Goal: Task Accomplishment & Management: Complete application form

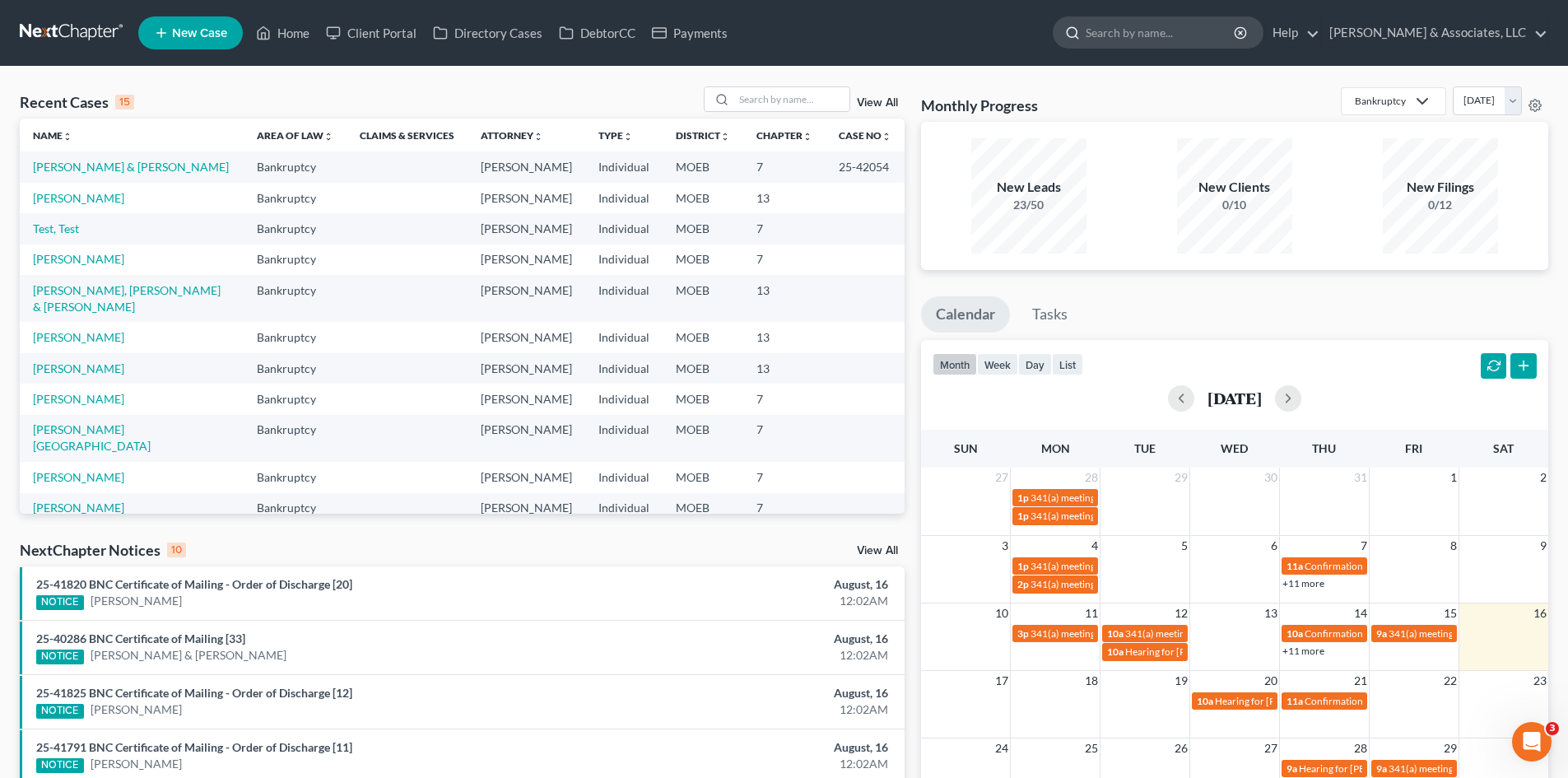
click at [1203, 33] on input "search" at bounding box center [1161, 32] width 150 height 30
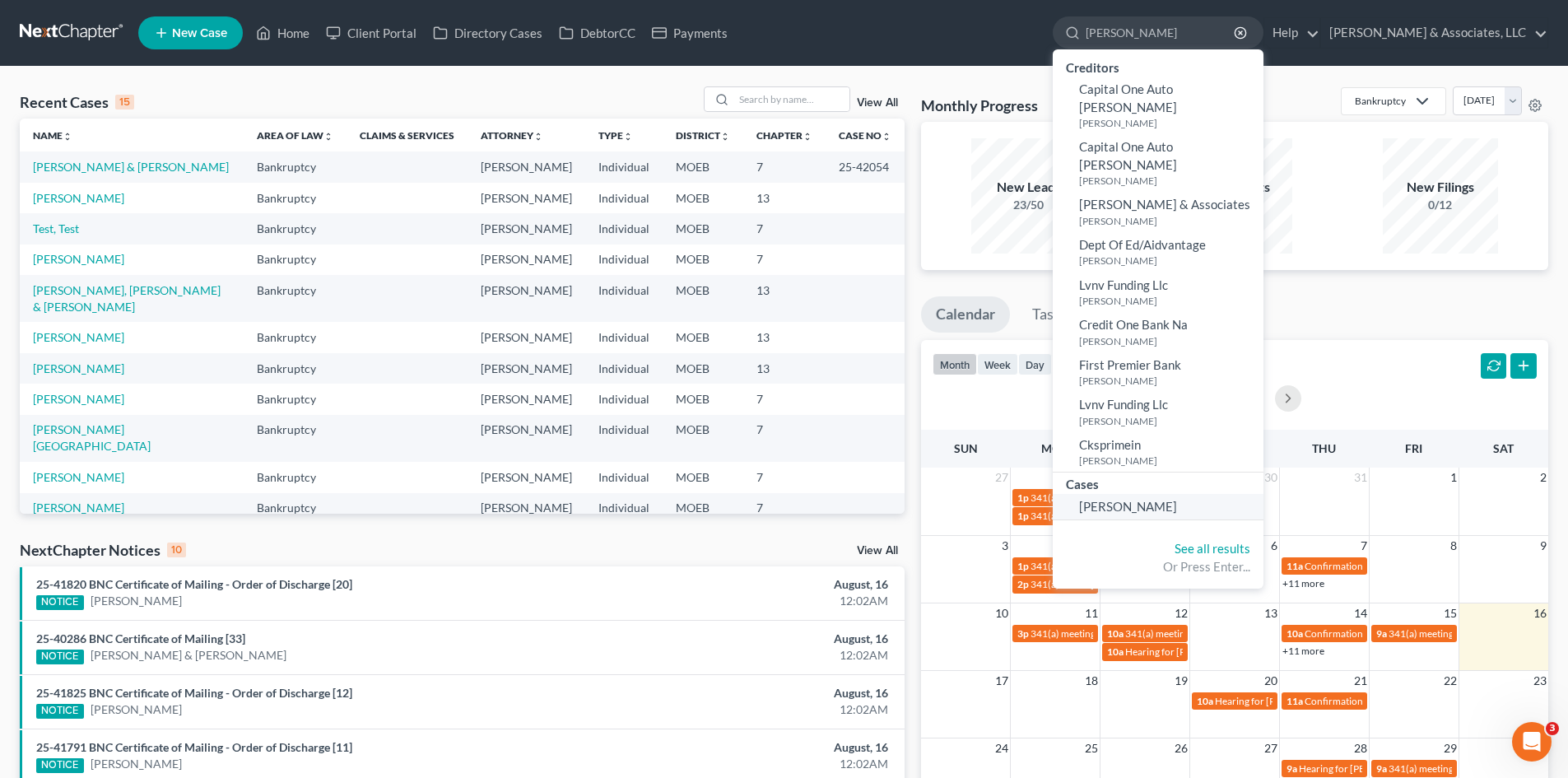
type input "graydon"
click at [1166, 499] on span "Graydon, Scott" at bounding box center [1128, 506] width 98 height 15
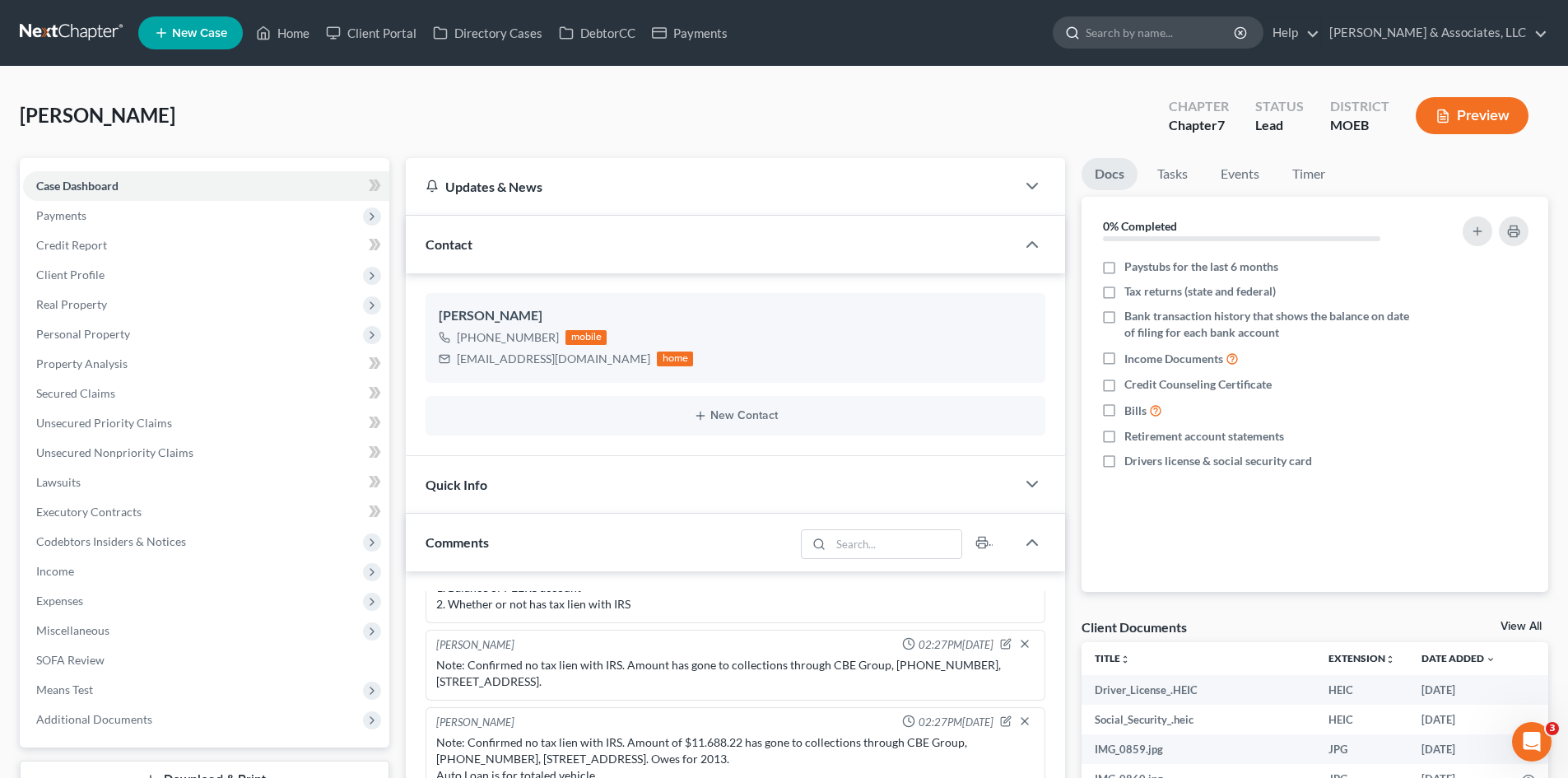
click at [1177, 34] on input "search" at bounding box center [1161, 32] width 150 height 30
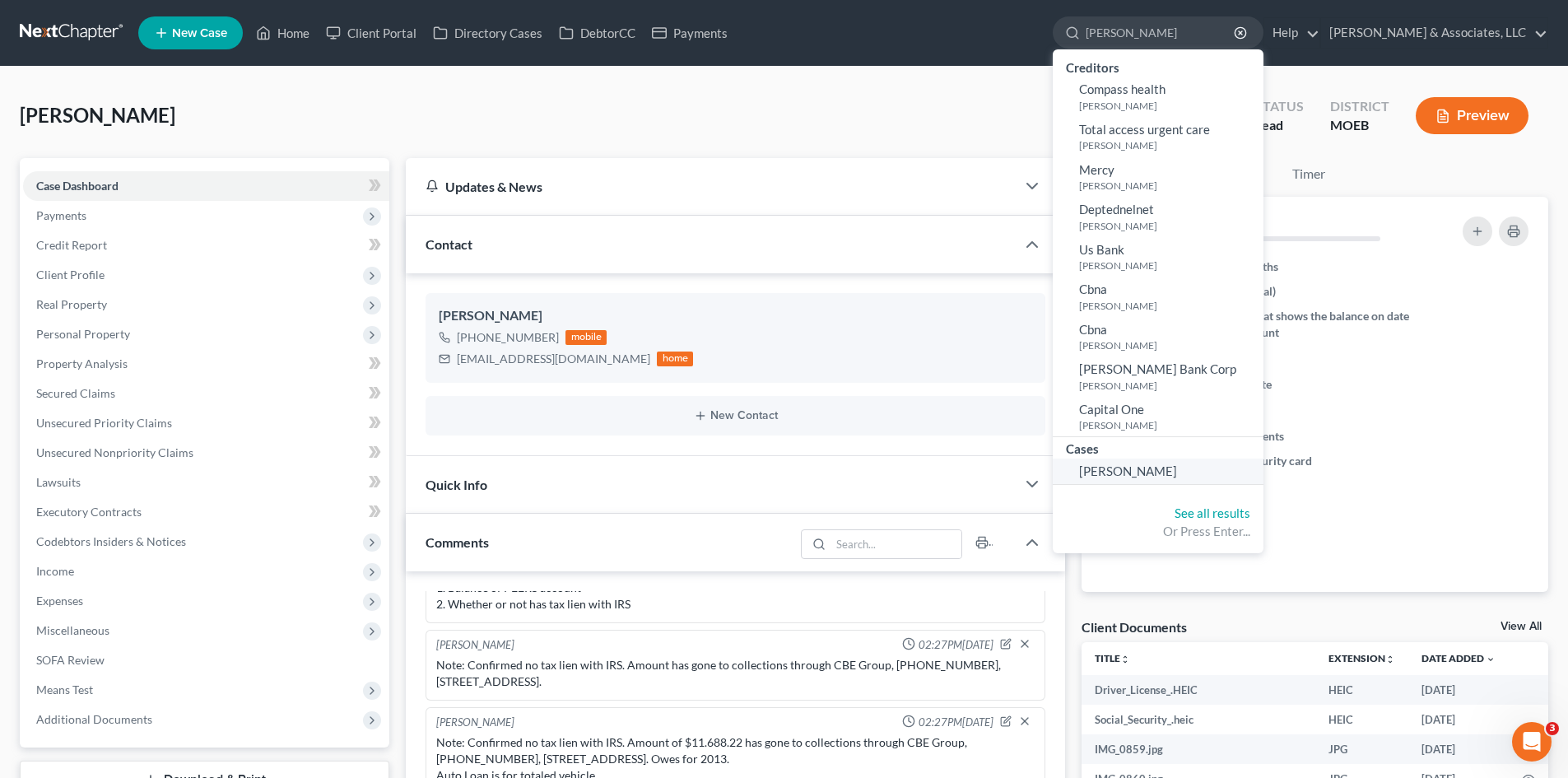
type input "Wombacher"
click at [1177, 466] on span "[PERSON_NAME]" at bounding box center [1128, 471] width 98 height 15
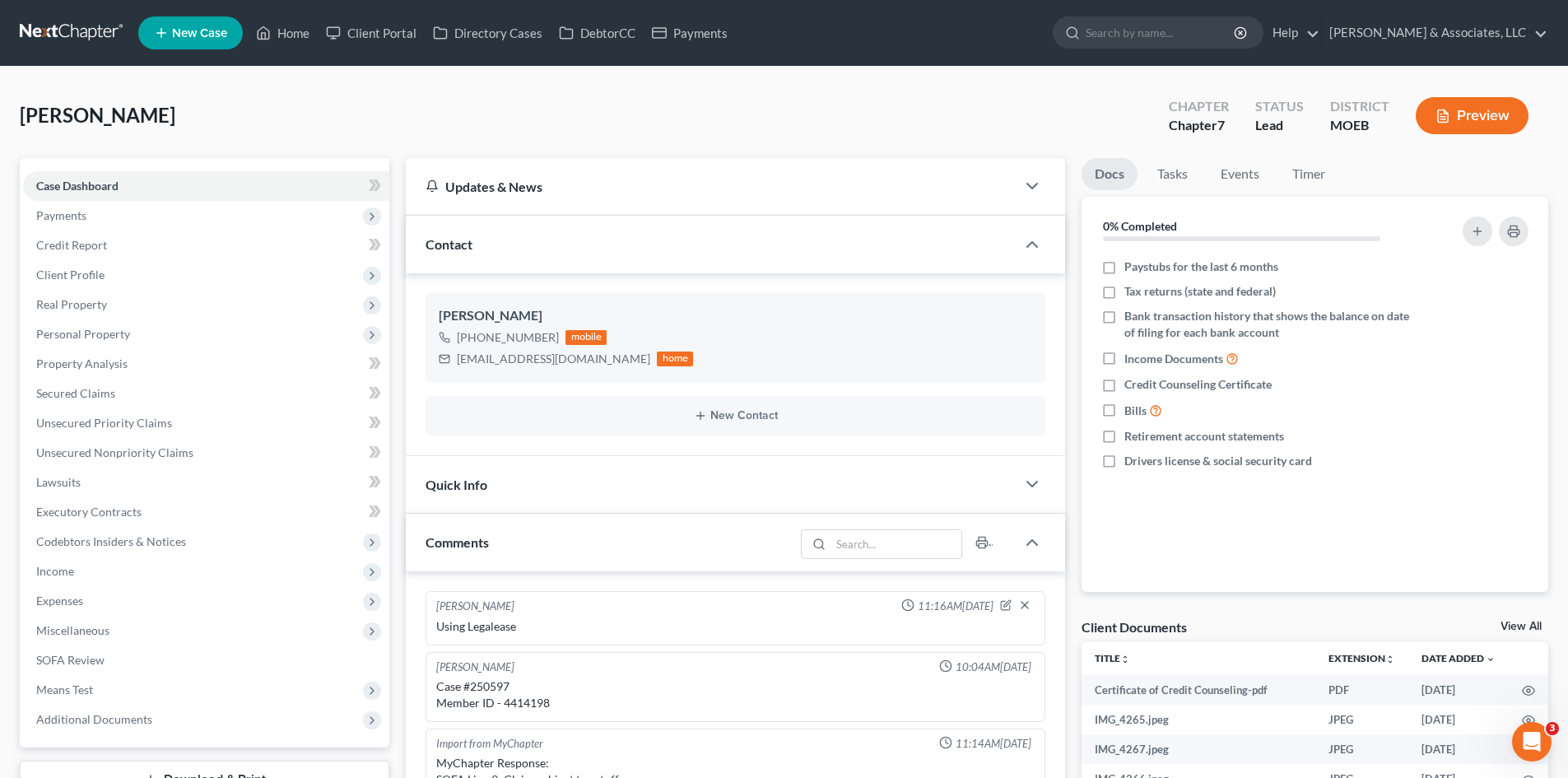
scroll to position [759, 0]
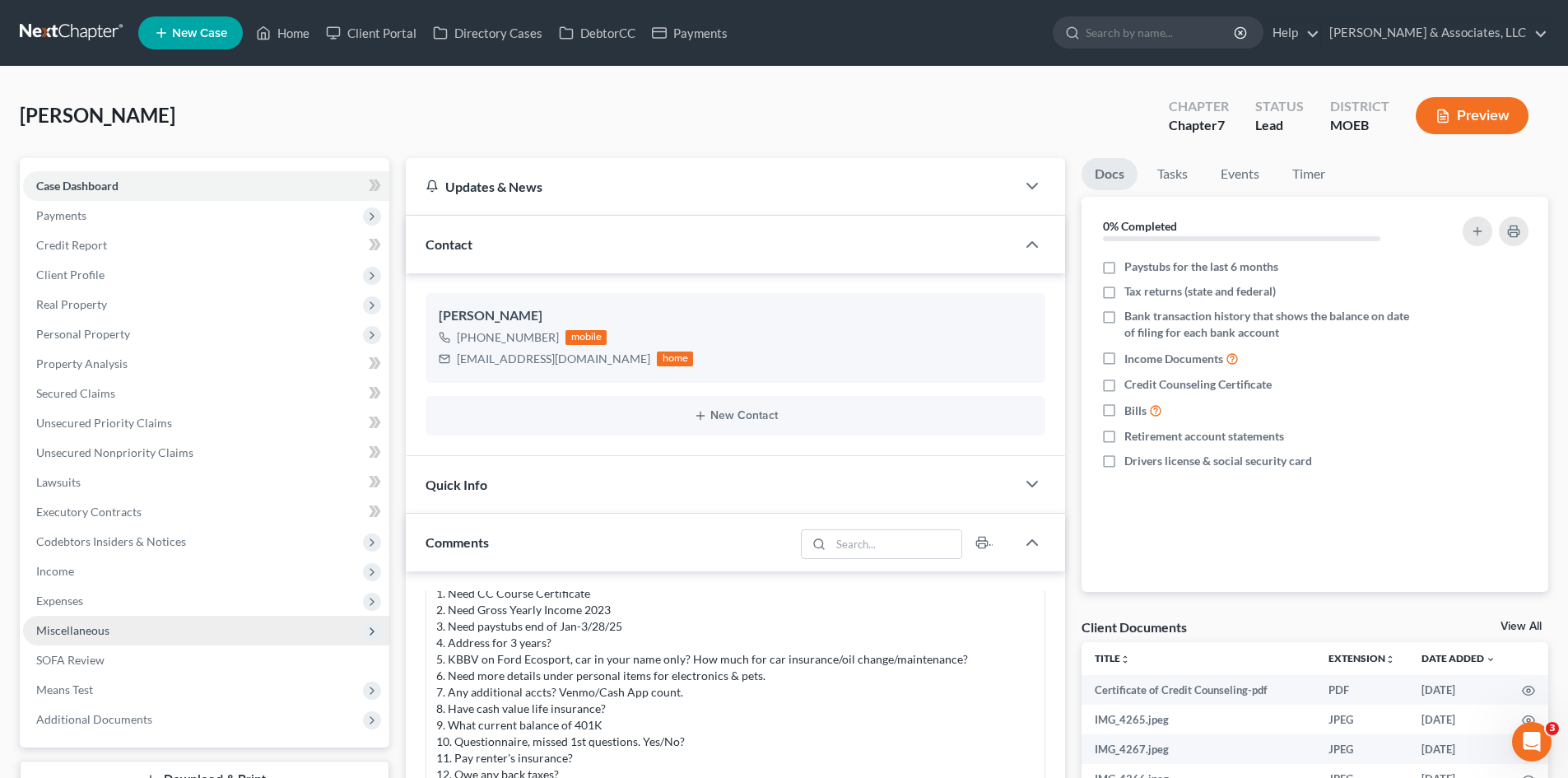
click at [64, 634] on span "Miscellaneous" at bounding box center [72, 630] width 73 height 14
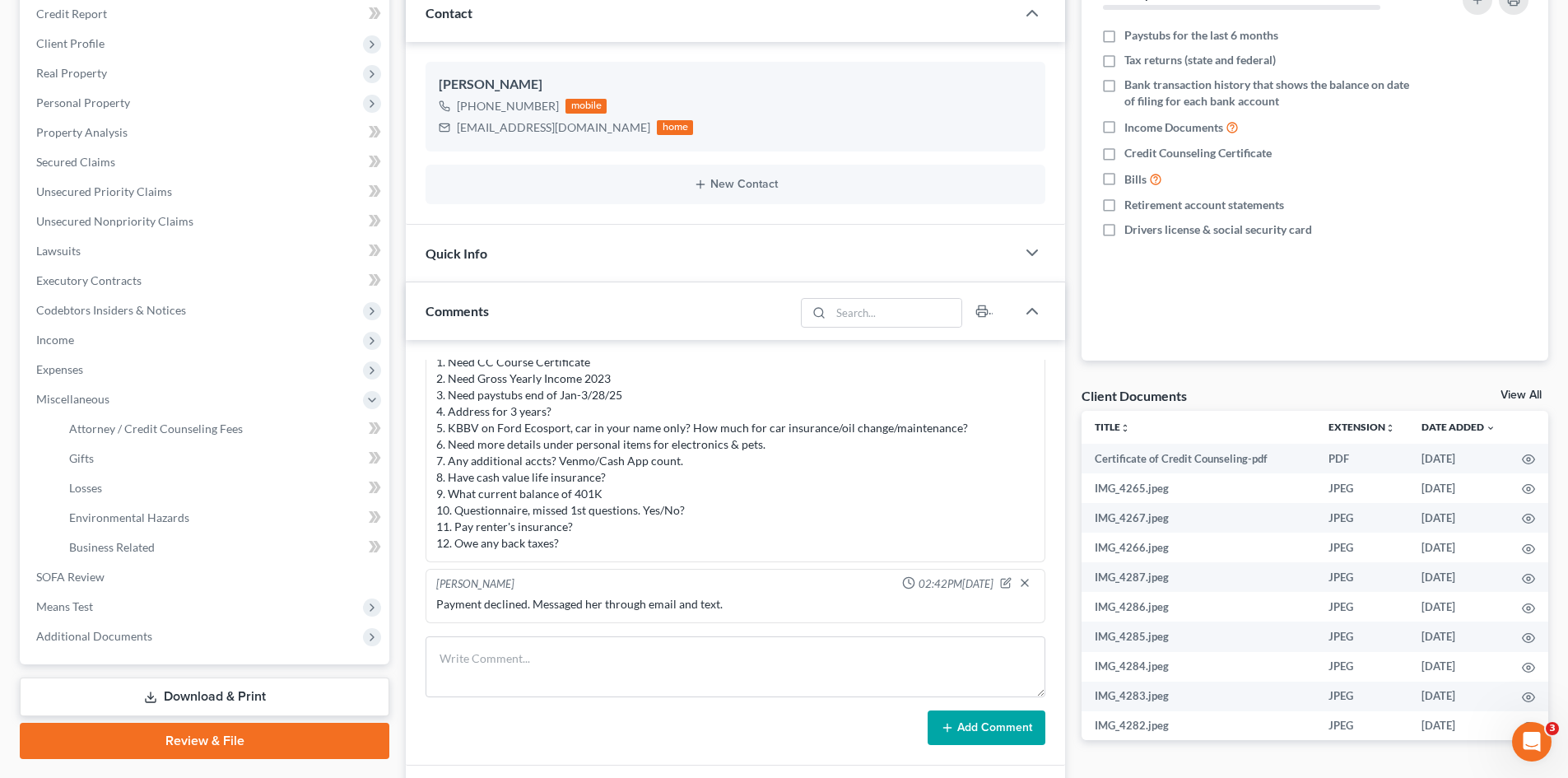
scroll to position [247, 0]
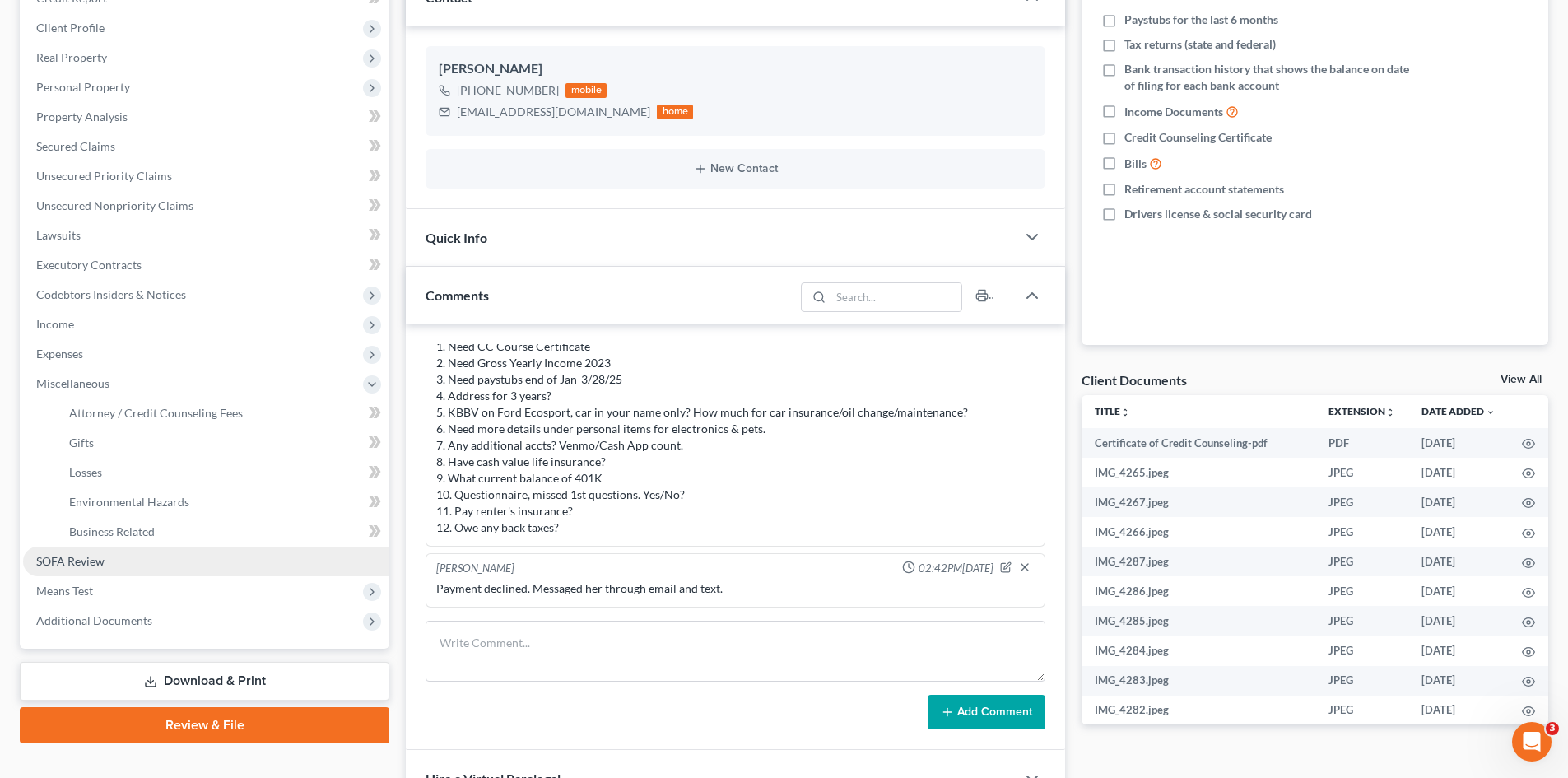
click at [83, 566] on span "SOFA Review" at bounding box center [70, 561] width 68 height 14
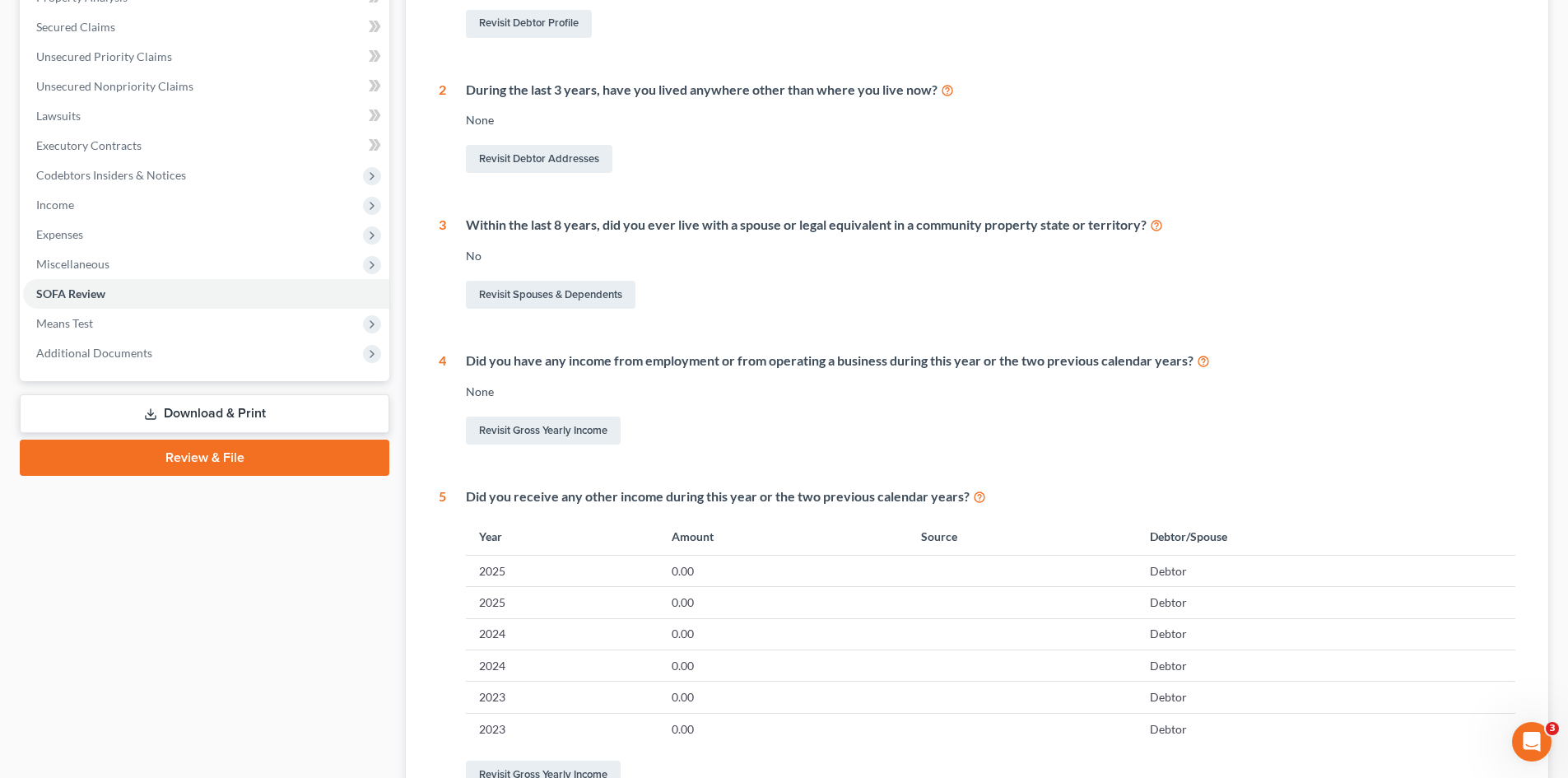
scroll to position [226, 0]
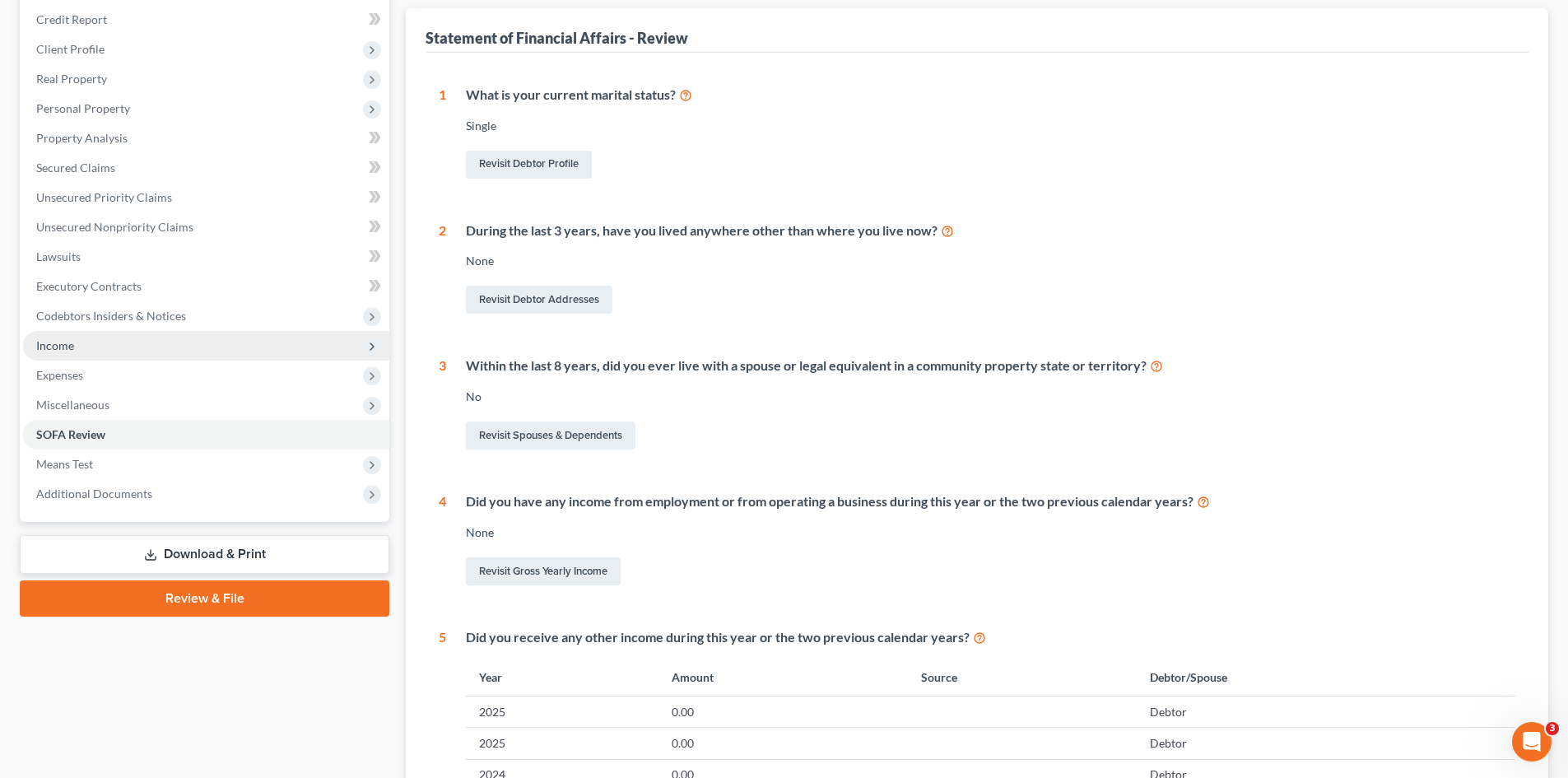
click at [46, 346] on span "Income" at bounding box center [55, 346] width 38 height 14
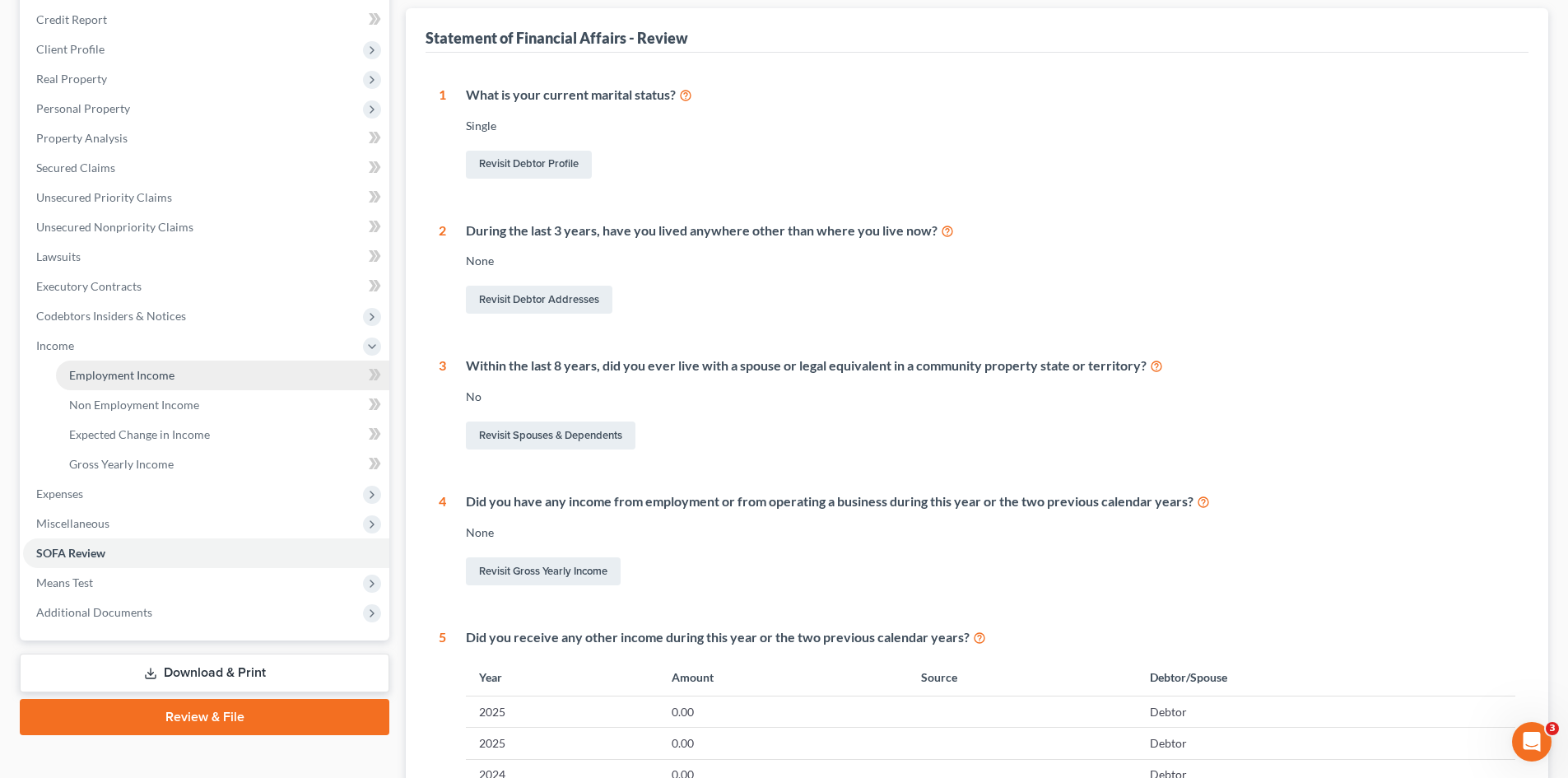
click at [98, 372] on span "Employment Income" at bounding box center [122, 375] width 106 height 14
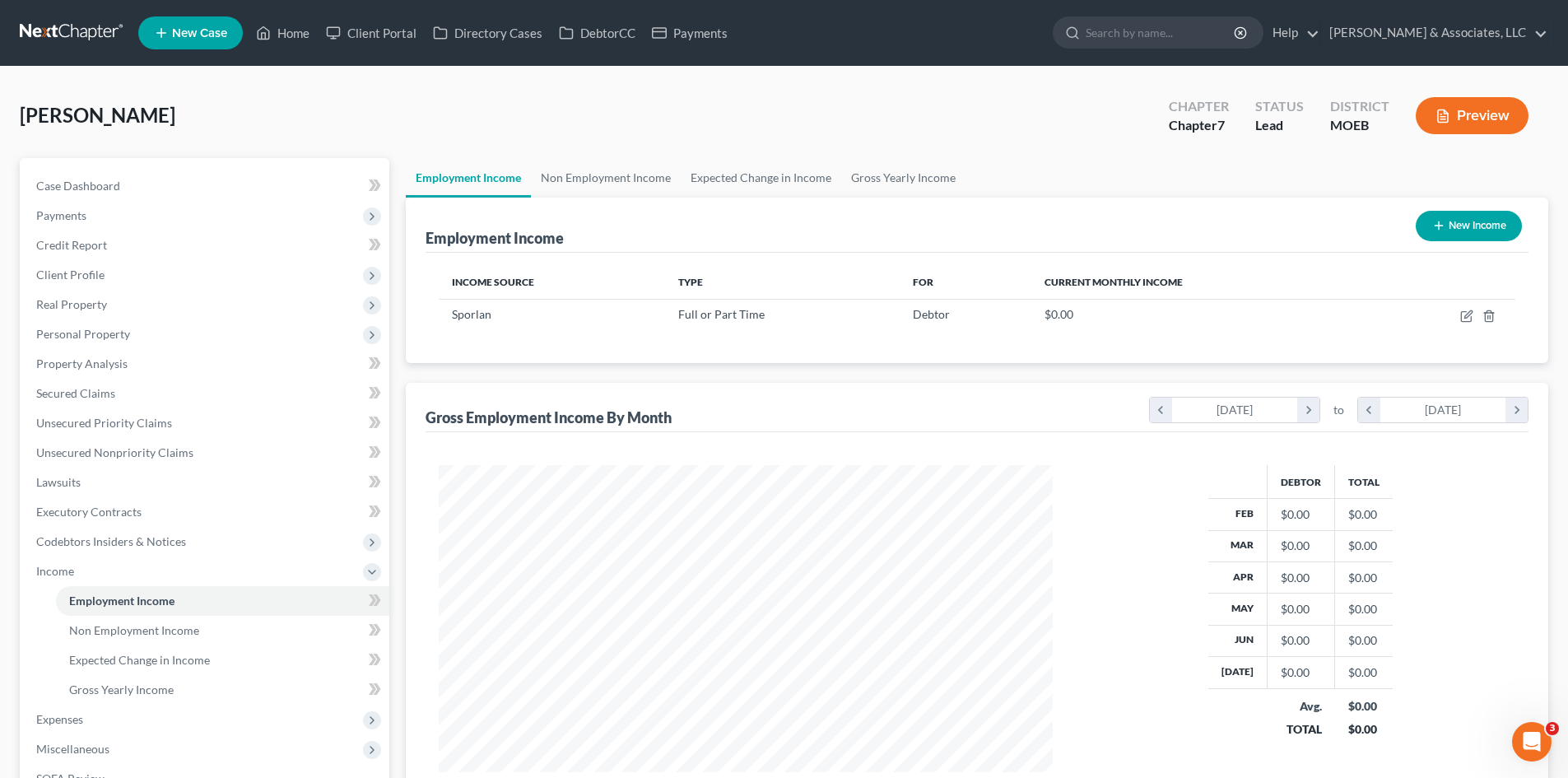
scroll to position [307, 647]
click at [114, 629] on span "Non Employment Income" at bounding box center [133, 630] width 130 height 14
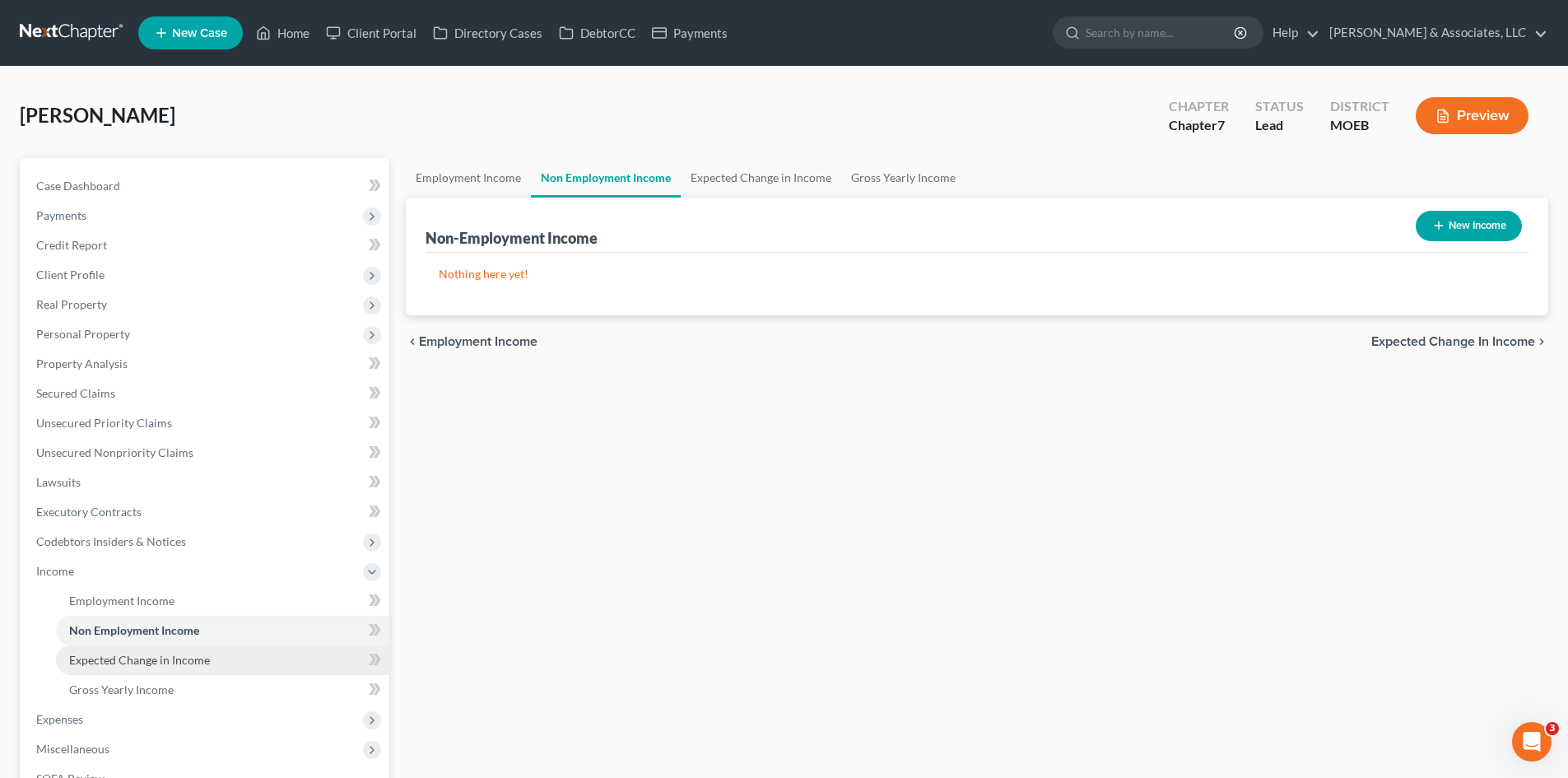
click at [127, 664] on span "Expected Change in Income" at bounding box center [139, 660] width 141 height 14
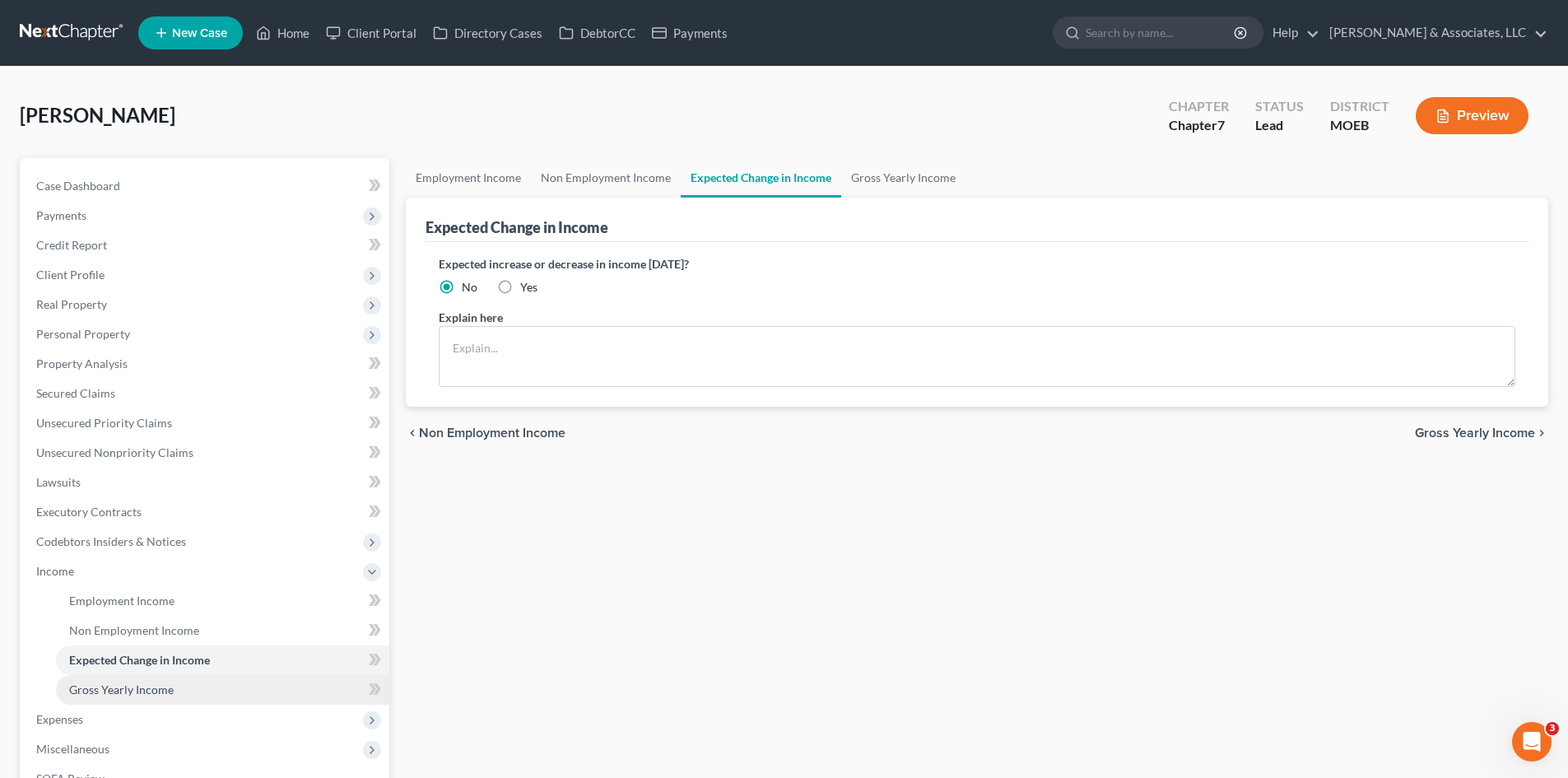
click at [126, 694] on span "Gross Yearly Income" at bounding box center [121, 690] width 105 height 14
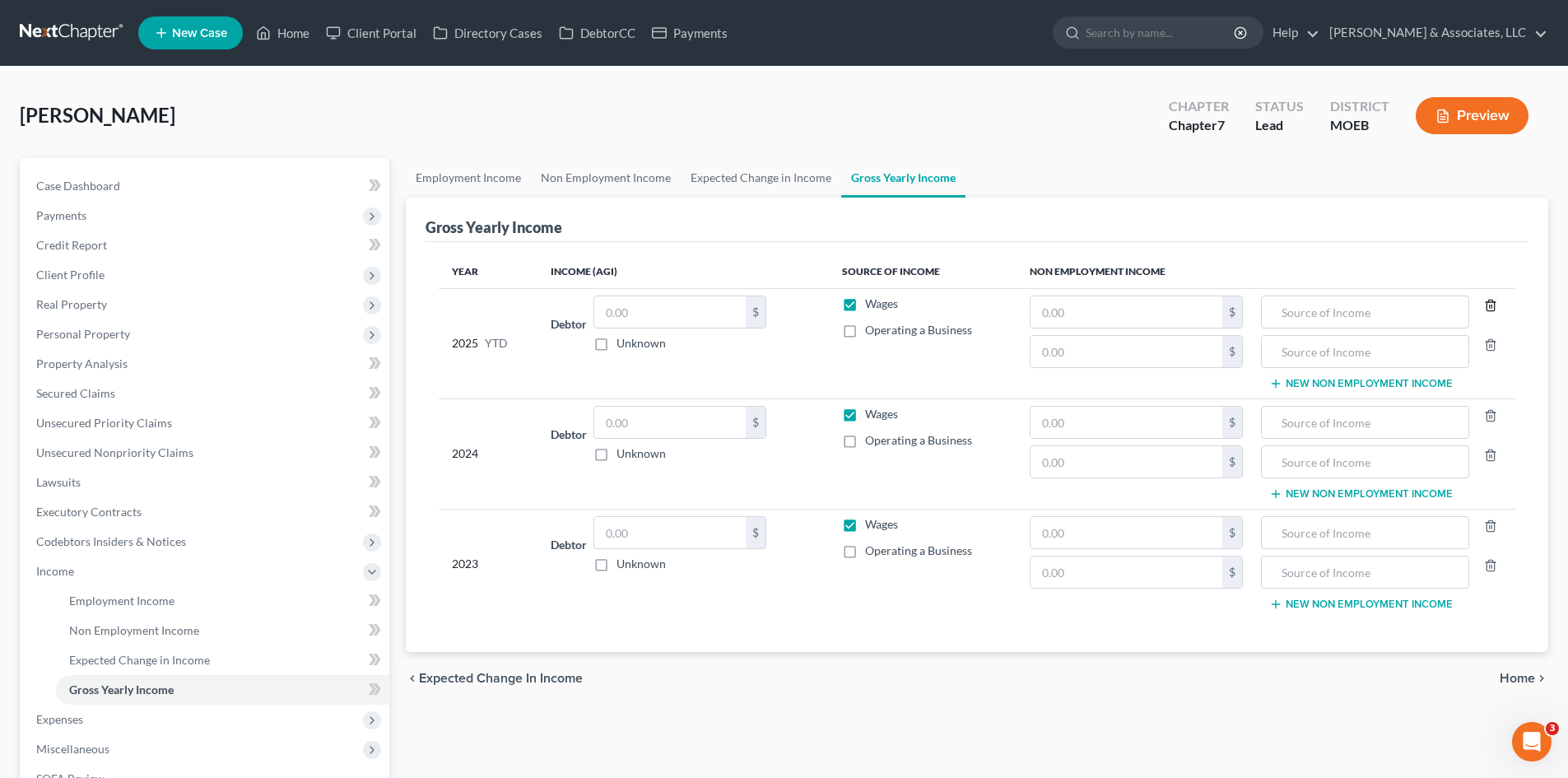
click at [1487, 304] on icon "button" at bounding box center [1491, 305] width 13 height 13
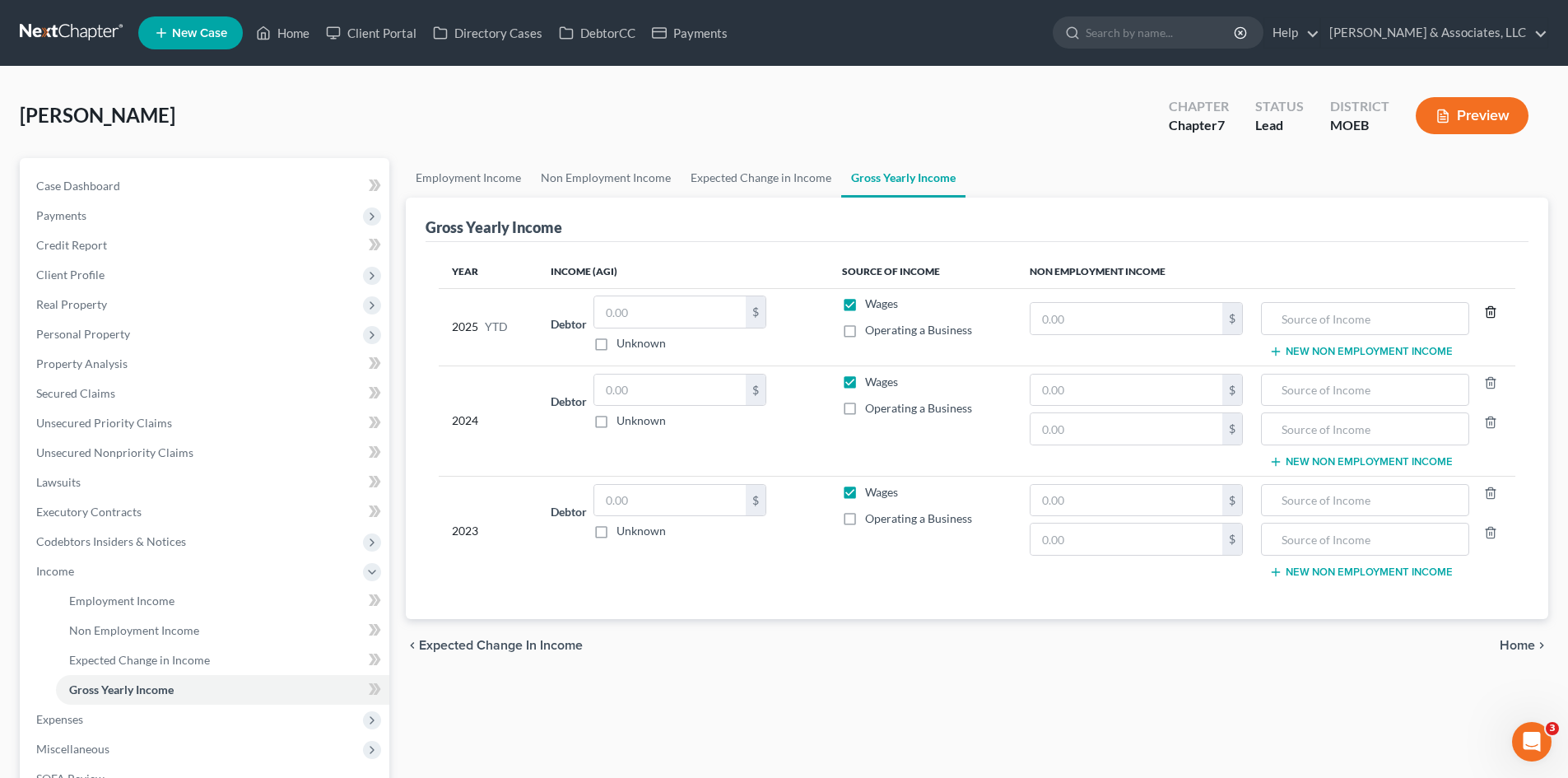
click at [1488, 313] on icon "button" at bounding box center [1491, 312] width 13 height 13
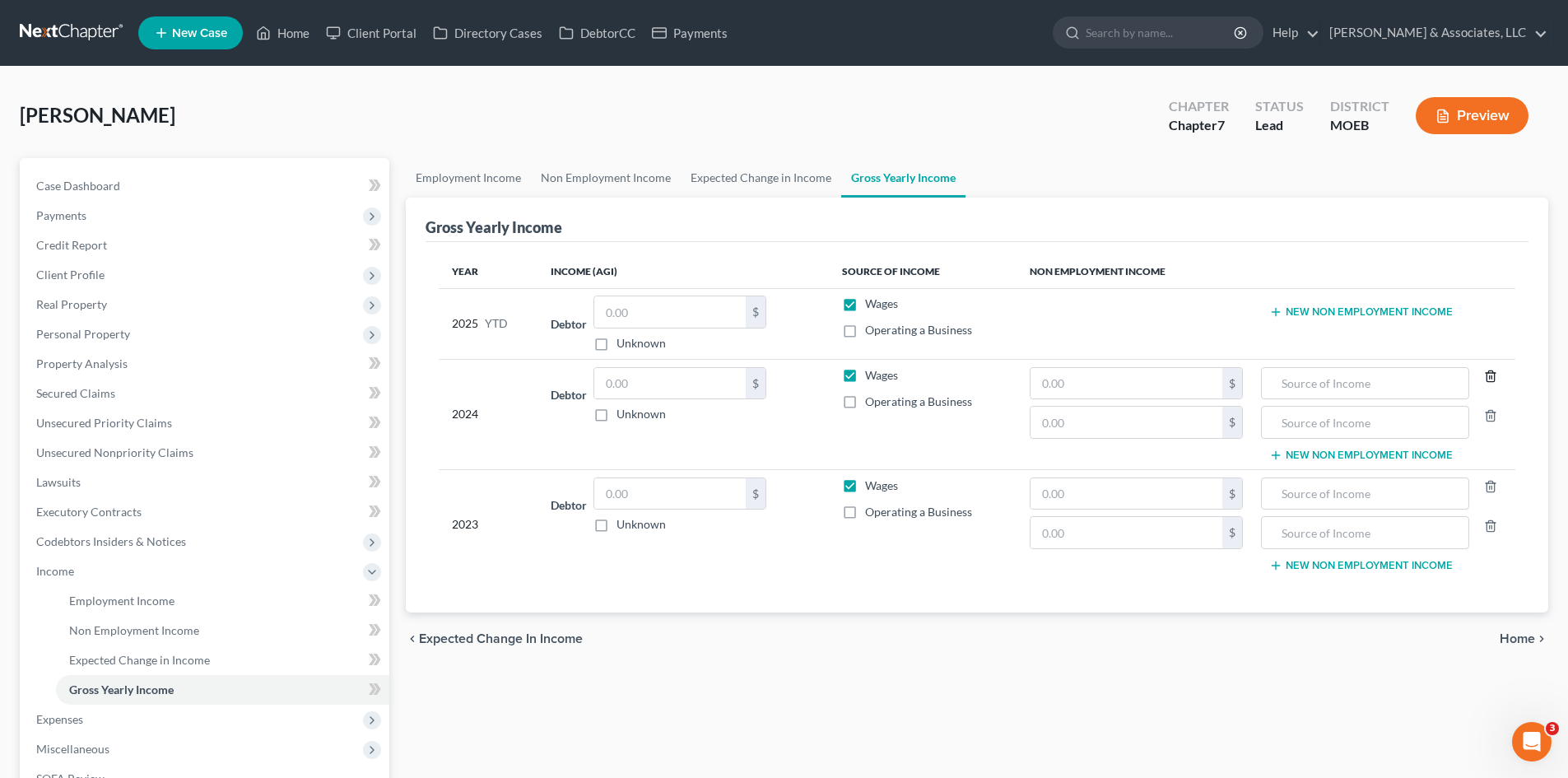
click at [1488, 379] on icon "button" at bounding box center [1491, 376] width 13 height 13
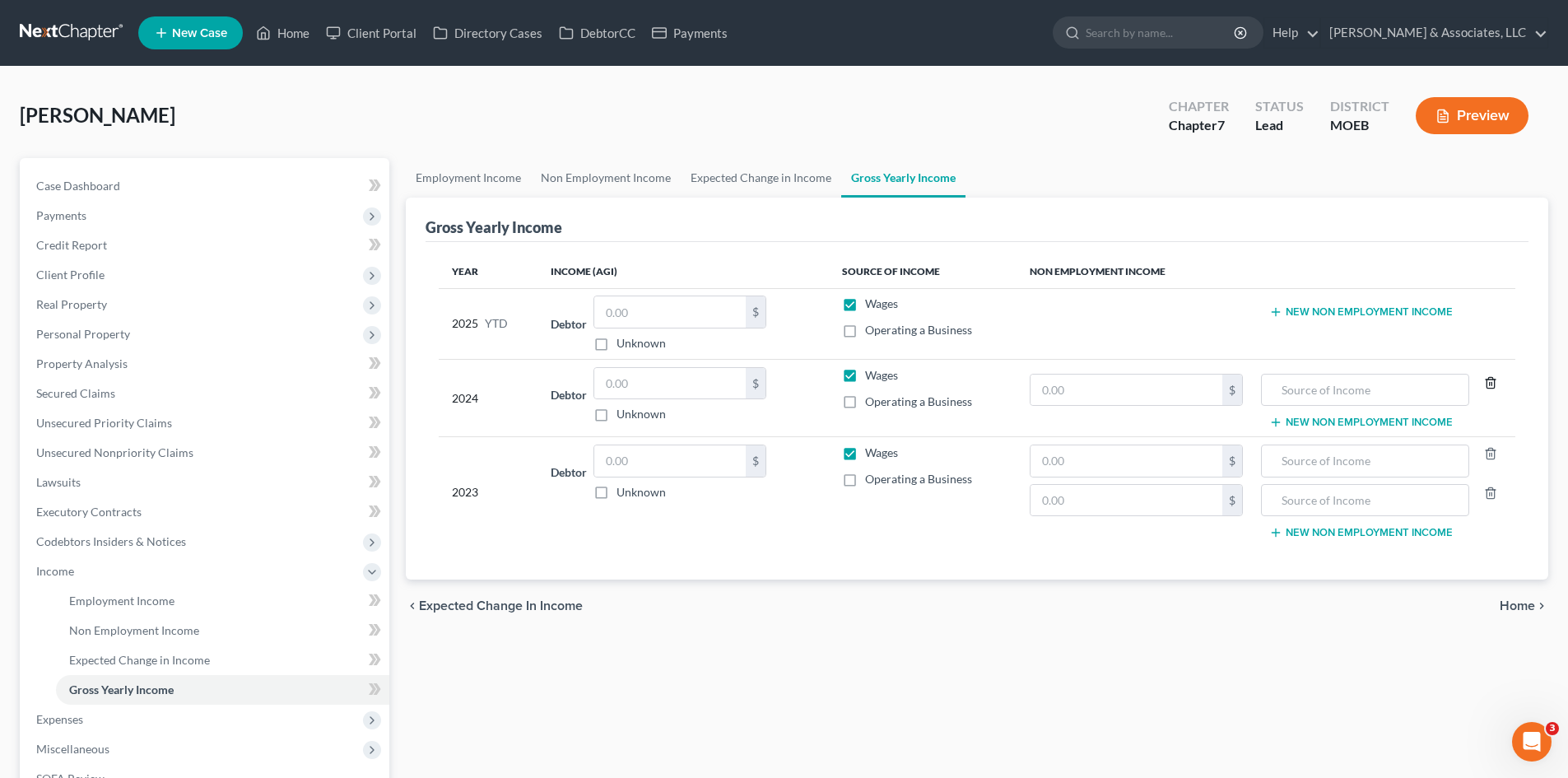
click at [1489, 387] on icon "button" at bounding box center [1491, 382] width 13 height 13
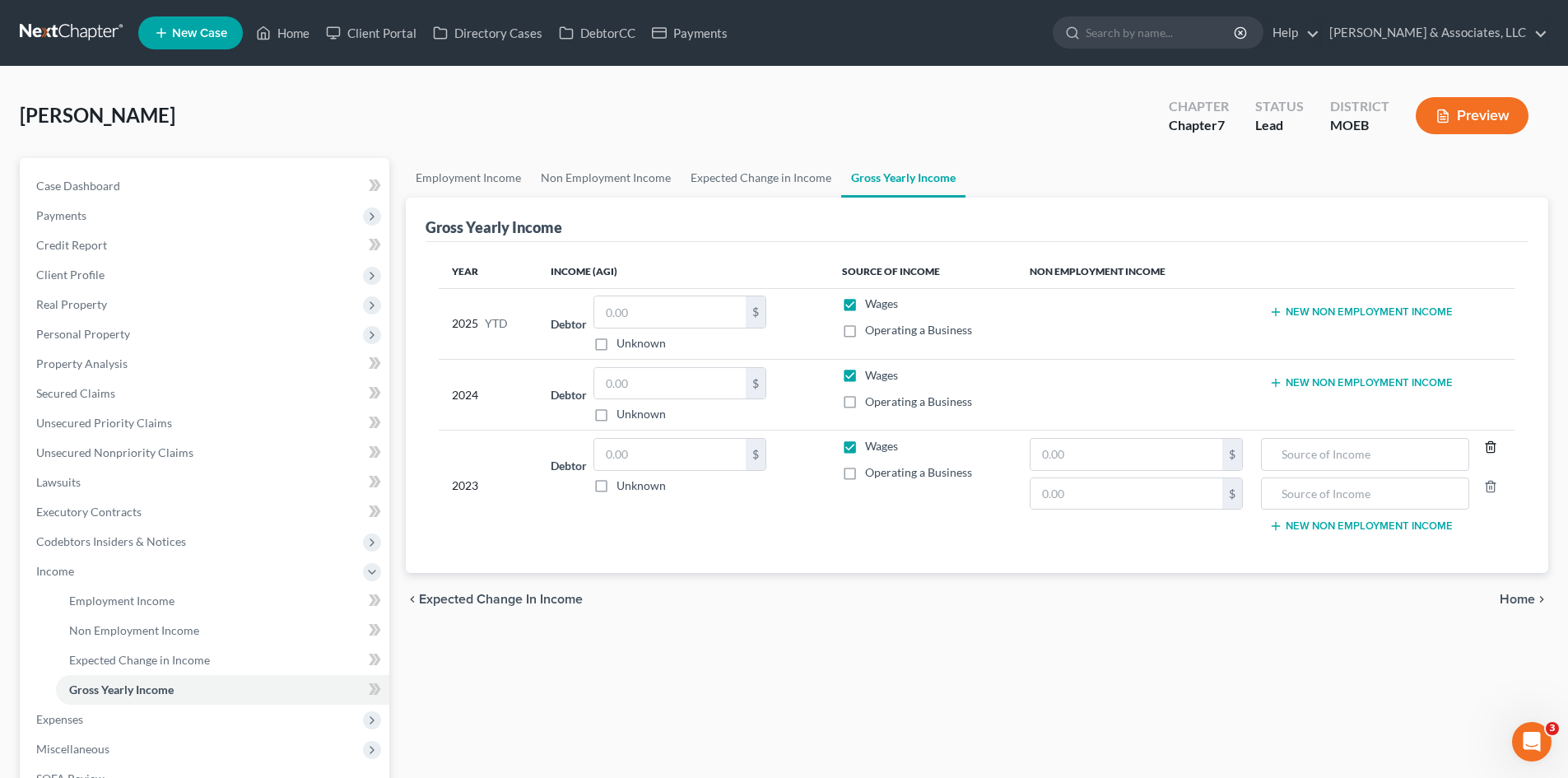
click at [1495, 447] on icon "button" at bounding box center [1490, 448] width 7 height 11
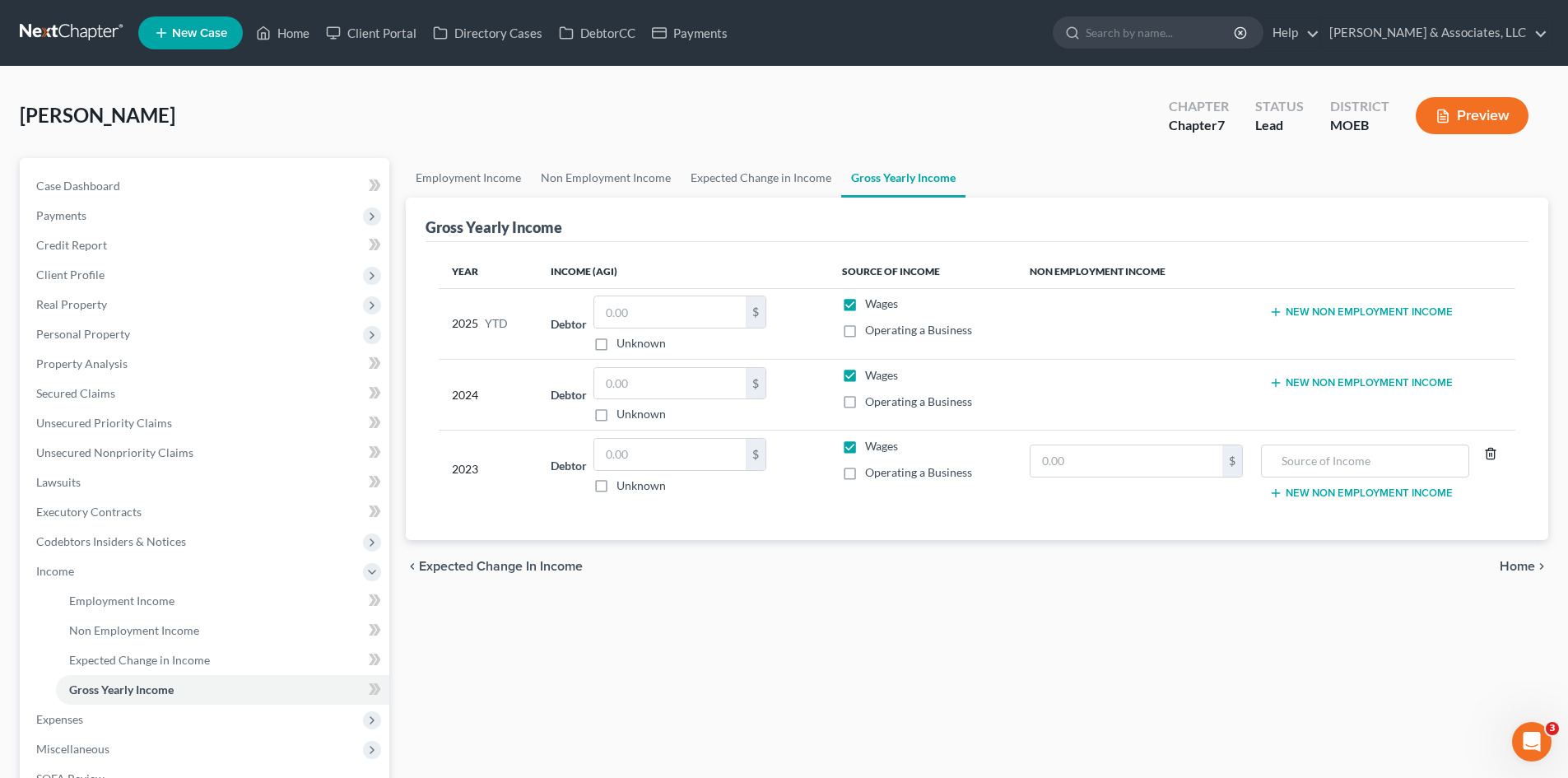
click at [1489, 449] on icon "button" at bounding box center [1490, 454] width 7 height 11
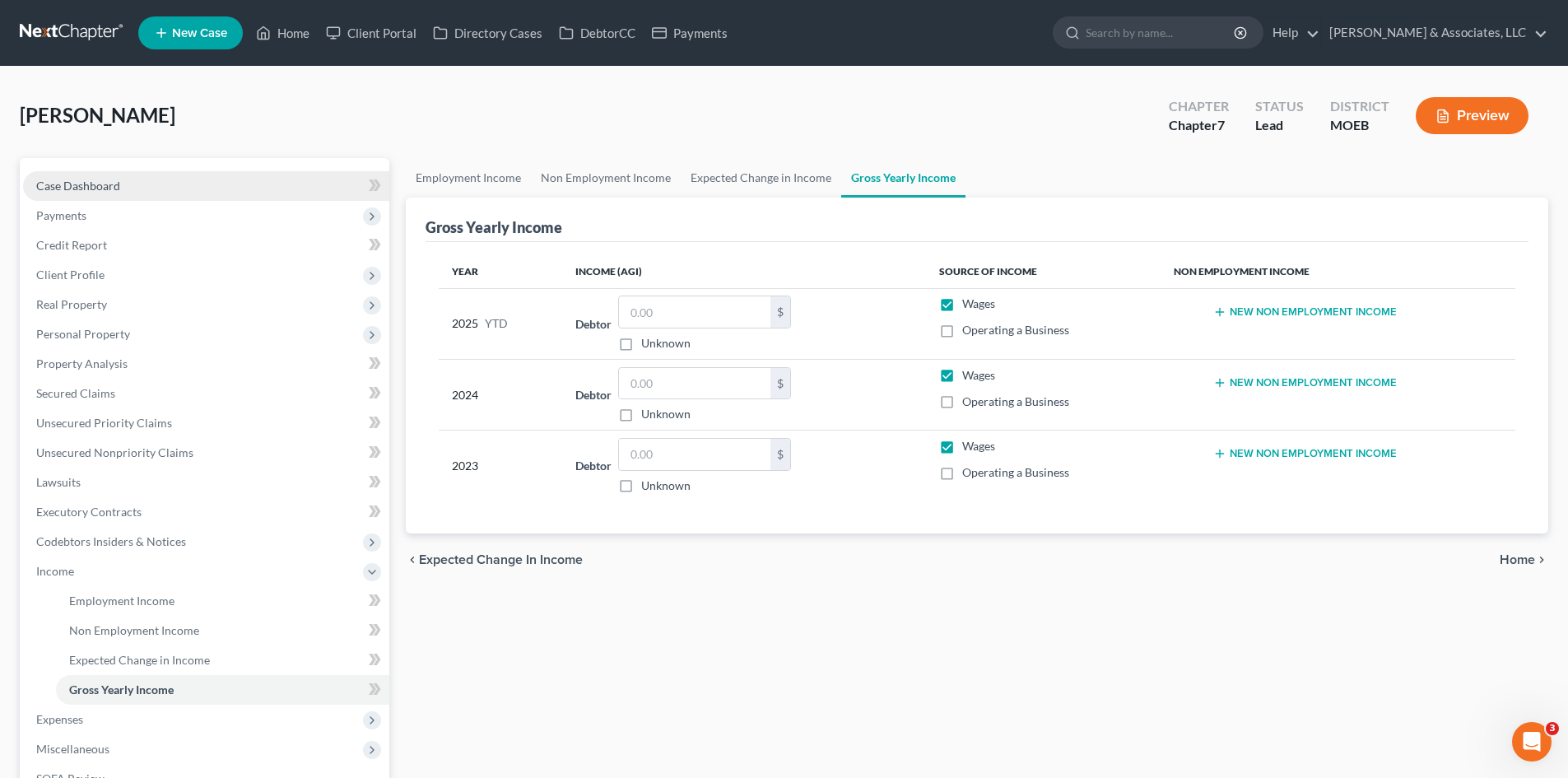
click at [55, 192] on span "Case Dashboard" at bounding box center [78, 186] width 84 height 14
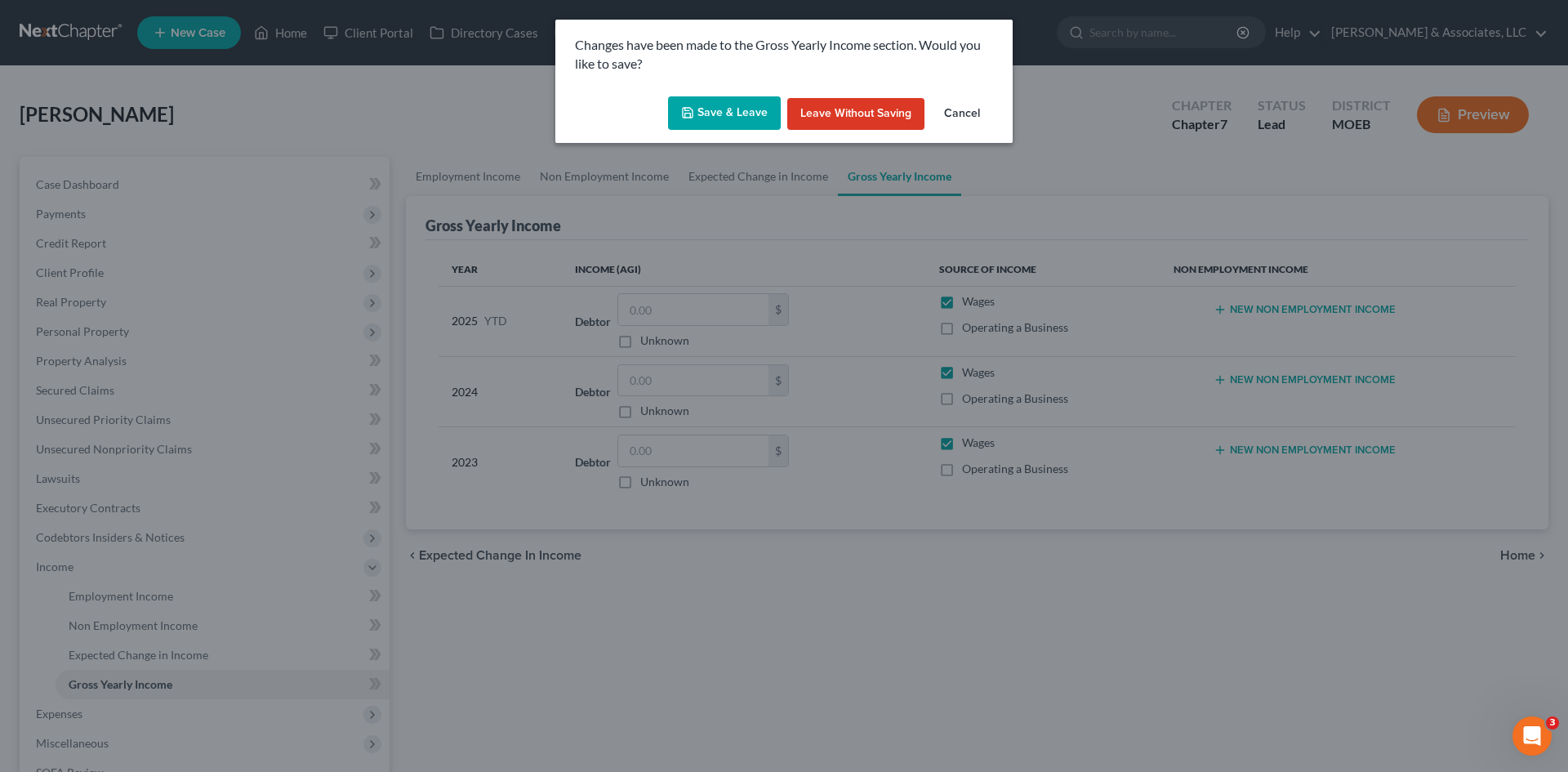
click at [727, 112] on button "Save & Leave" at bounding box center [724, 114] width 113 height 35
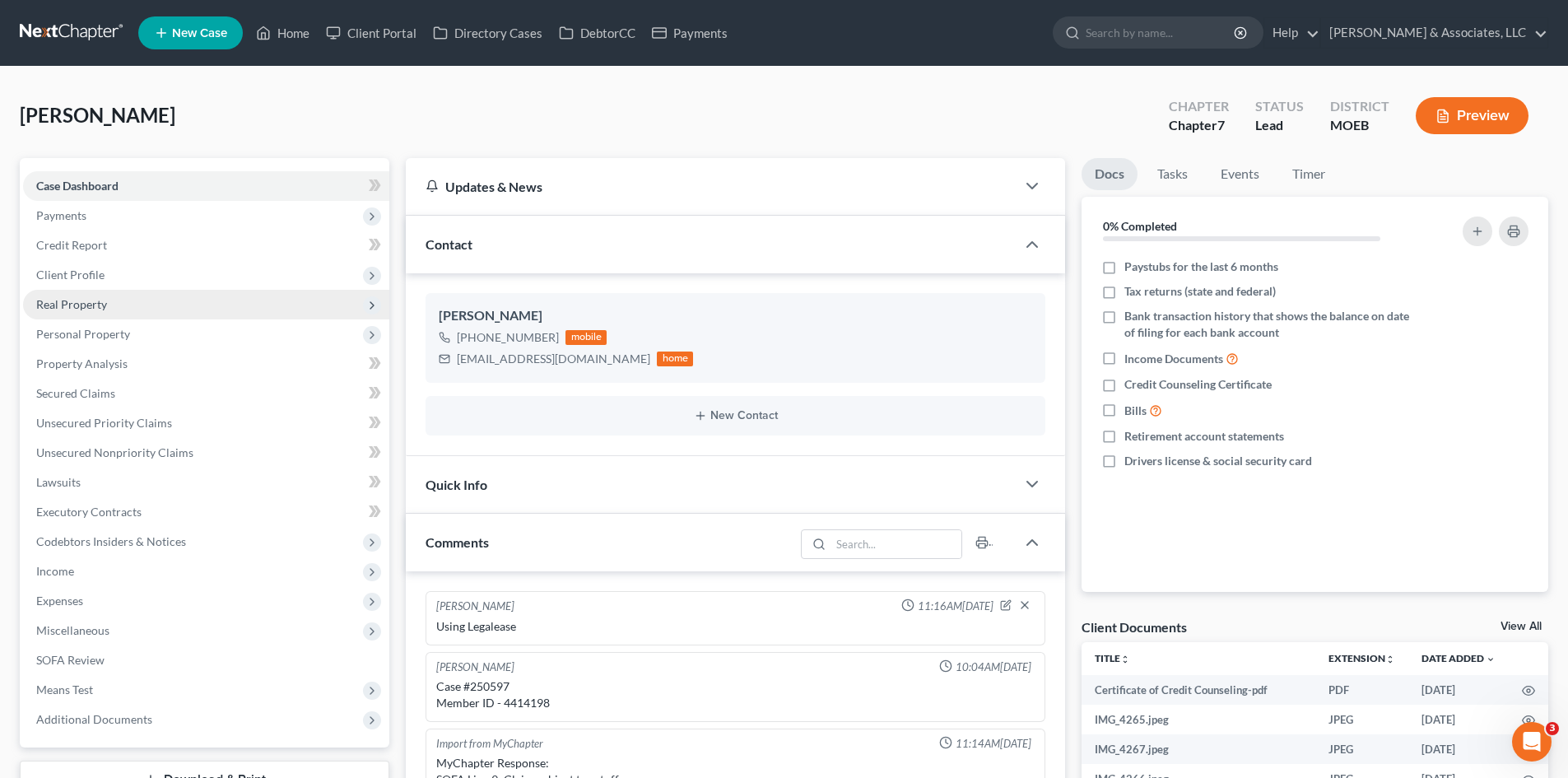
scroll to position [759, 0]
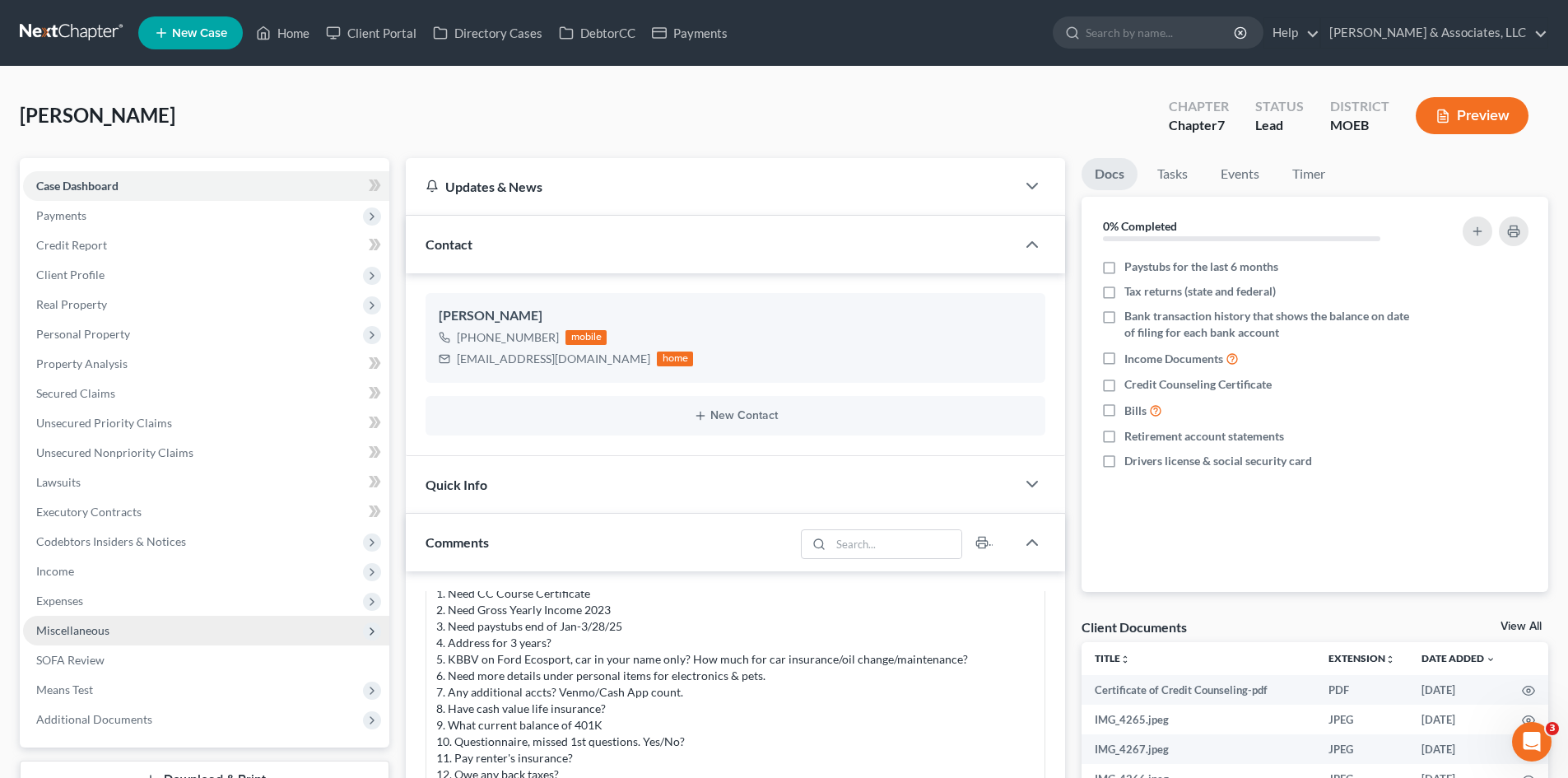
click at [73, 637] on span "Miscellaneous" at bounding box center [206, 630] width 366 height 30
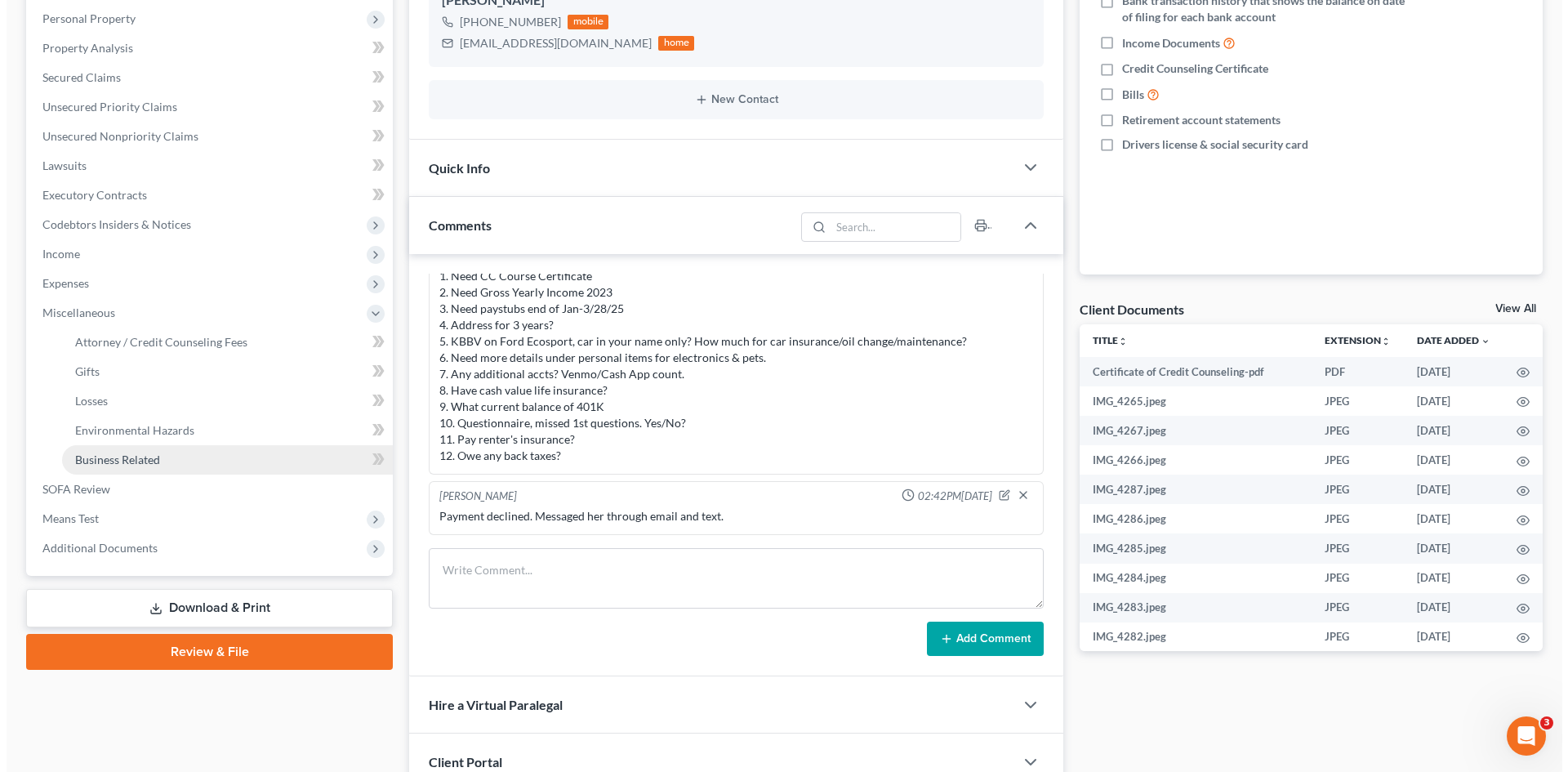
scroll to position [327, 0]
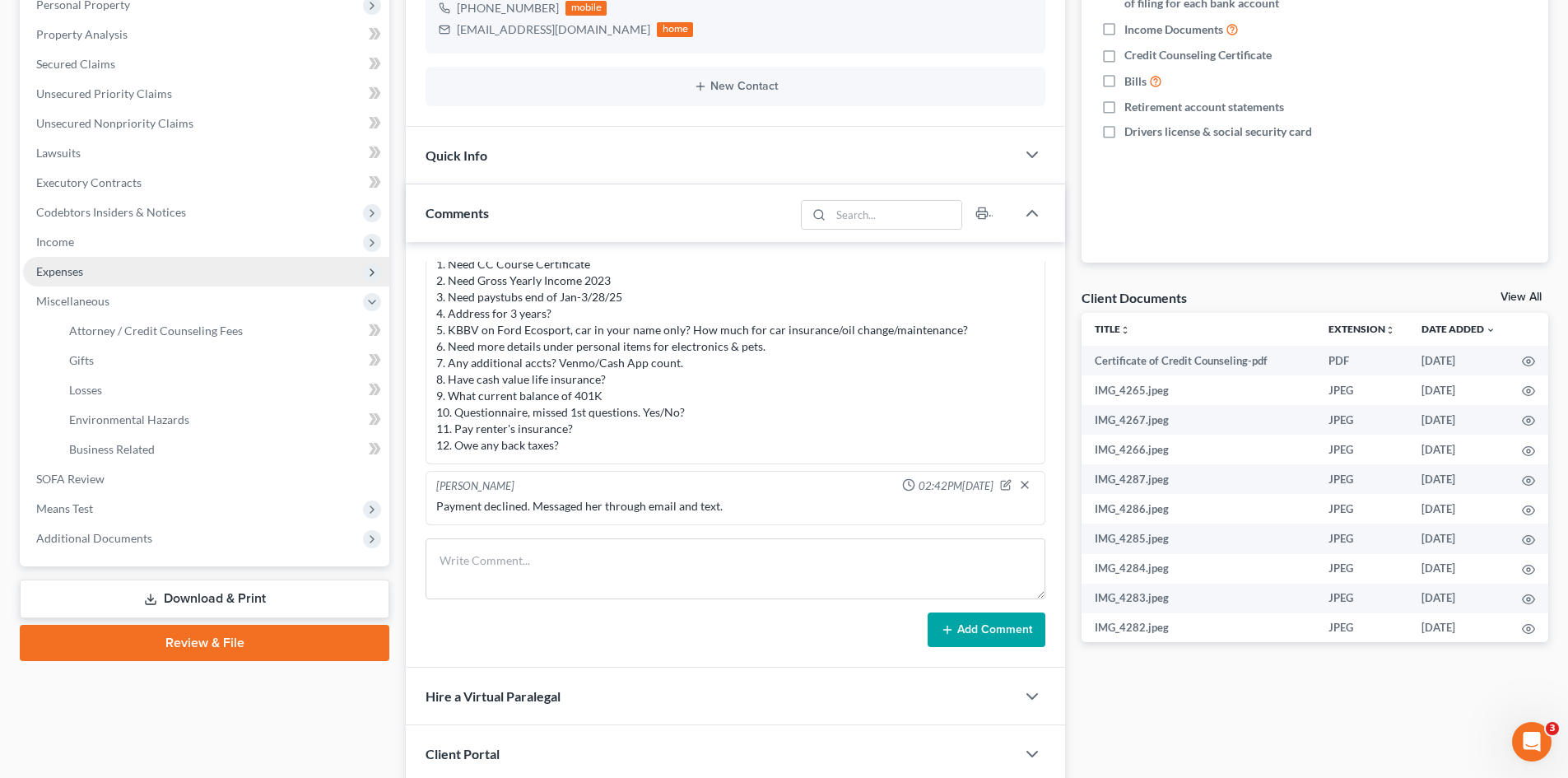
click at [67, 275] on span "Expenses" at bounding box center [59, 271] width 47 height 14
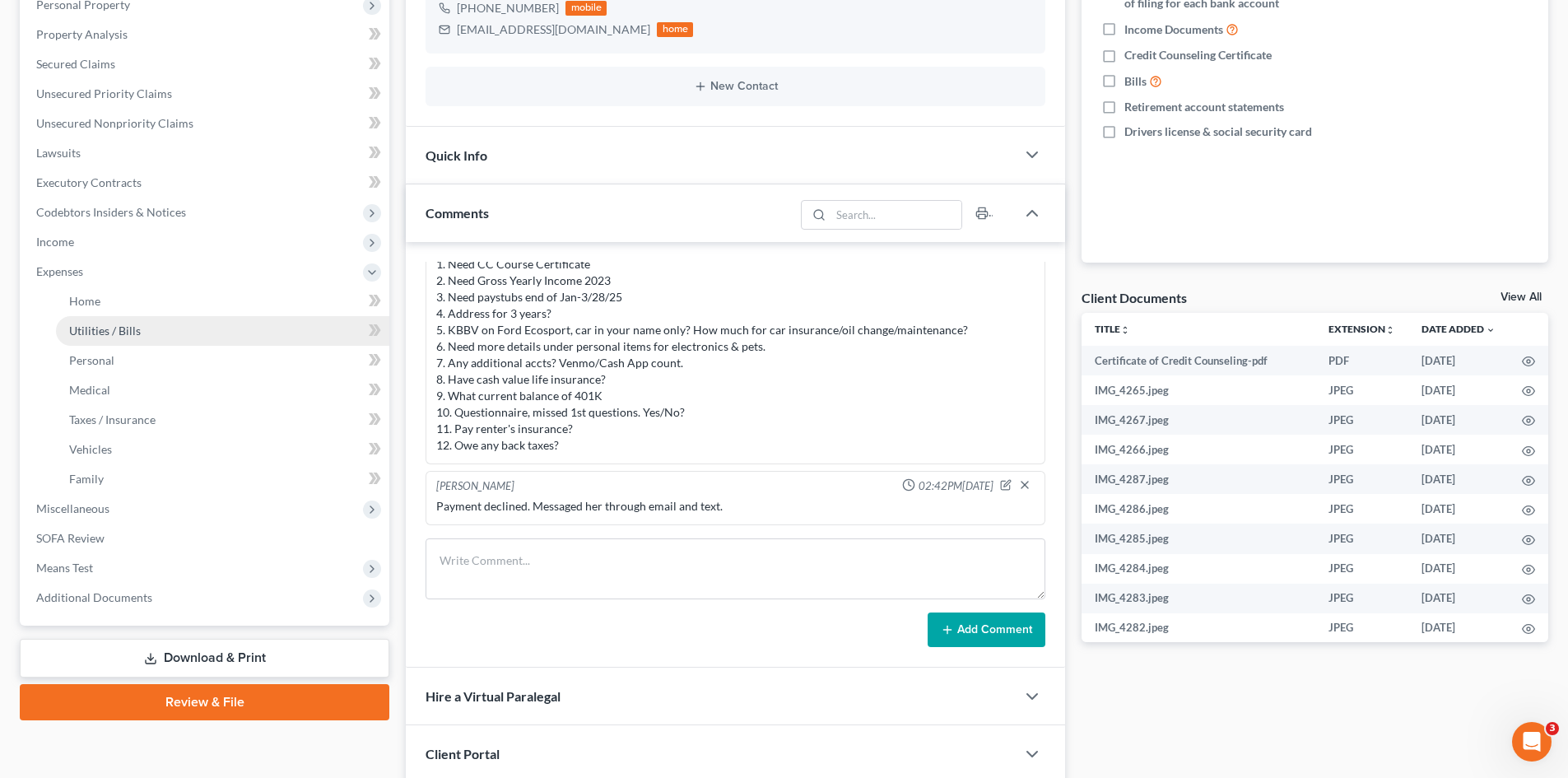
click at [103, 340] on link "Utilities / Bills" at bounding box center [223, 330] width 334 height 30
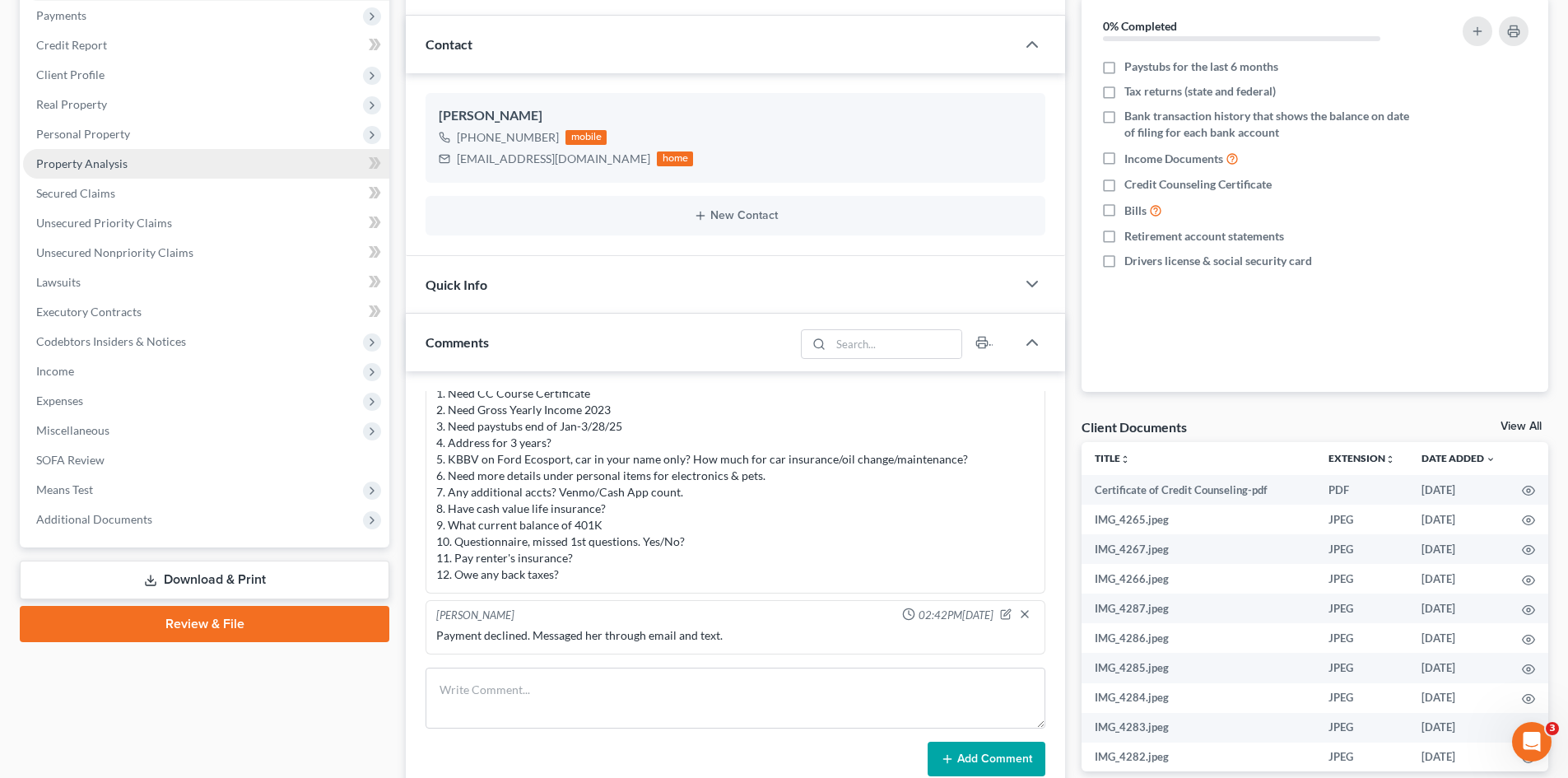
scroll to position [247, 0]
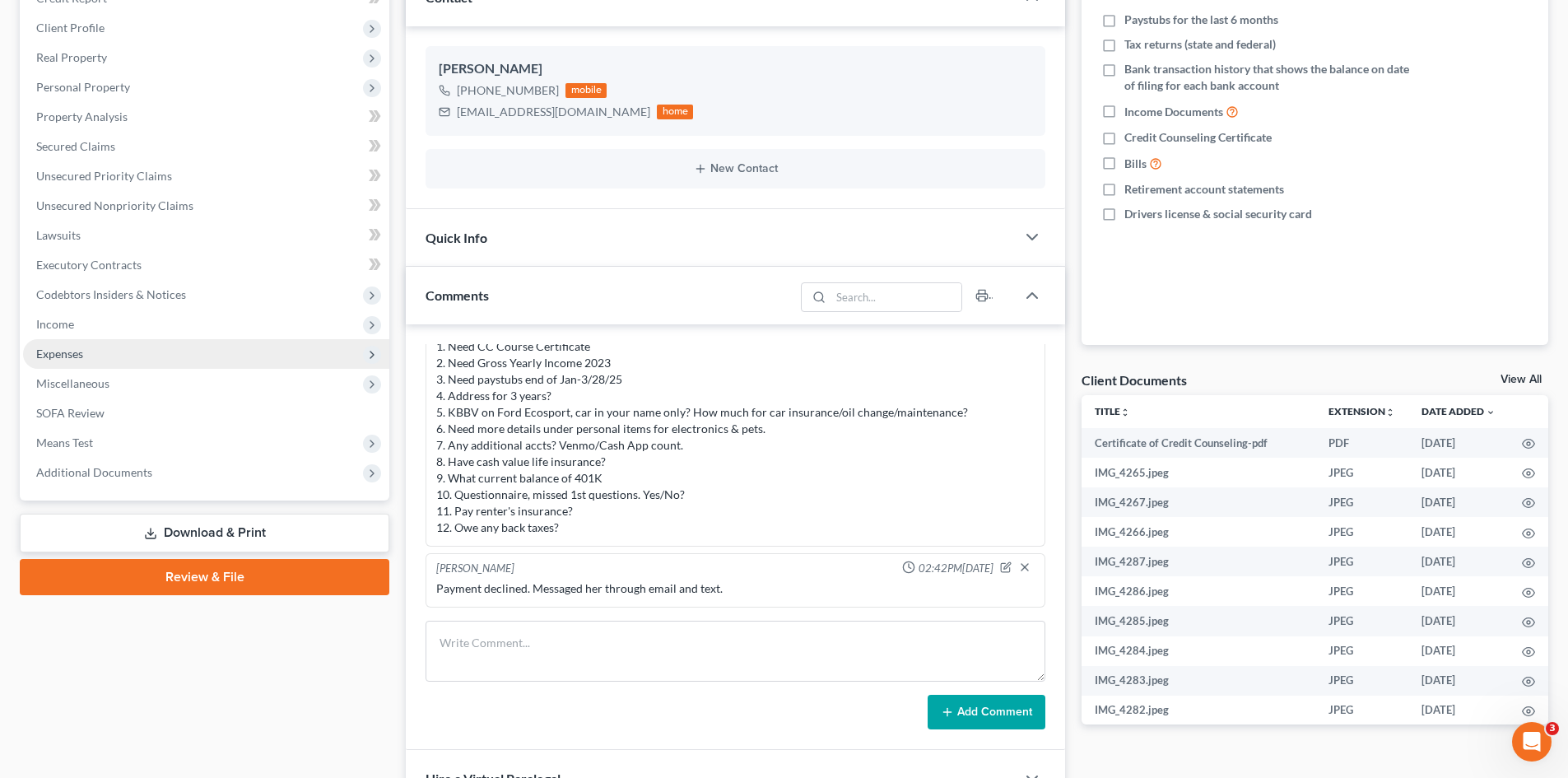
click at [61, 360] on span "Expenses" at bounding box center [206, 354] width 366 height 30
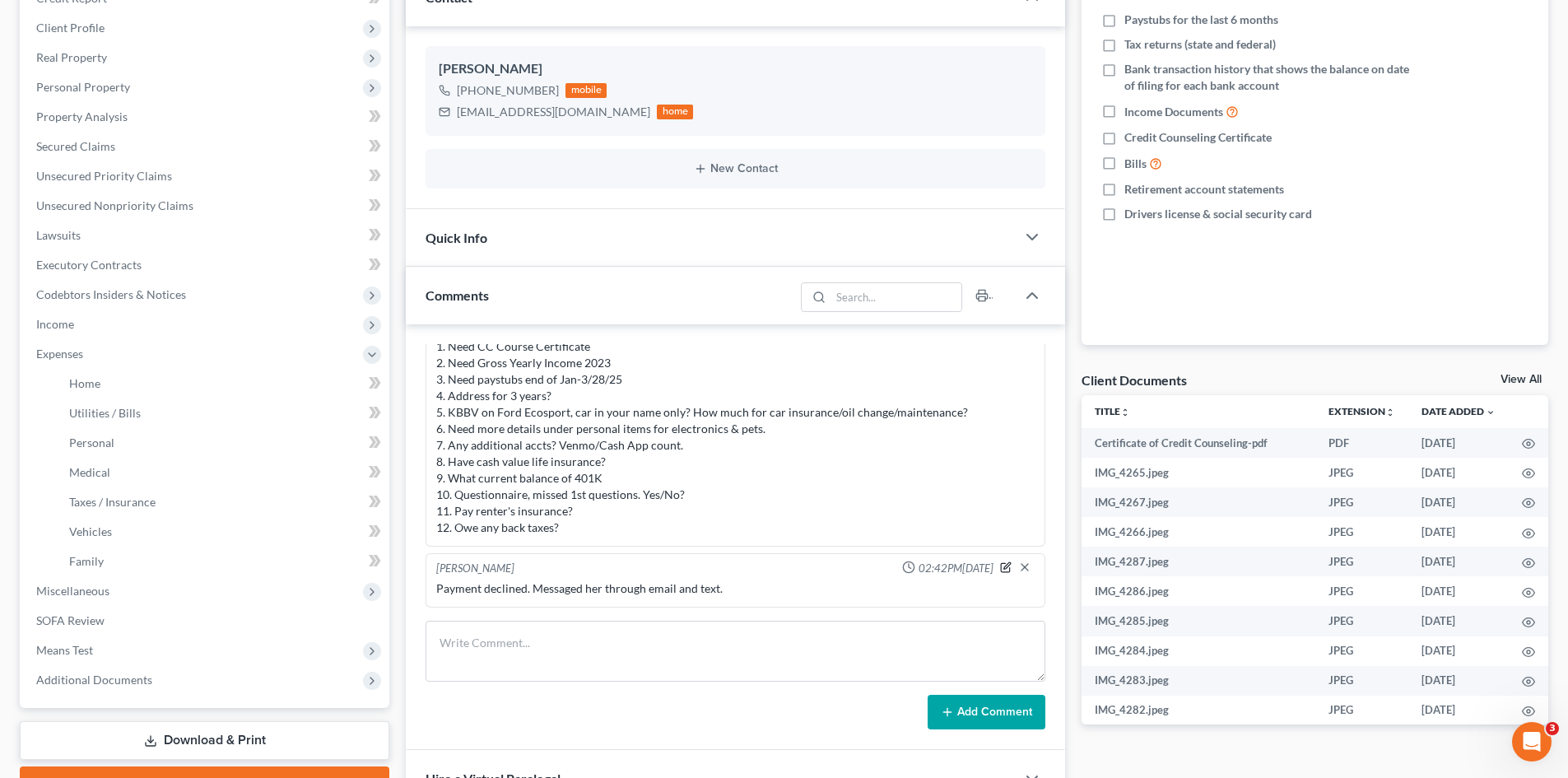
click at [1001, 566] on icon "button" at bounding box center [1006, 567] width 12 height 12
click at [797, 594] on textarea "Payment declined. Messaged her through email and text." at bounding box center [736, 611] width 599 height 61
type textarea "Payment declined. Messaged her through email and text."
click at [1018, 565] on icon "button" at bounding box center [1025, 565] width 13 height 13
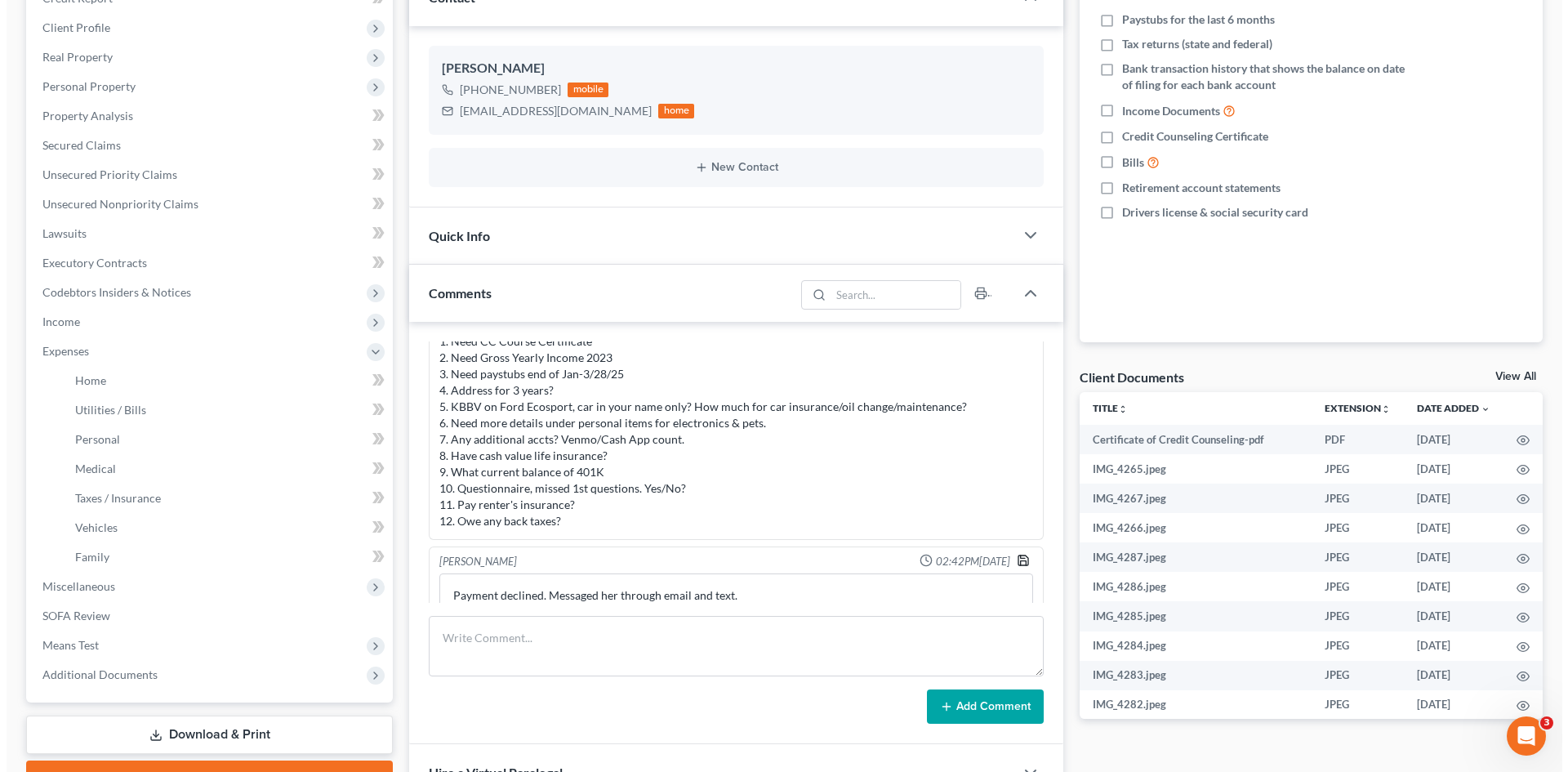
scroll to position [753, 0]
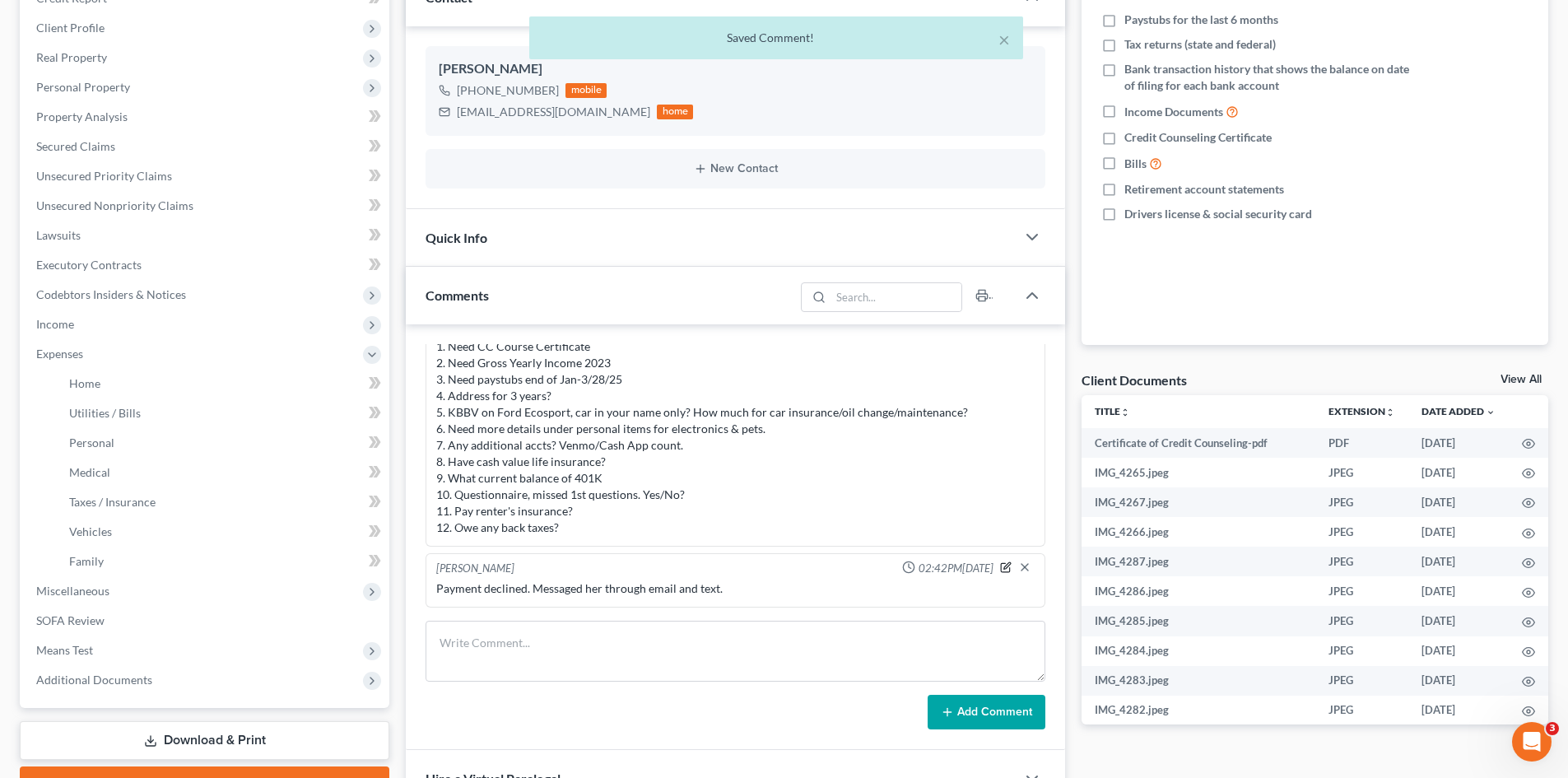
click at [1001, 567] on icon "button" at bounding box center [1006, 567] width 12 height 12
type textarea "Payment declined. Messaged her through email and text."
click at [1022, 569] on polyline "button" at bounding box center [1025, 570] width 5 height 4
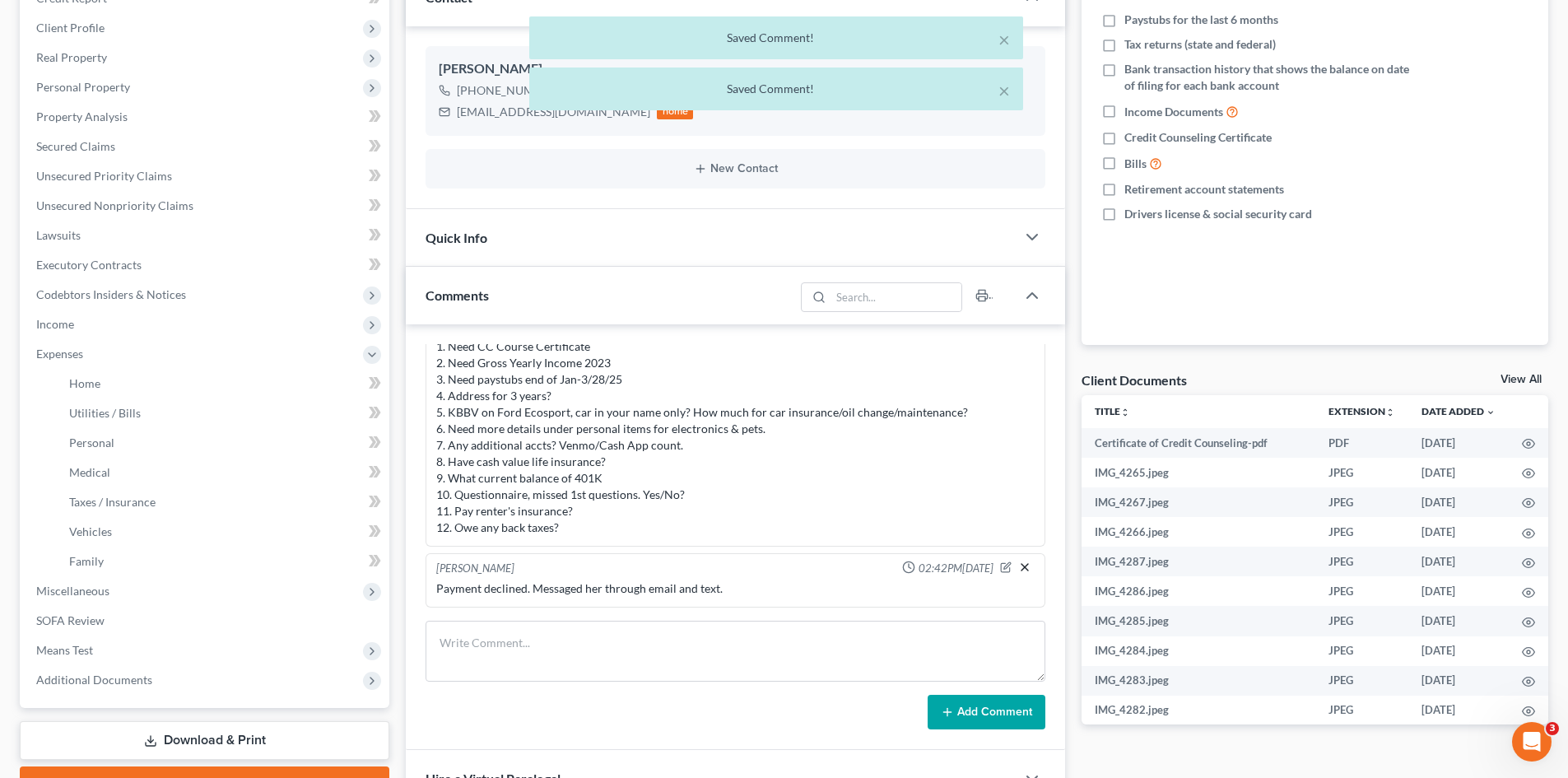
click at [1018, 568] on icon "button" at bounding box center [1025, 567] width 13 height 13
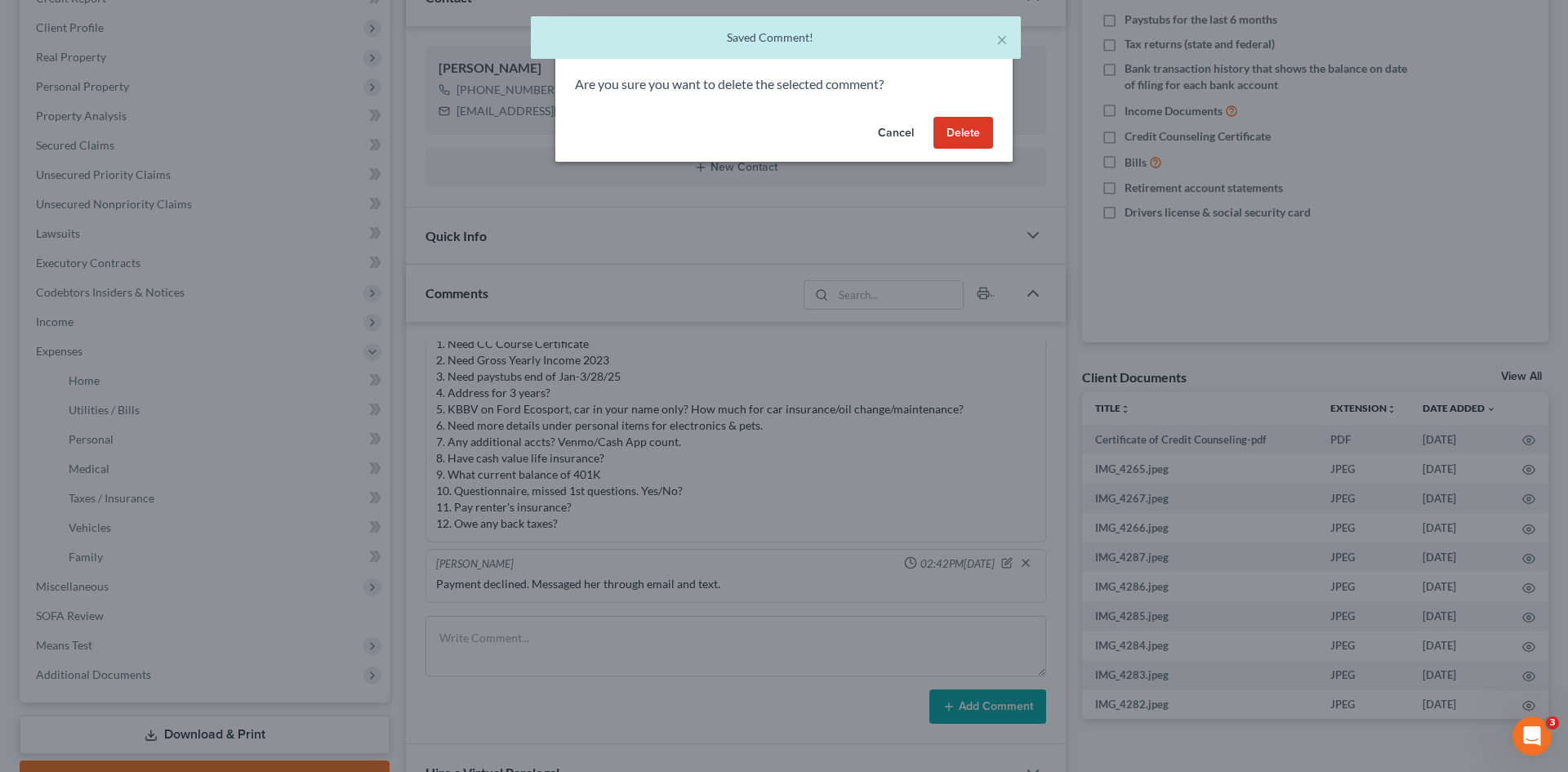
click at [962, 129] on button "Delete" at bounding box center [962, 133] width 59 height 33
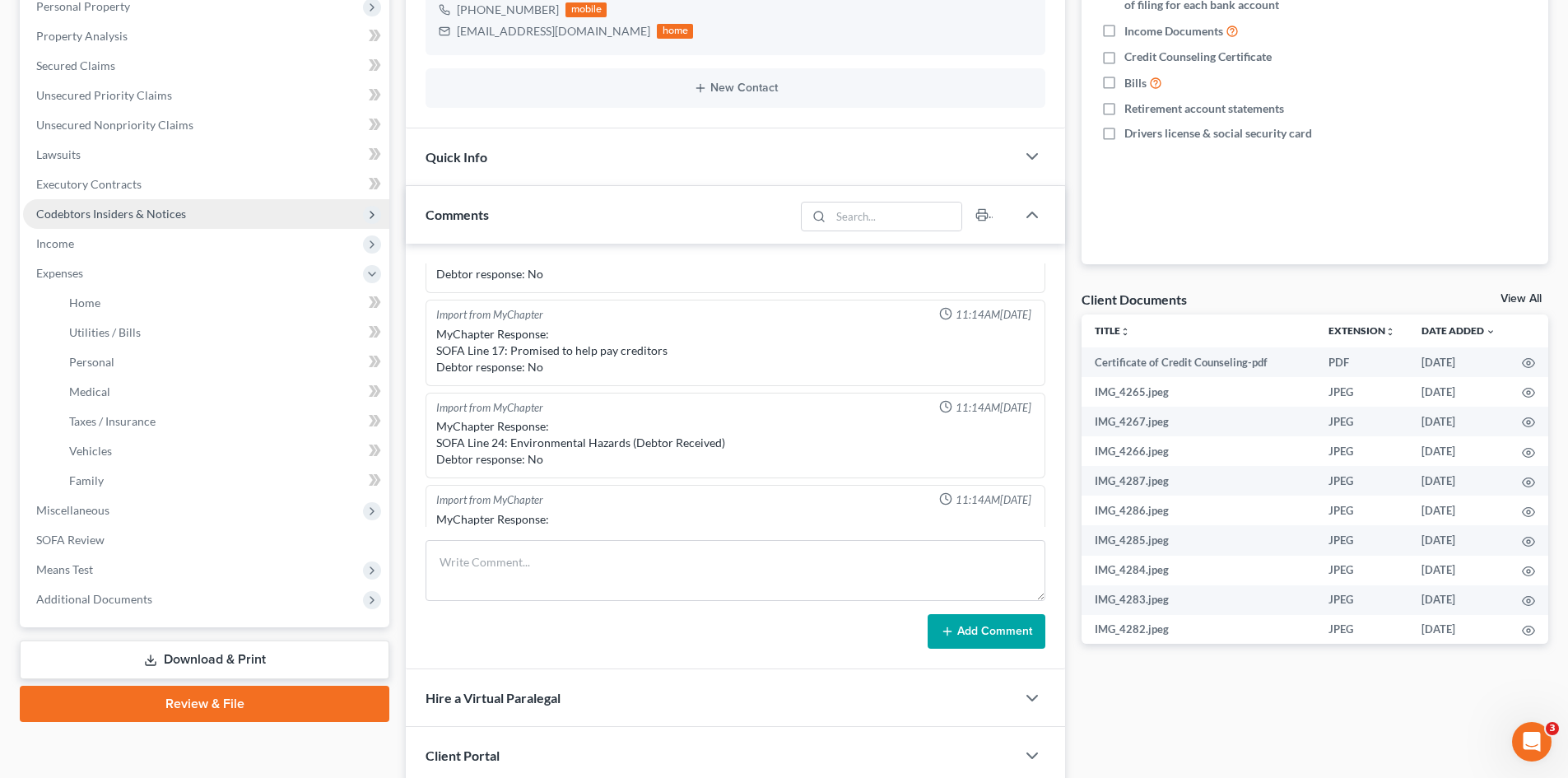
scroll to position [329, 0]
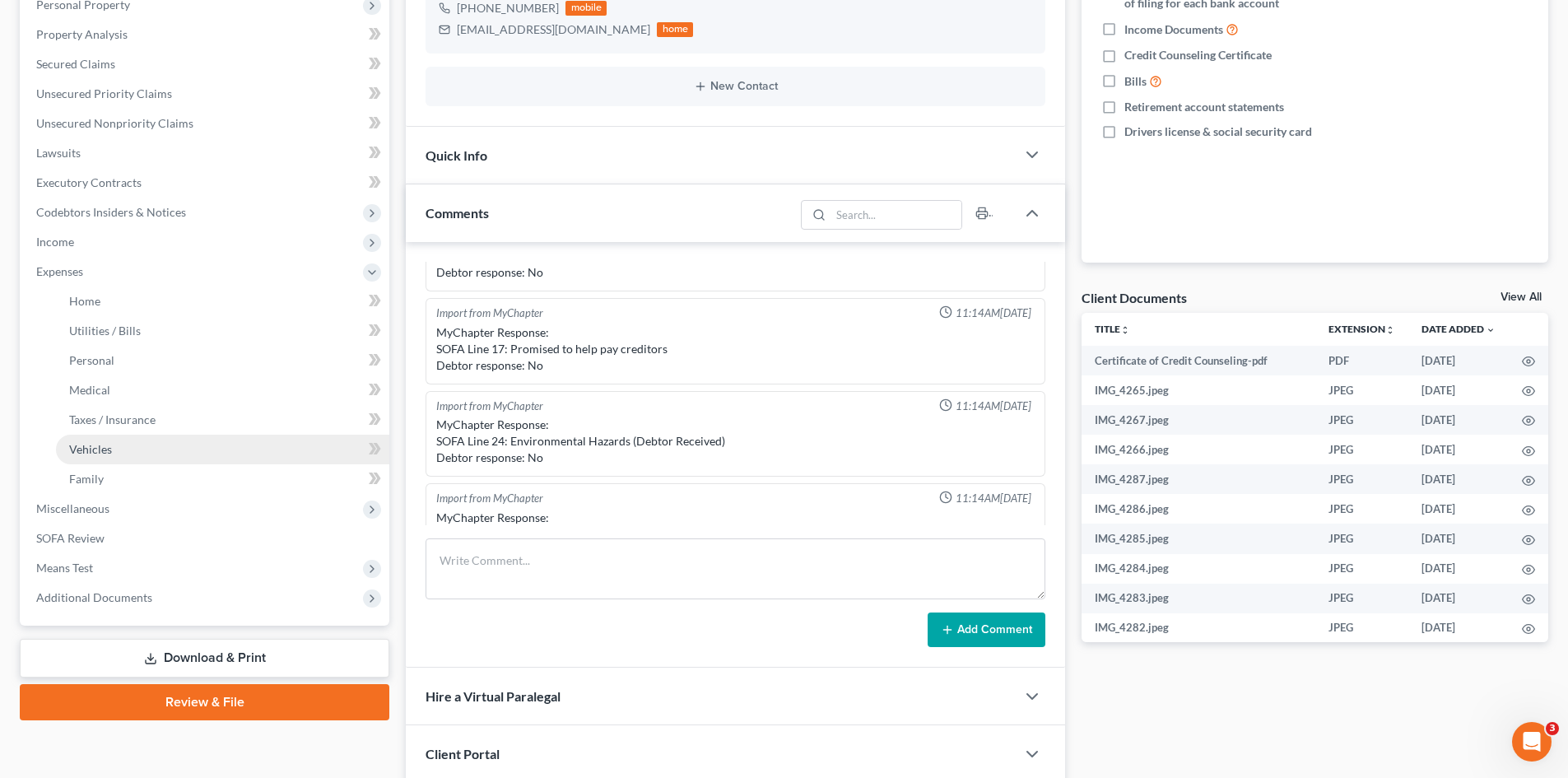
click at [81, 446] on span "Vehicles" at bounding box center [90, 449] width 43 height 14
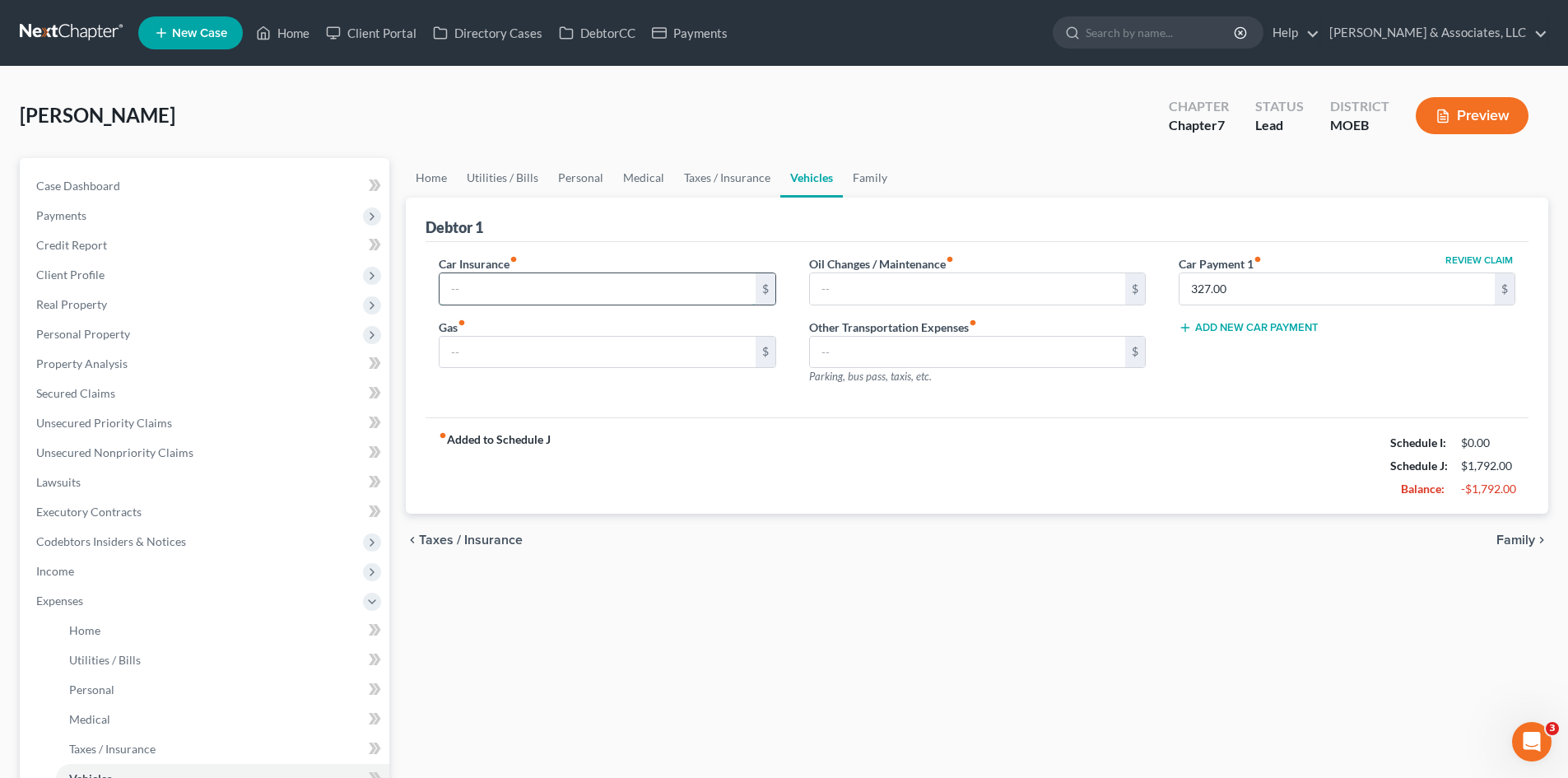
click at [550, 295] on input "text" at bounding box center [597, 288] width 315 height 31
type input "140.00"
click at [852, 287] on input "text" at bounding box center [967, 288] width 315 height 31
type input "50.00"
click at [613, 348] on input "text" at bounding box center [597, 352] width 315 height 31
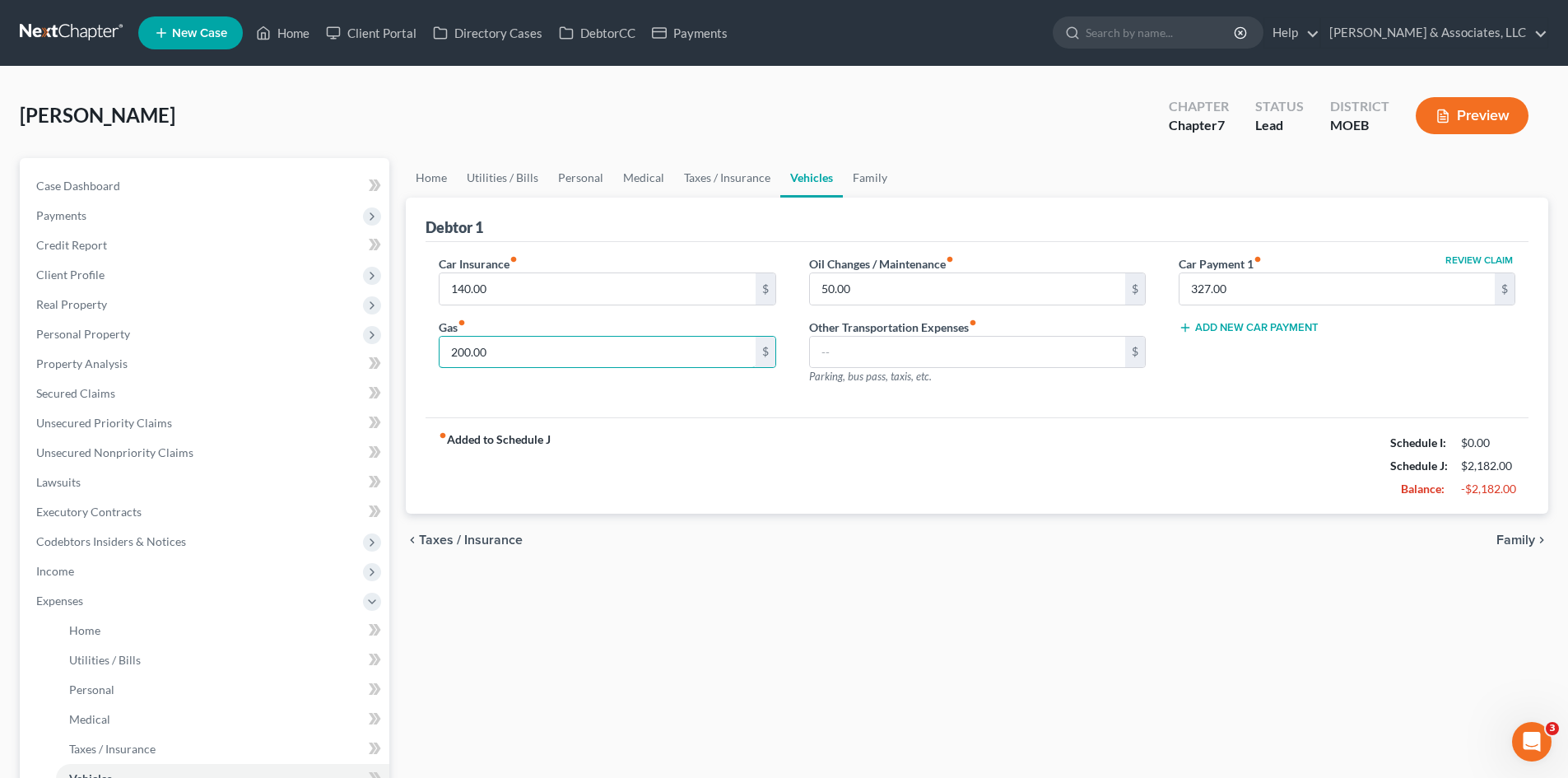
type input "200.00"
click at [1269, 457] on div "fiber_manual_record Added to Schedule J Schedule I: $0.00 Schedule J: $2,182.00…" at bounding box center [977, 466] width 1104 height 97
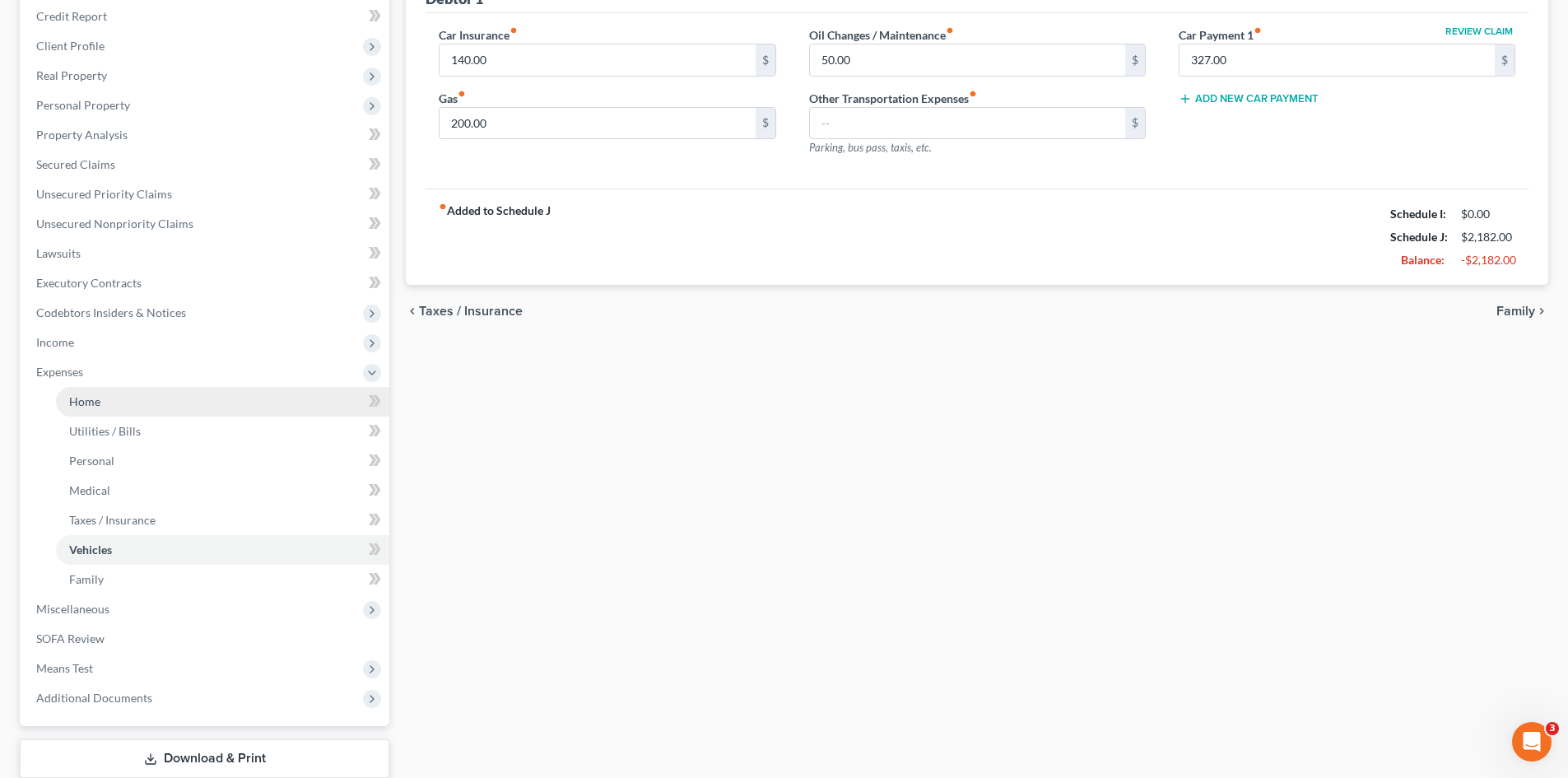
scroll to position [247, 0]
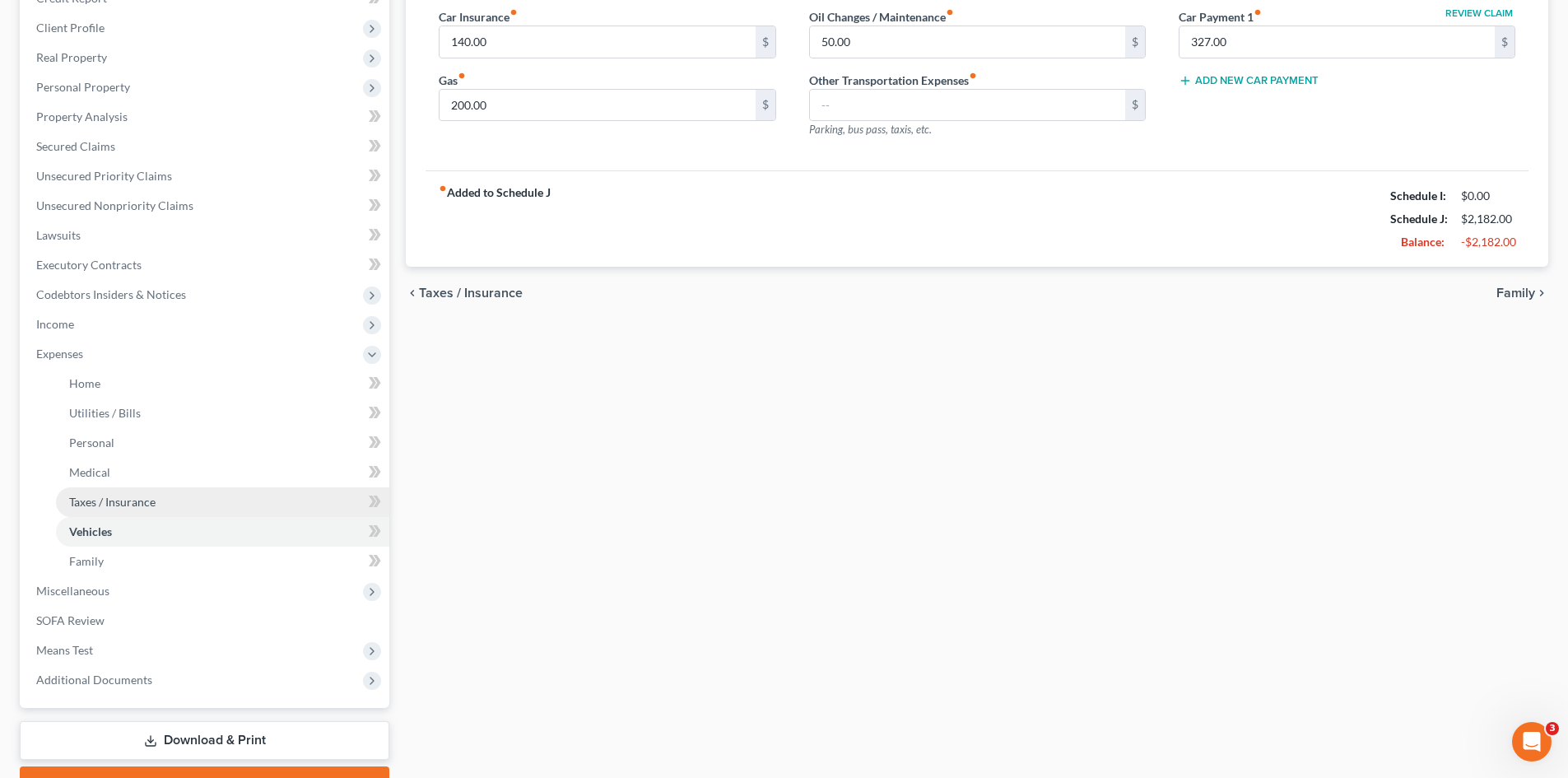
click at [124, 499] on span "Taxes / Insurance" at bounding box center [112, 502] width 87 height 14
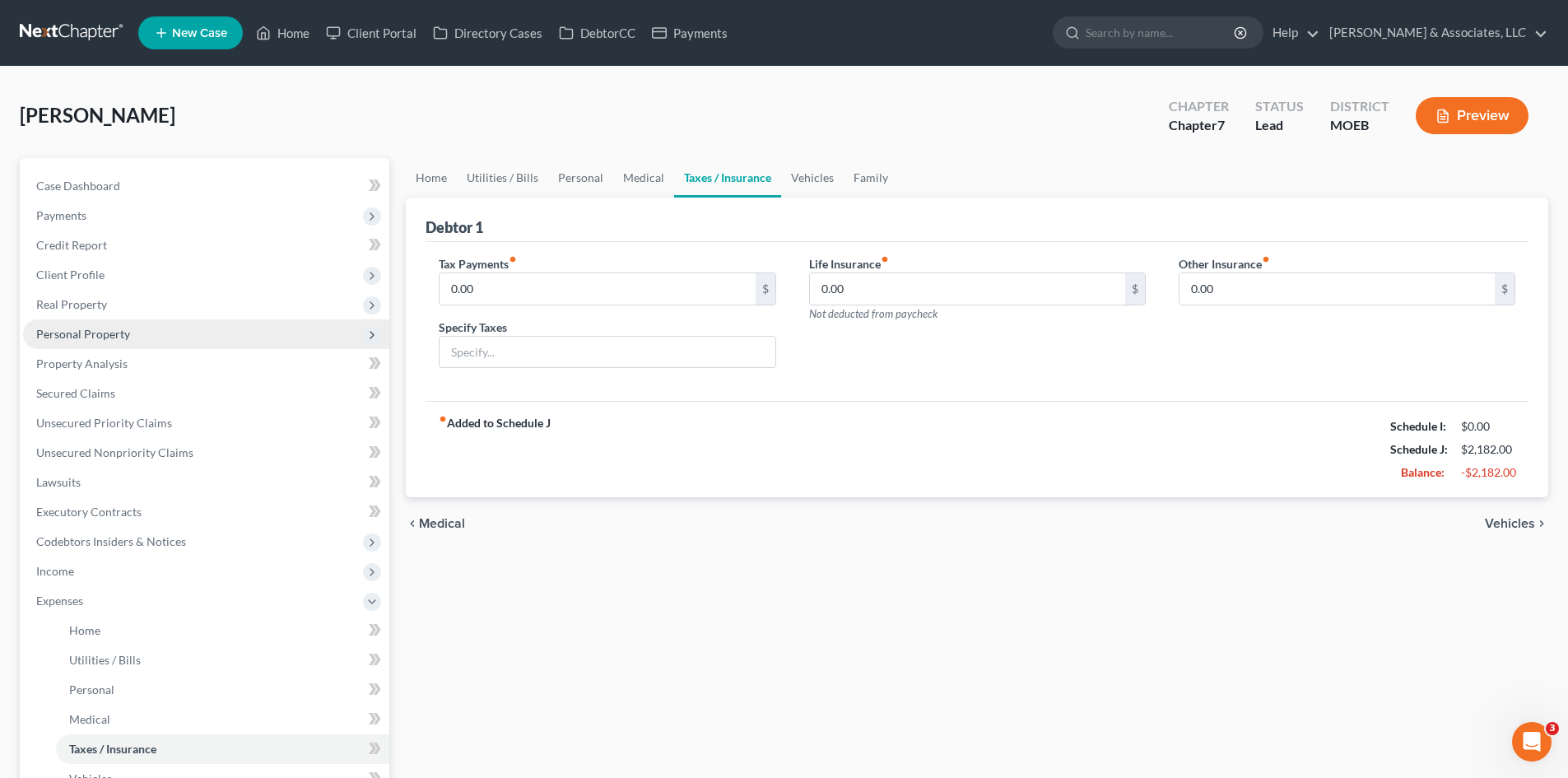
click at [77, 333] on span "Personal Property" at bounding box center [82, 334] width 94 height 14
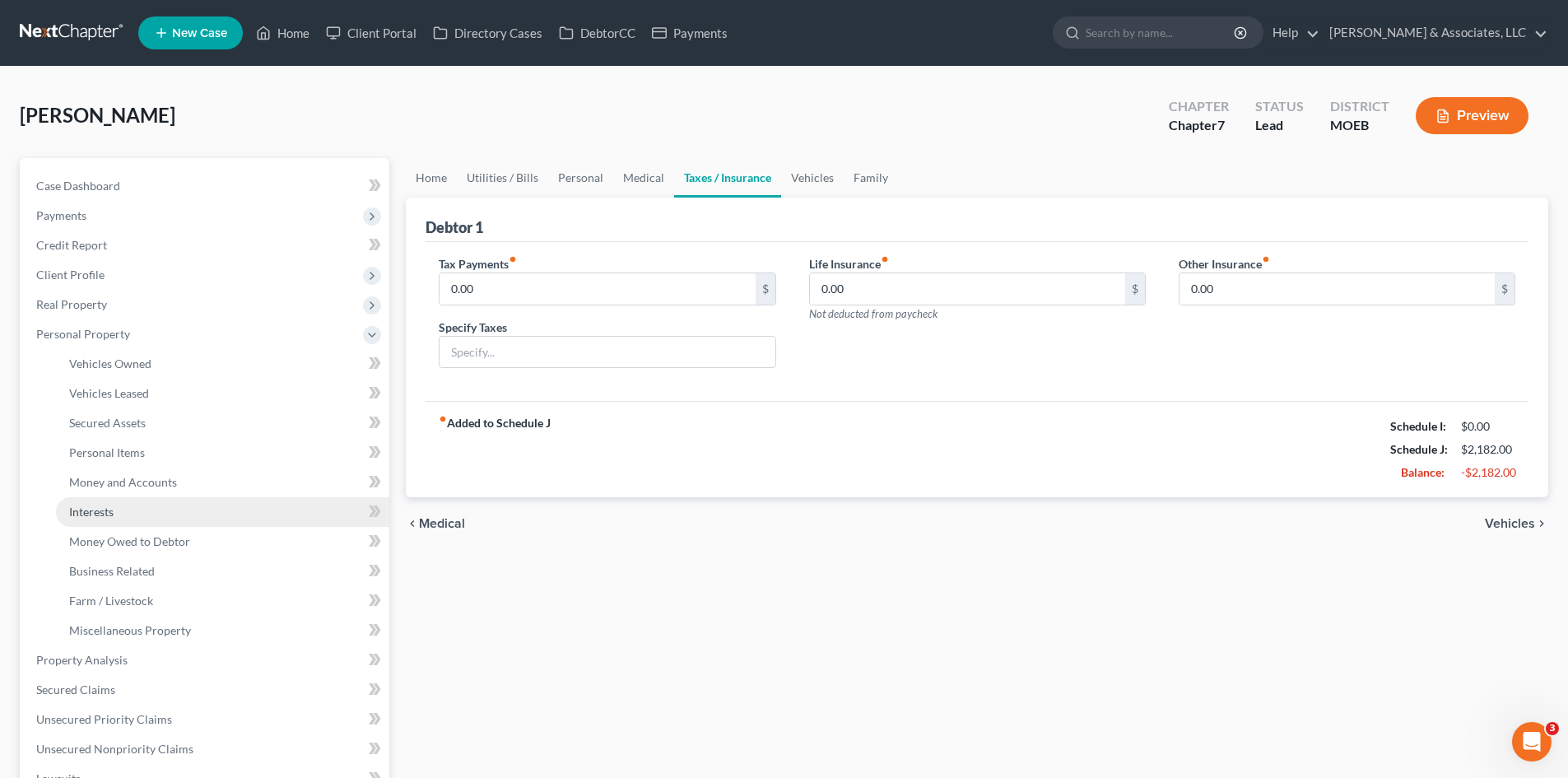
click at [101, 515] on span "Interests" at bounding box center [91, 512] width 45 height 14
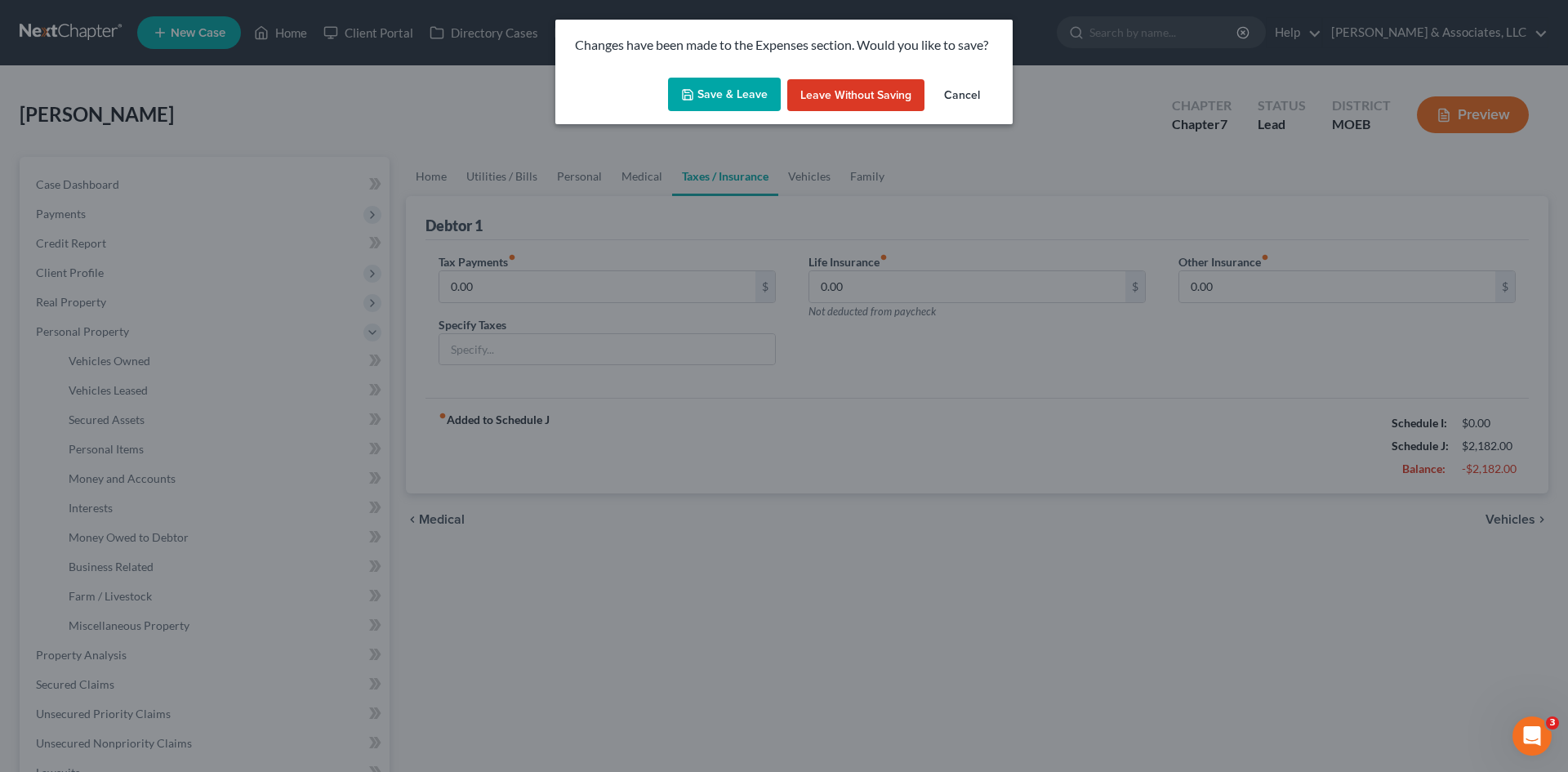
click at [733, 95] on button "Save & Leave" at bounding box center [724, 94] width 113 height 35
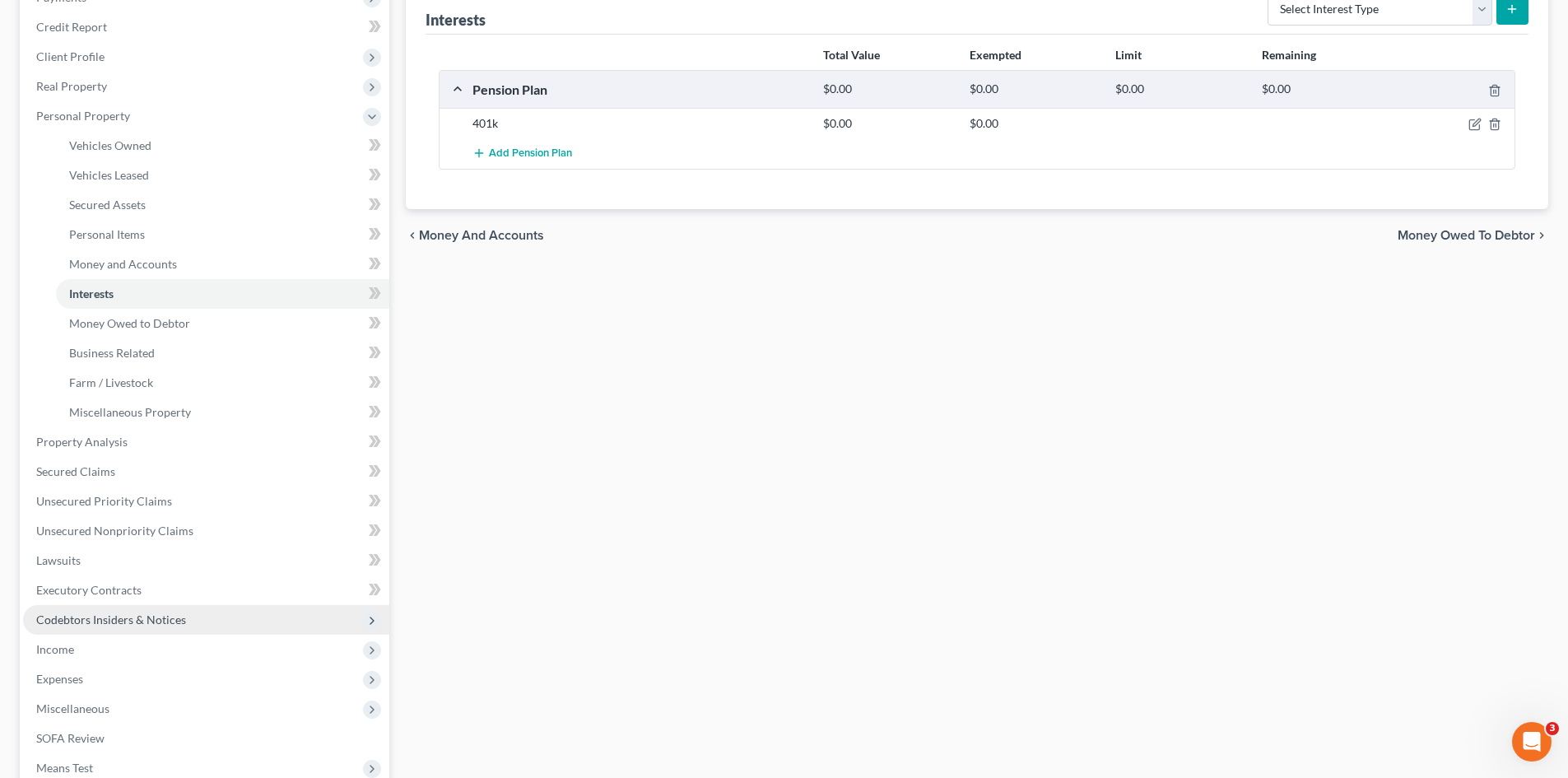
scroll to position [412, 0]
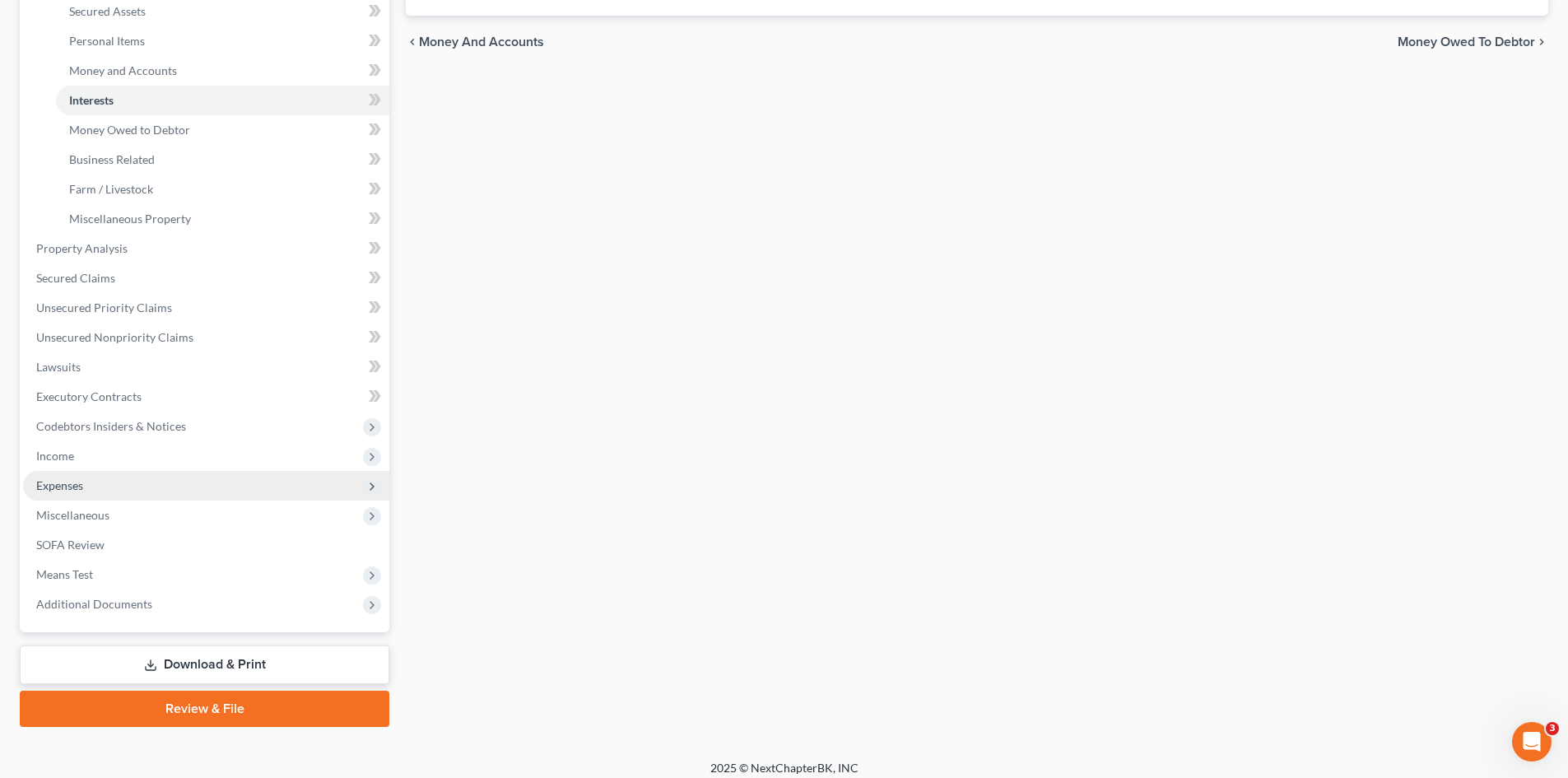
click at [56, 482] on span "Expenses" at bounding box center [59, 485] width 47 height 14
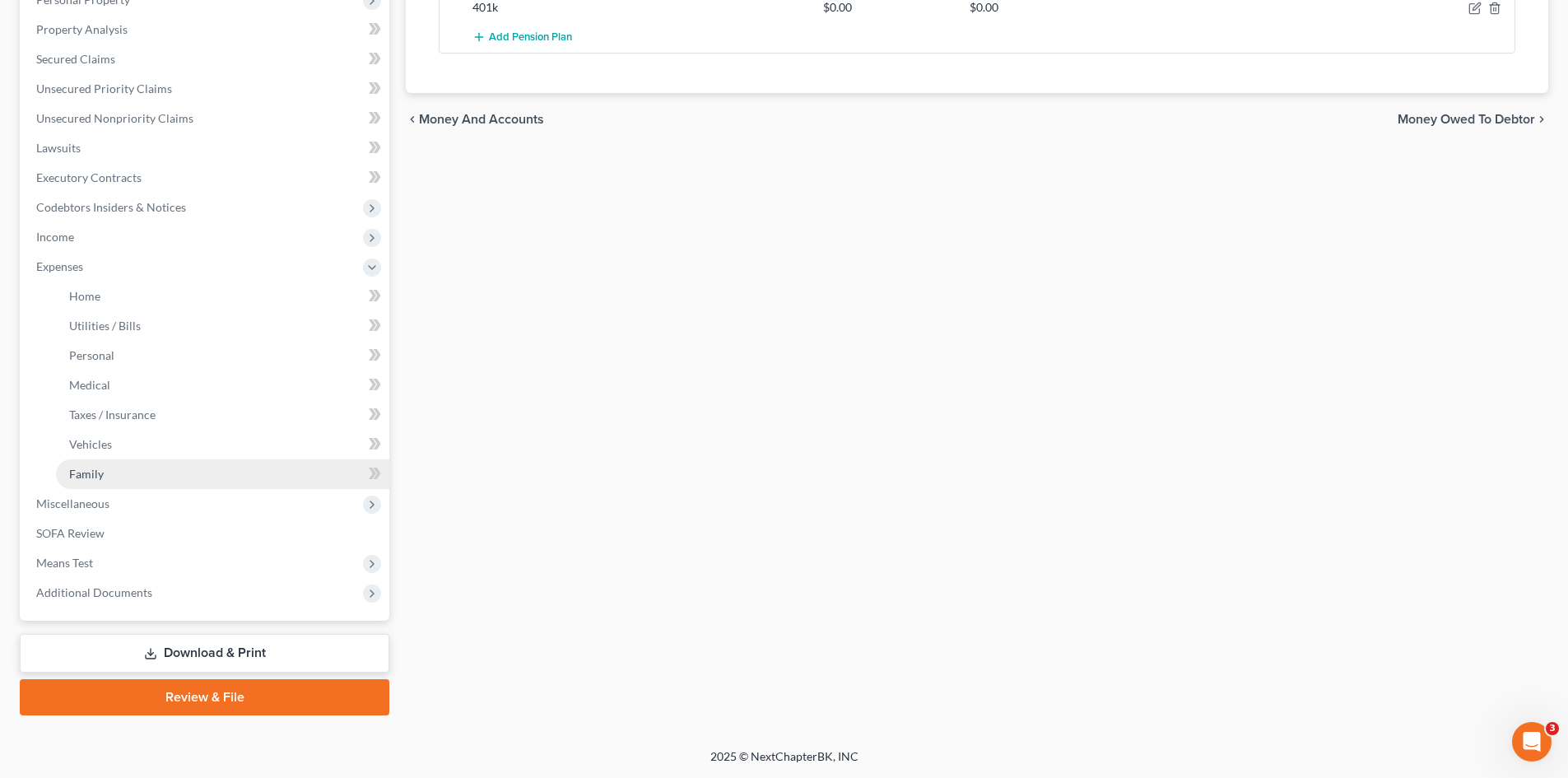
scroll to position [334, 0]
click at [89, 456] on link "Vehicles" at bounding box center [223, 444] width 334 height 30
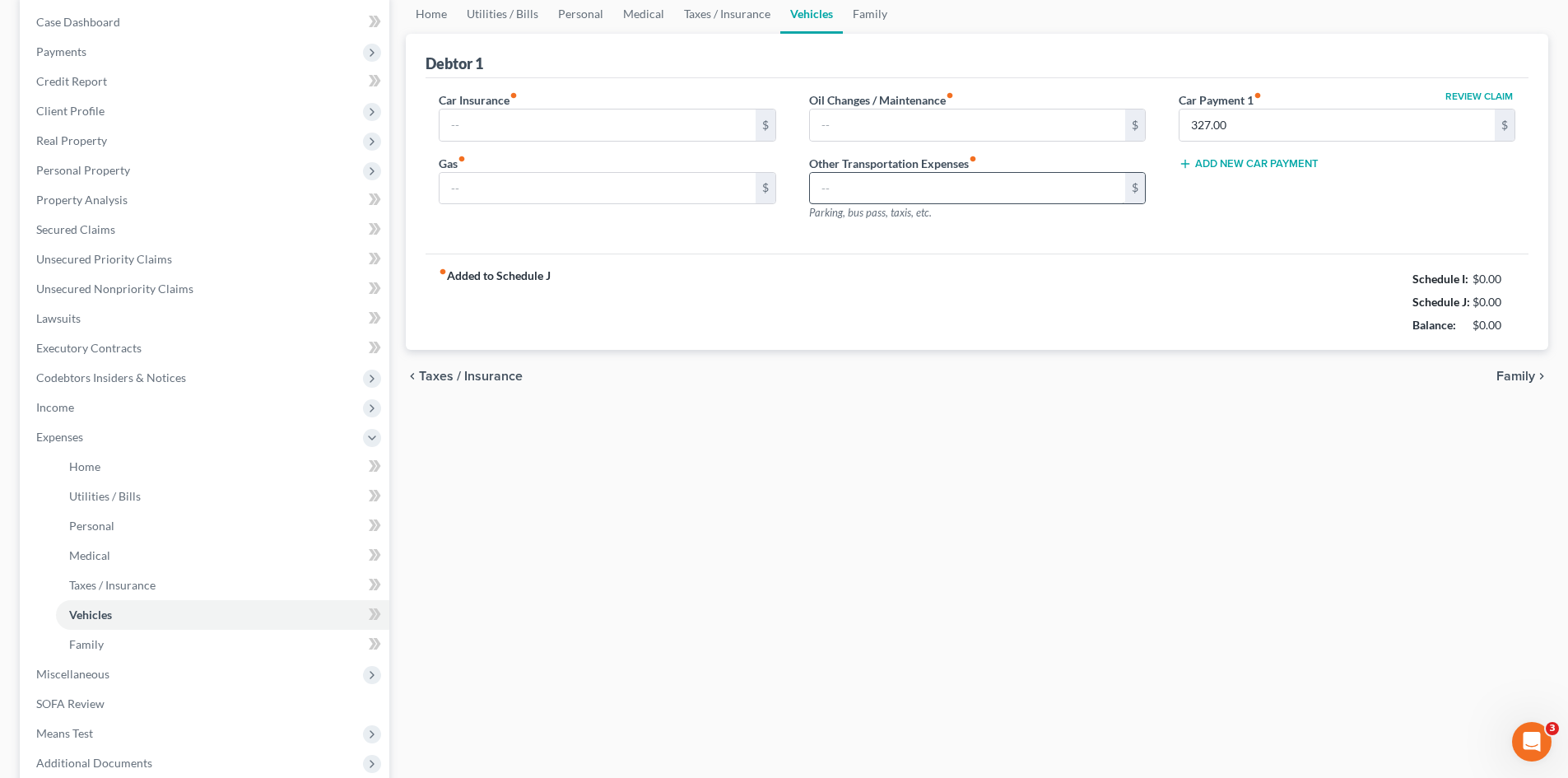
type input "140.00"
type input "200.00"
type input "50.00"
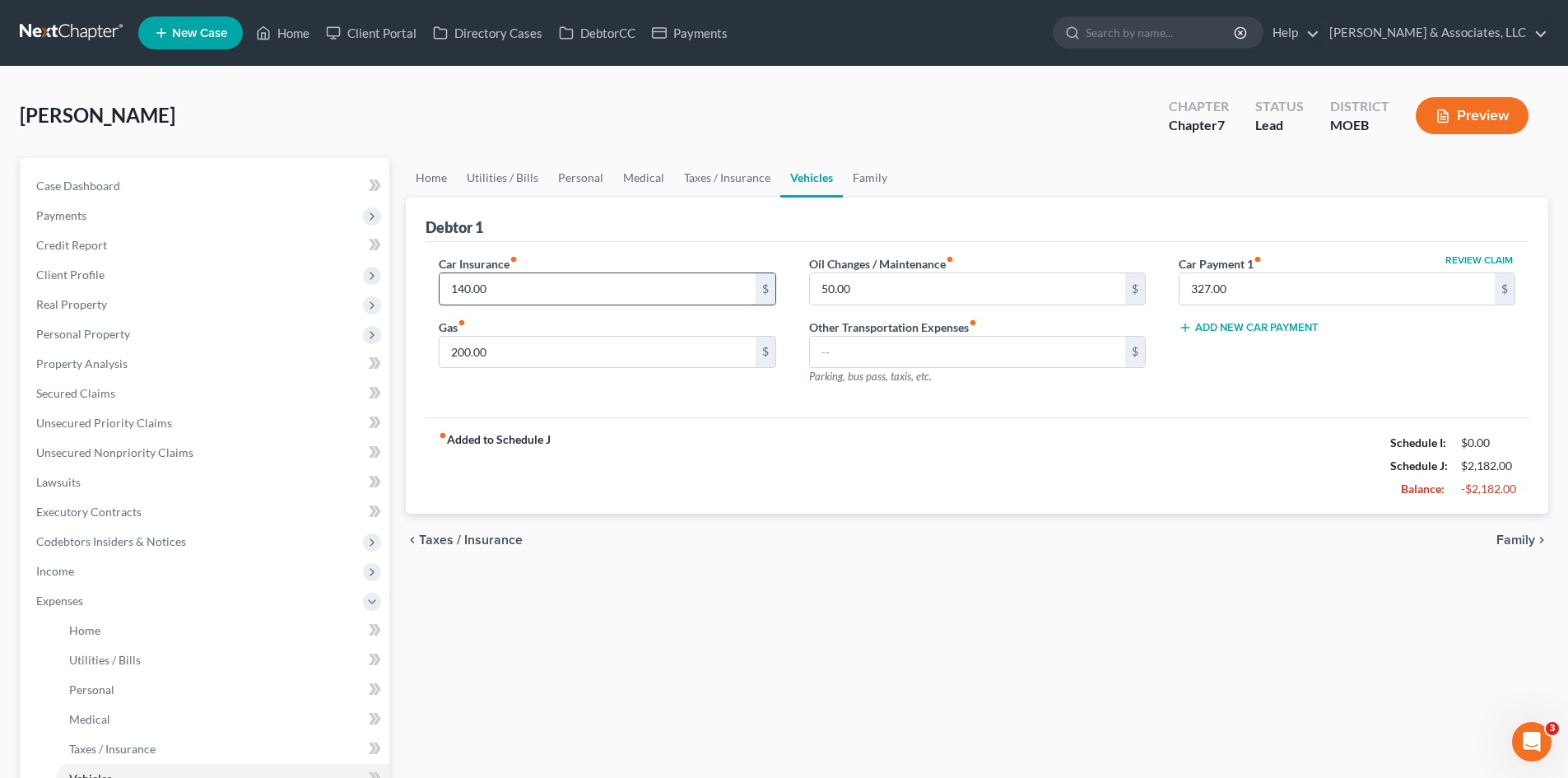
click at [518, 288] on input "140.00" at bounding box center [597, 288] width 315 height 31
type input "130.00"
click at [525, 185] on link "Utilities / Bills" at bounding box center [503, 178] width 91 height 39
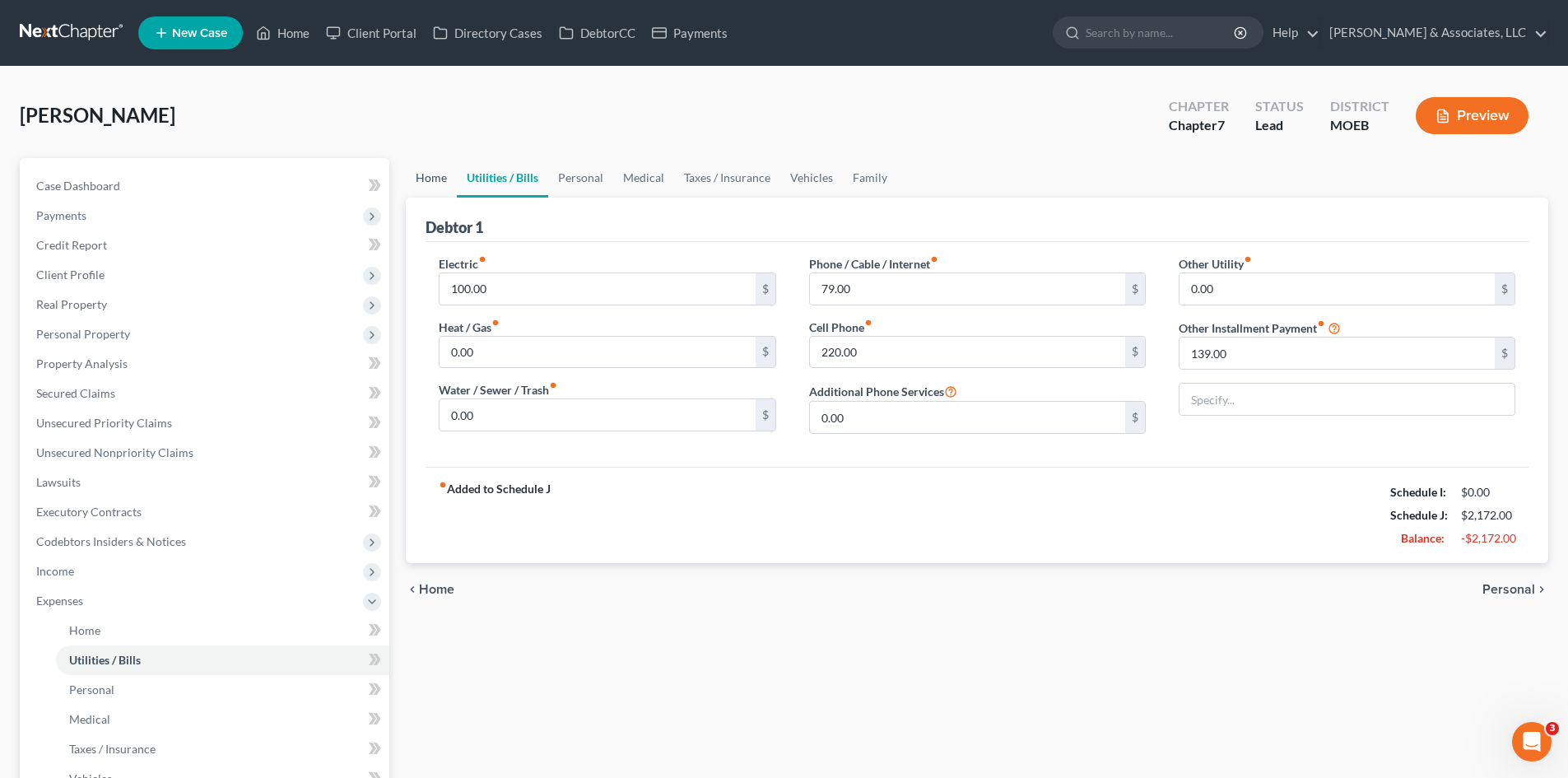
click at [428, 182] on link "Home" at bounding box center [431, 178] width 51 height 39
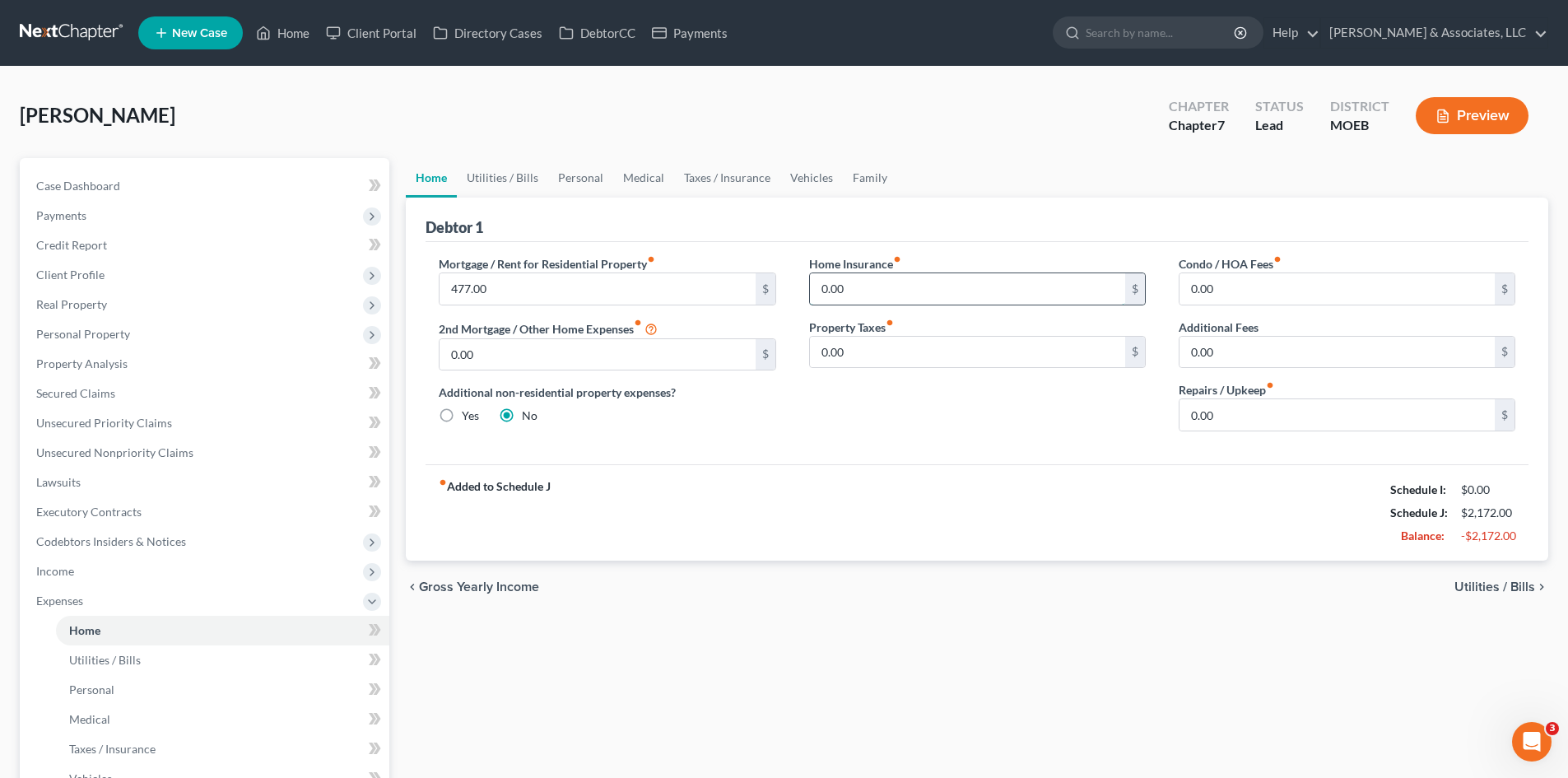
click at [883, 293] on input "0.00" at bounding box center [967, 288] width 315 height 31
type input "10.00"
click at [835, 457] on div "Mortgage / Rent for Residential Property fiber_manual_record 477.00 $ 2nd Mortg…" at bounding box center [977, 353] width 1104 height 222
click at [94, 334] on span "Personal Property" at bounding box center [82, 334] width 94 height 14
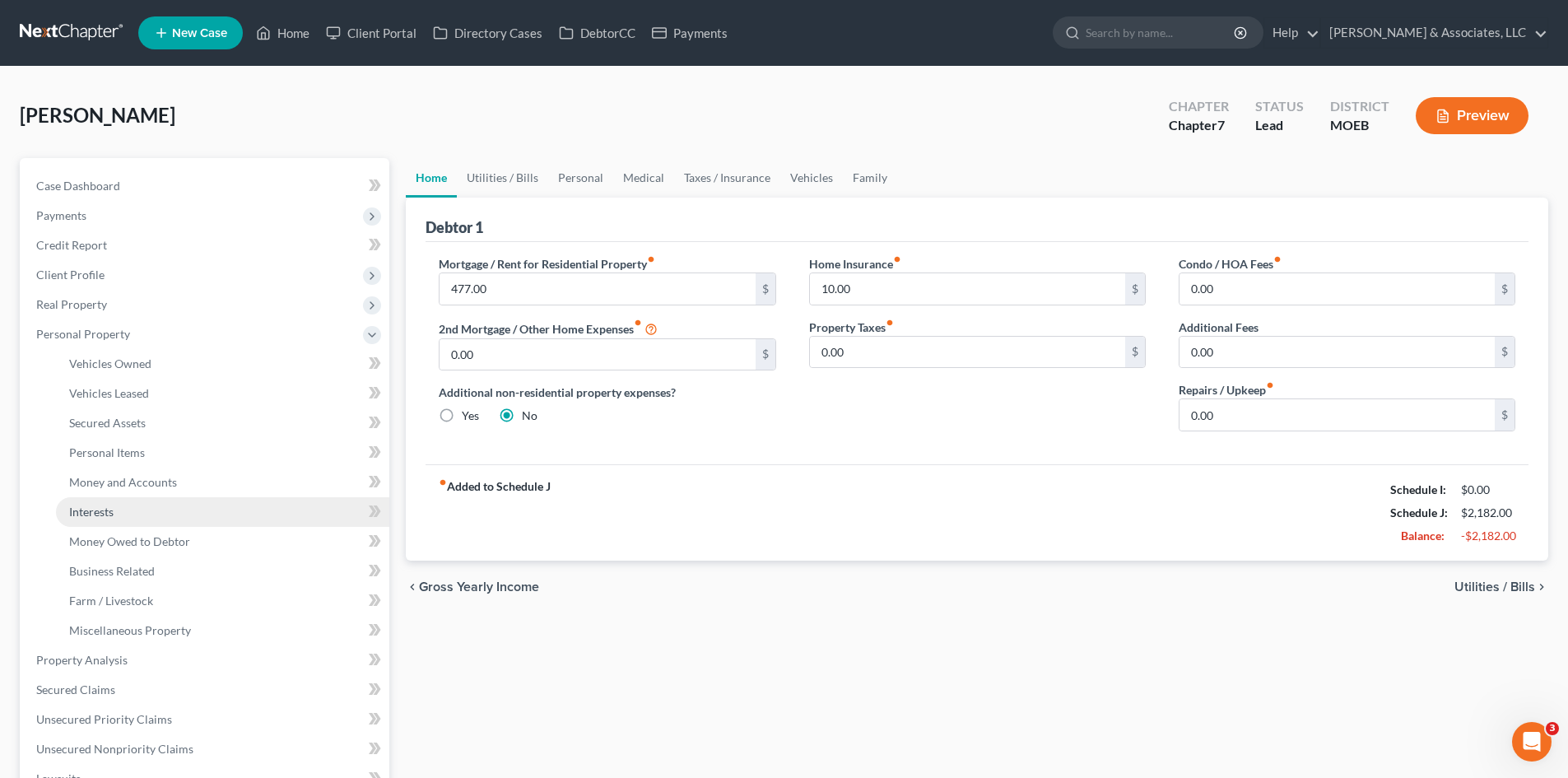
click at [107, 512] on span "Interests" at bounding box center [91, 512] width 45 height 14
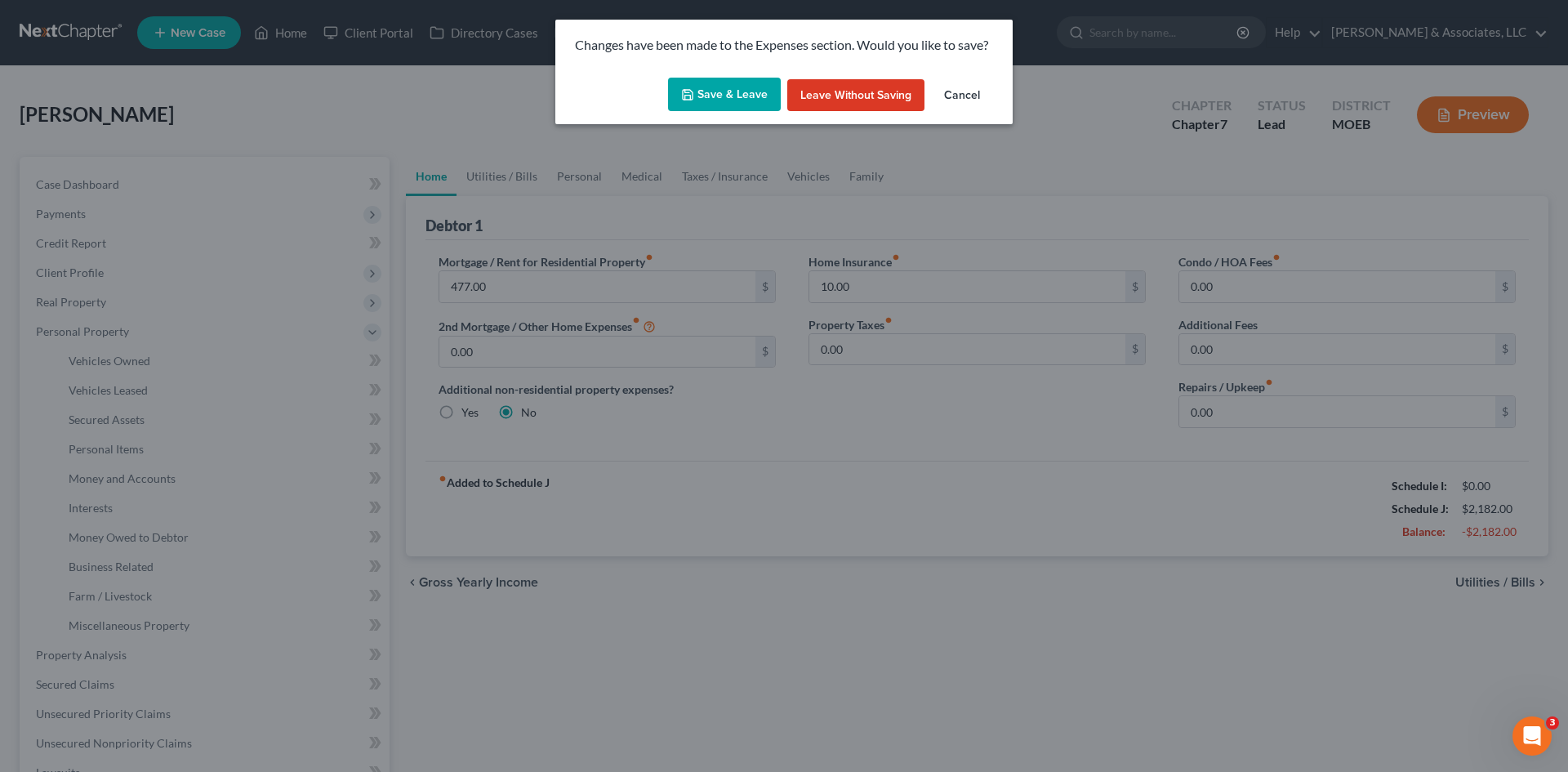
click at [704, 87] on button "Save & Leave" at bounding box center [724, 94] width 113 height 35
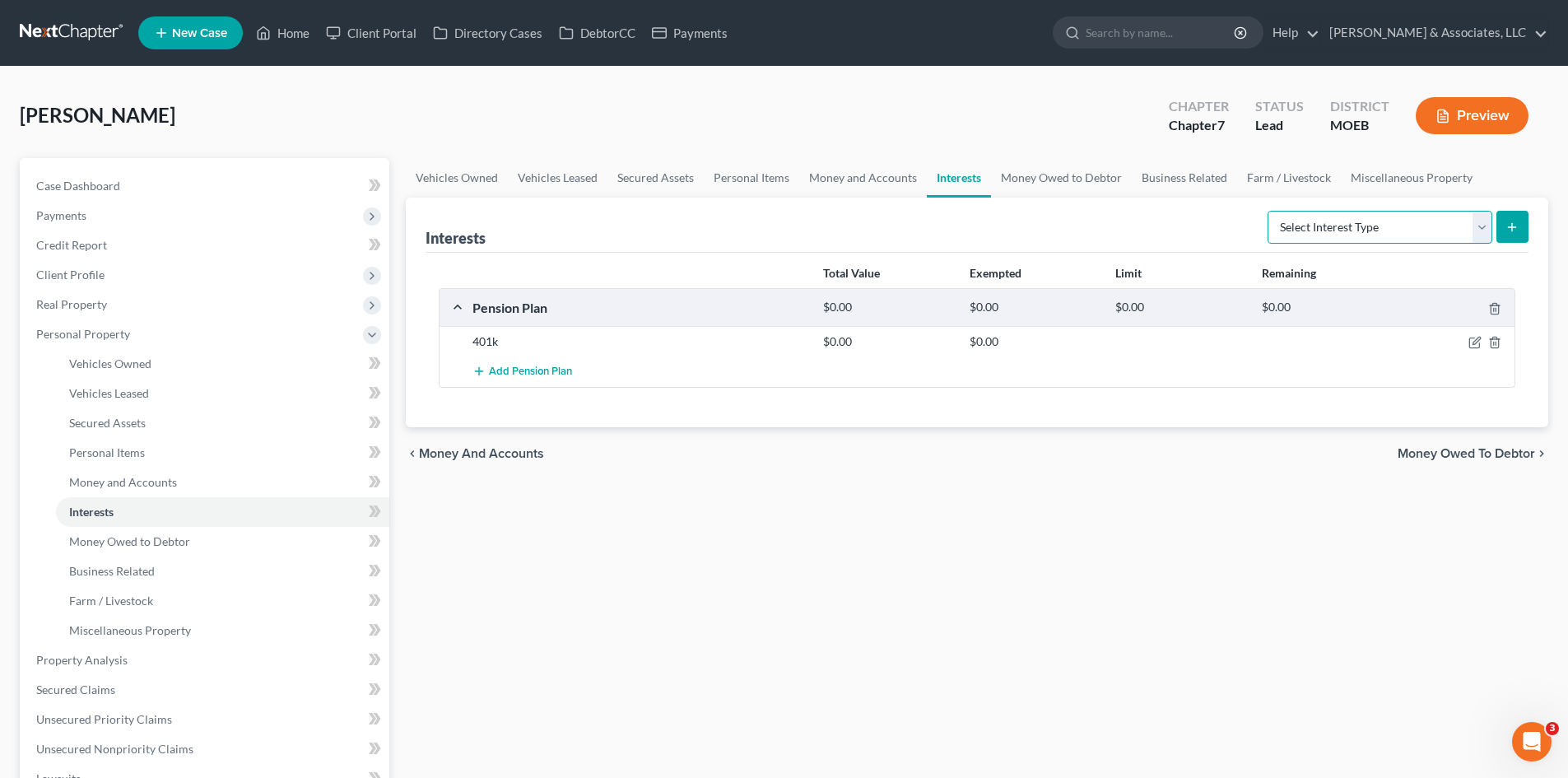
click at [1455, 237] on select "Select Interest Type 401K (A/B: 21) Annuity (A/B: 23) Bond (A/B: 18) Education …" at bounding box center [1380, 227] width 225 height 33
select select "term_life_insurance"
click at [1270, 210] on select "Select Interest Type 401K (A/B: 21) Annuity (A/B: 23) Bond (A/B: 18) Education …" at bounding box center [1380, 227] width 225 height 33
click at [1513, 231] on line "submit" at bounding box center [1513, 227] width 0 height 7
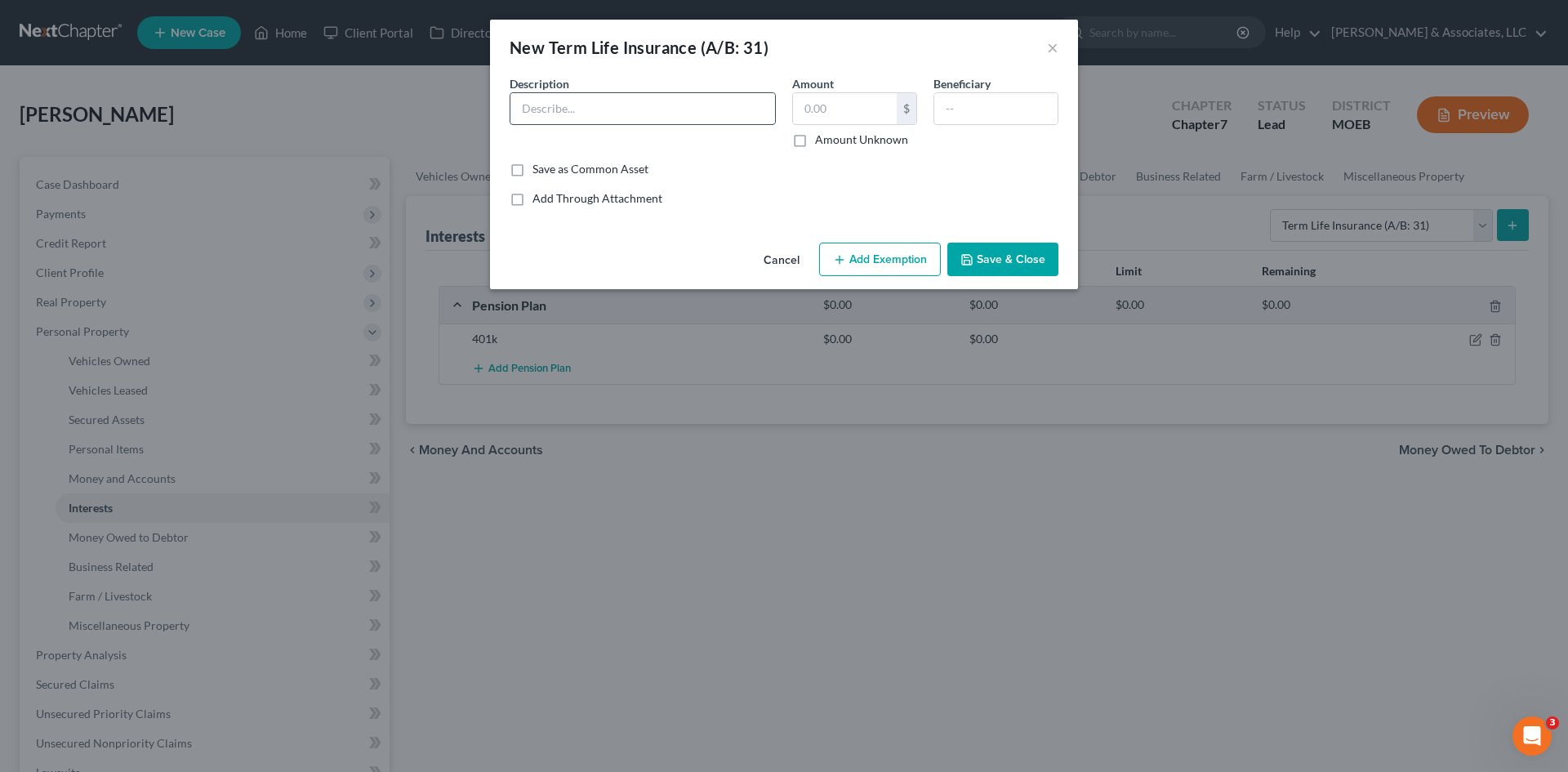
click at [649, 103] on input "text" at bounding box center [643, 108] width 265 height 31
type input "Life Insurance From Employer, No Cash Value"
click at [851, 108] on input "text" at bounding box center [844, 108] width 104 height 31
type input "0.00"
click at [996, 270] on button "Save & Close" at bounding box center [1002, 259] width 111 height 35
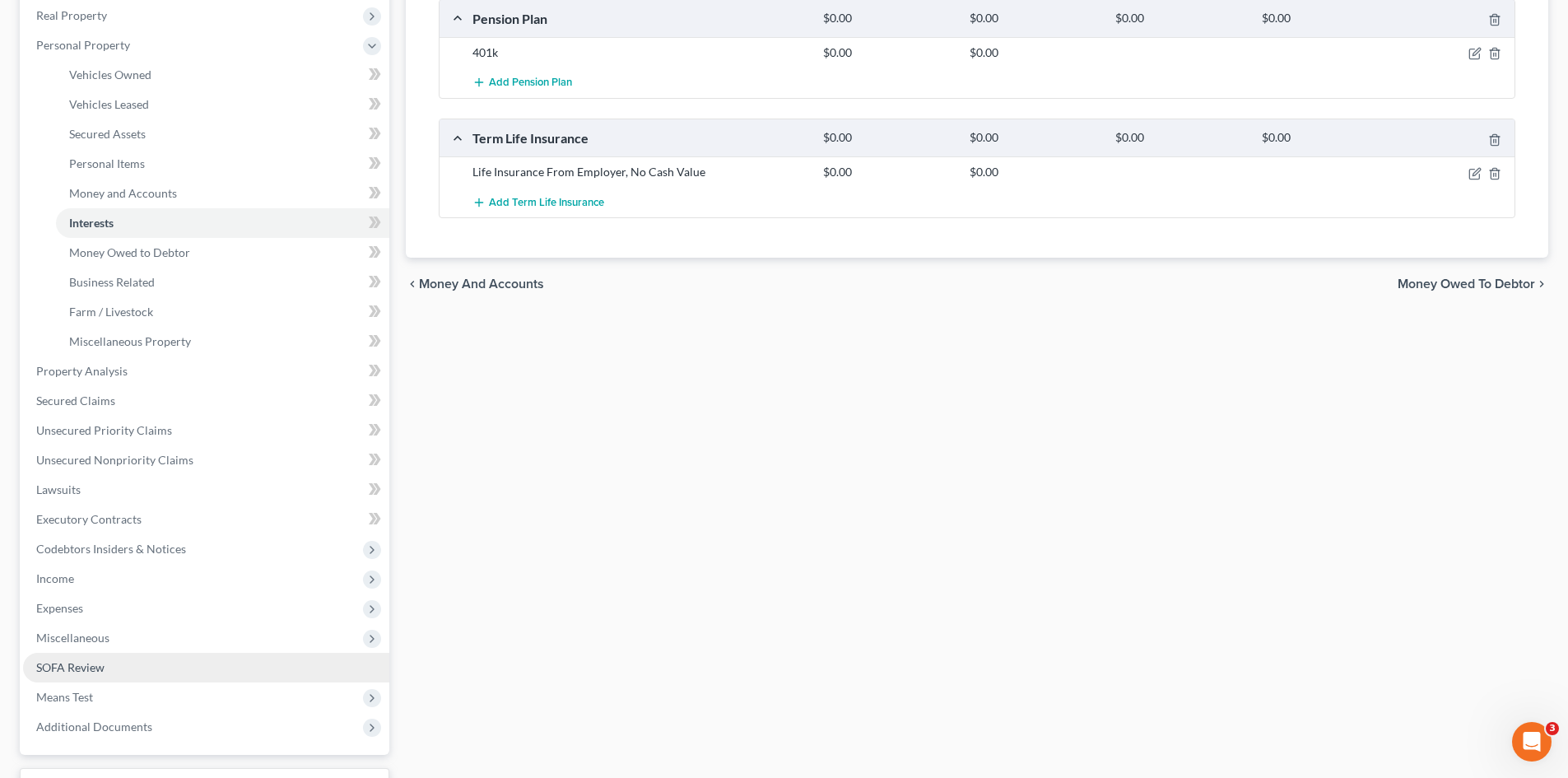
scroll to position [329, 0]
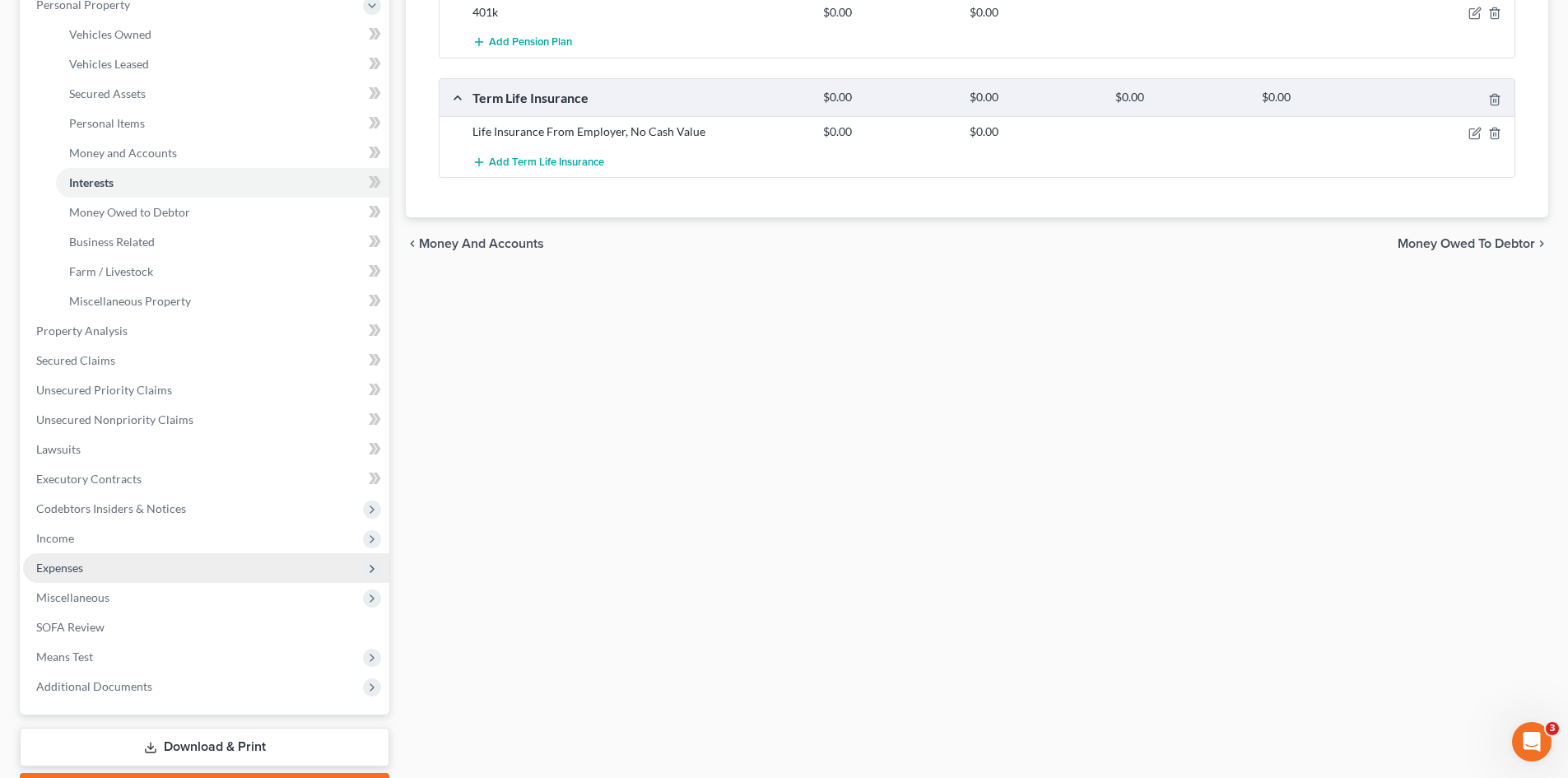
click at [66, 562] on span "Expenses" at bounding box center [59, 568] width 47 height 14
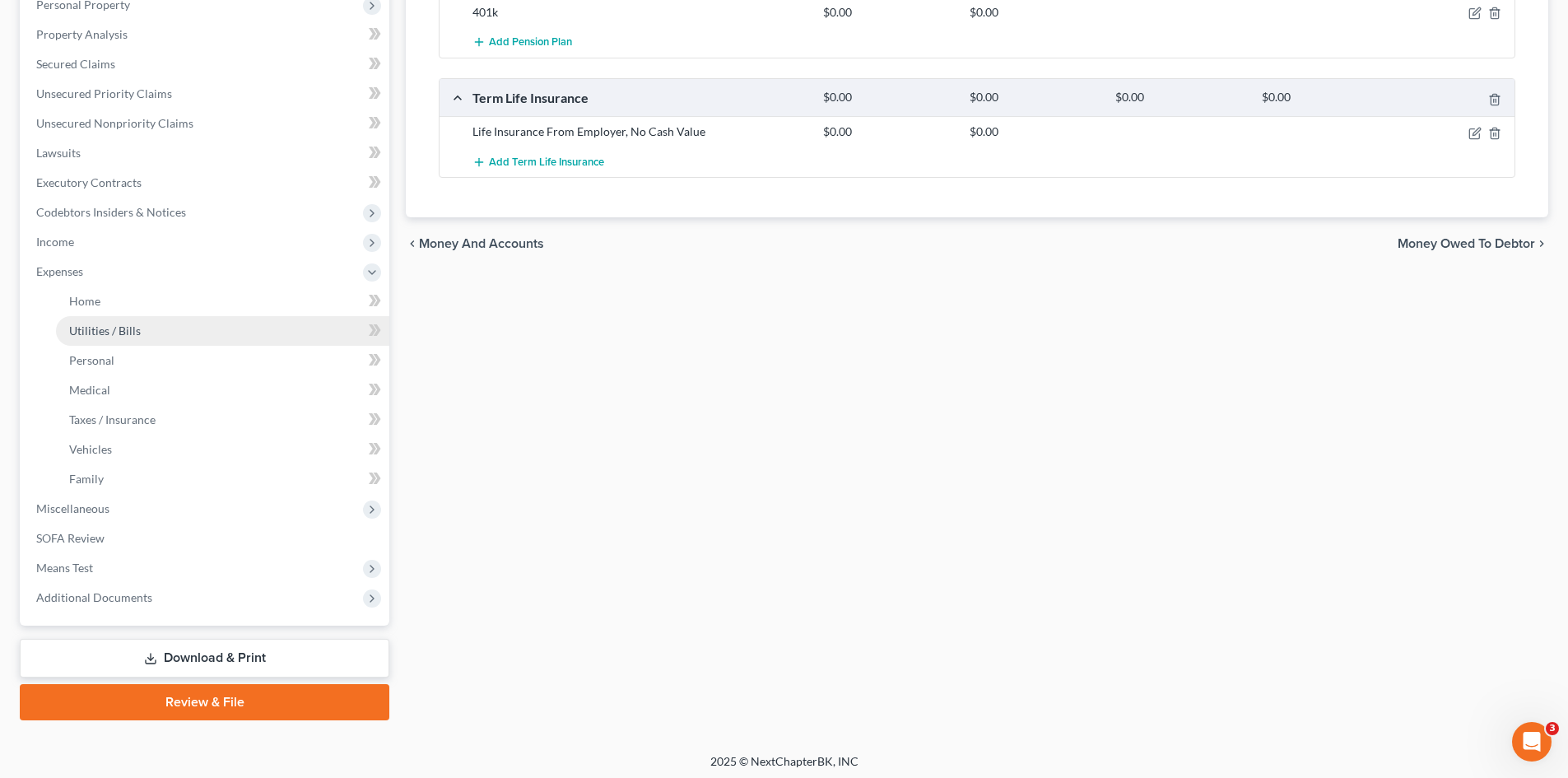
click at [101, 329] on span "Utilities / Bills" at bounding box center [105, 331] width 72 height 14
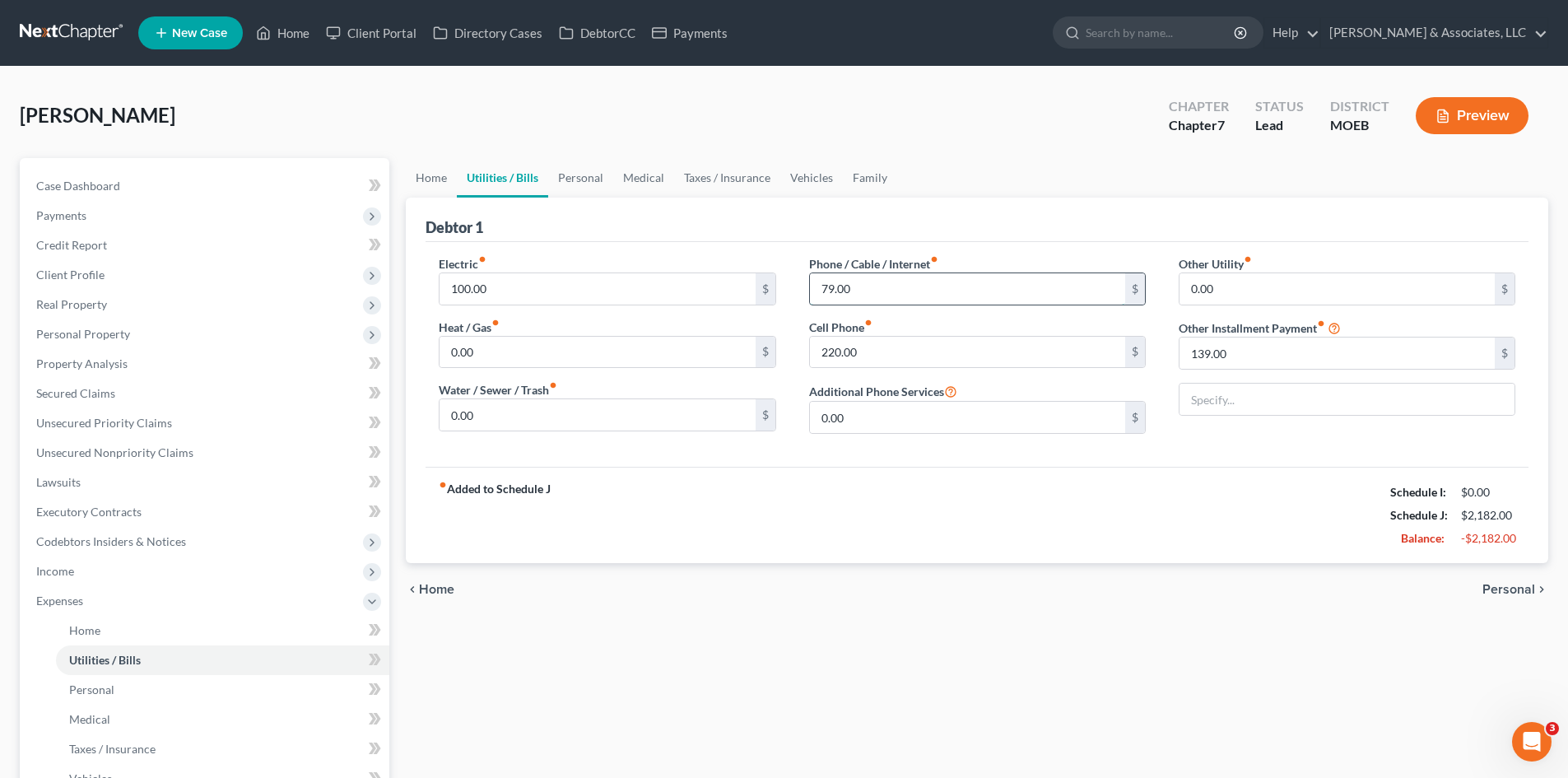
click at [904, 291] on input "79.00" at bounding box center [967, 288] width 315 height 31
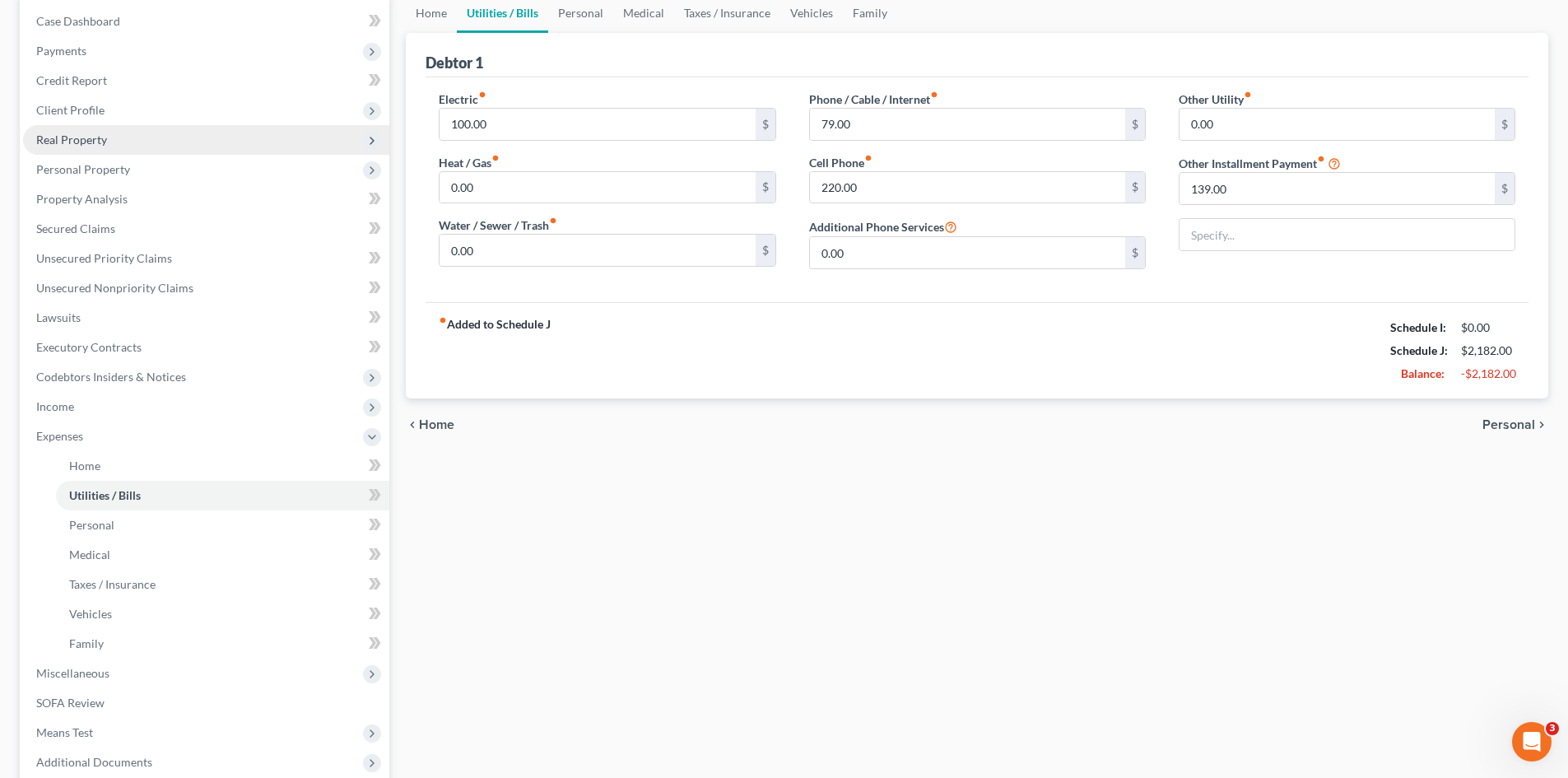
click at [55, 139] on span "Real Property" at bounding box center [71, 140] width 71 height 14
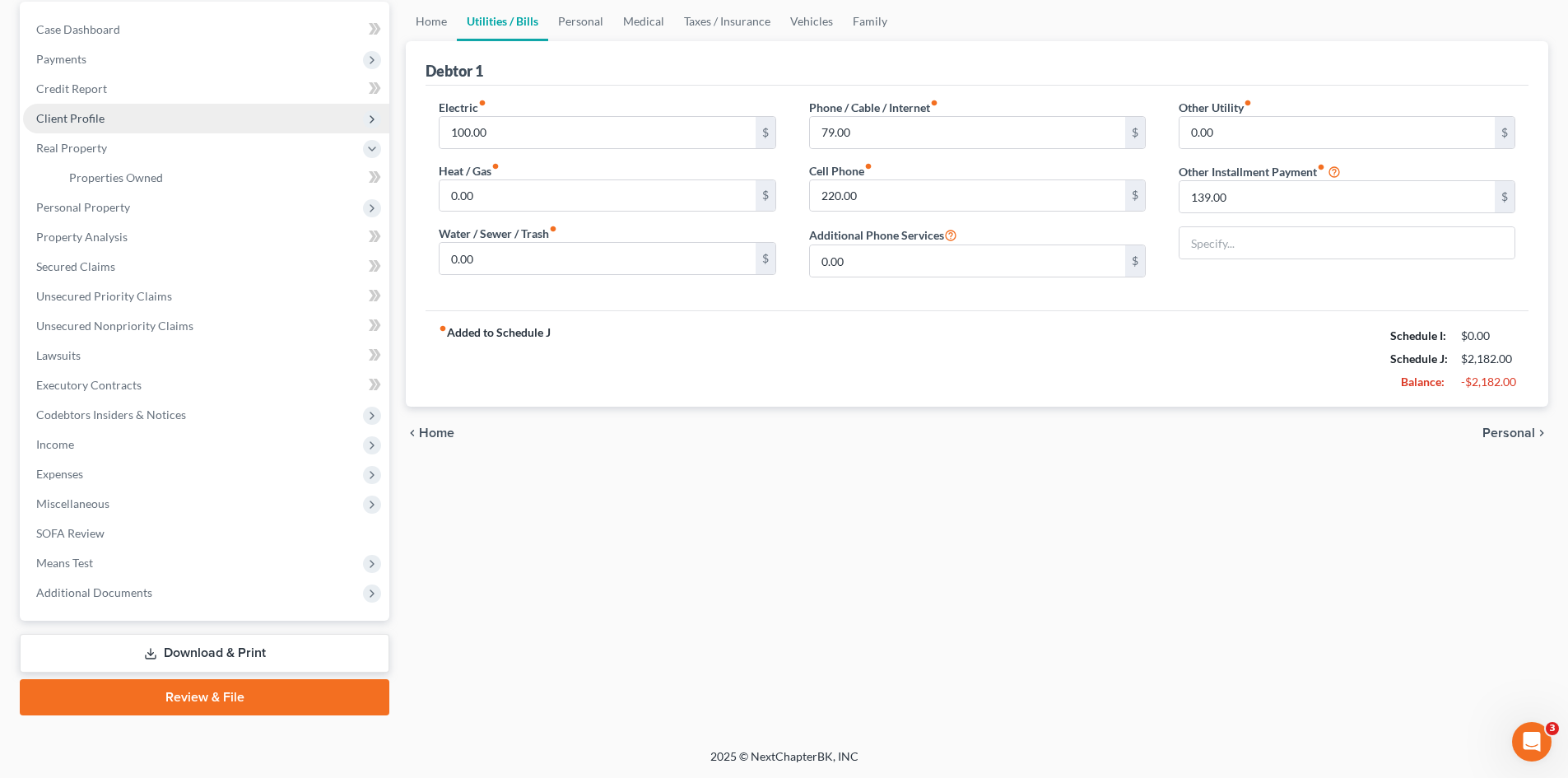
scroll to position [157, 0]
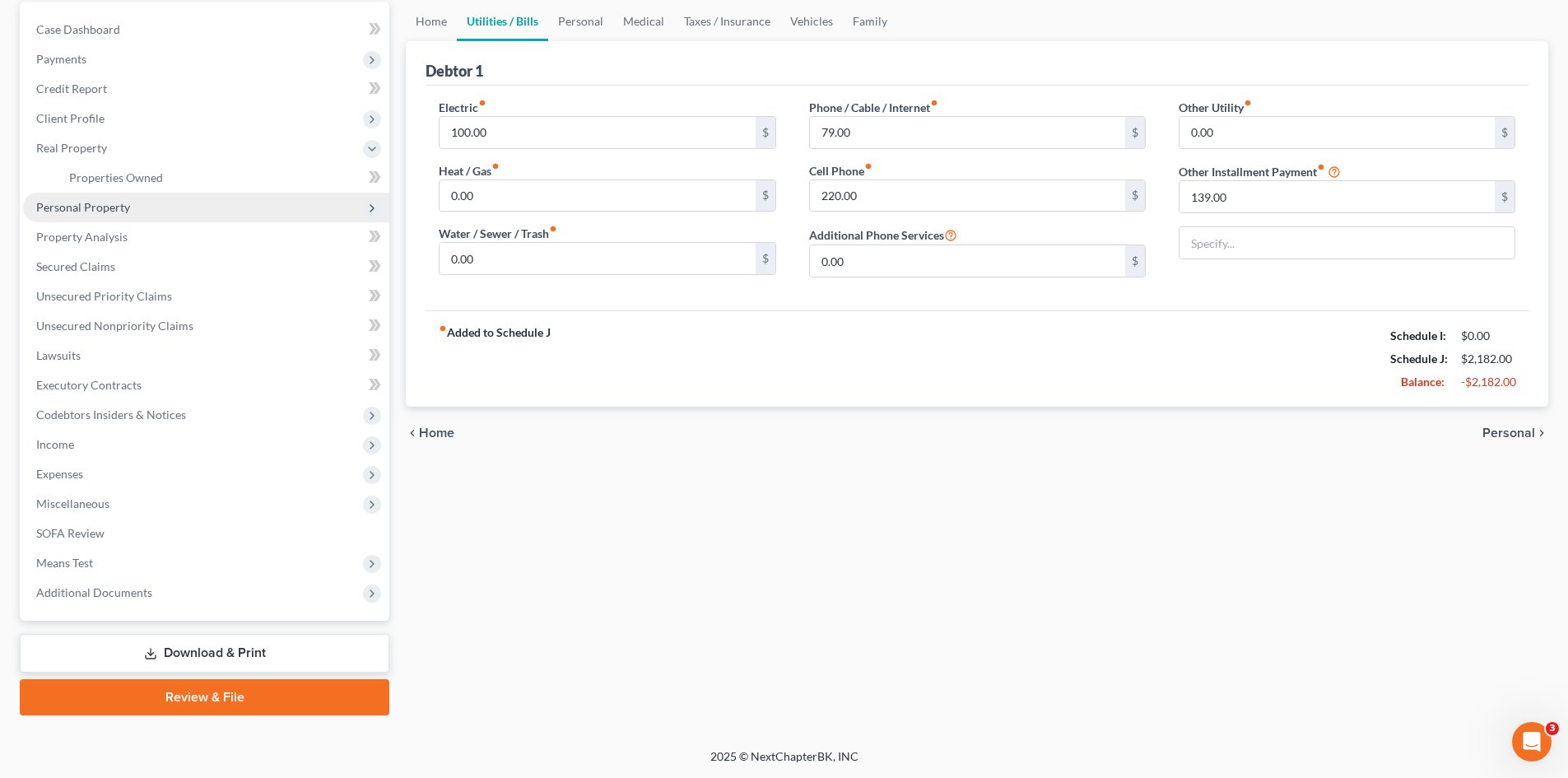
click at [103, 207] on span "Personal Property" at bounding box center [82, 208] width 94 height 14
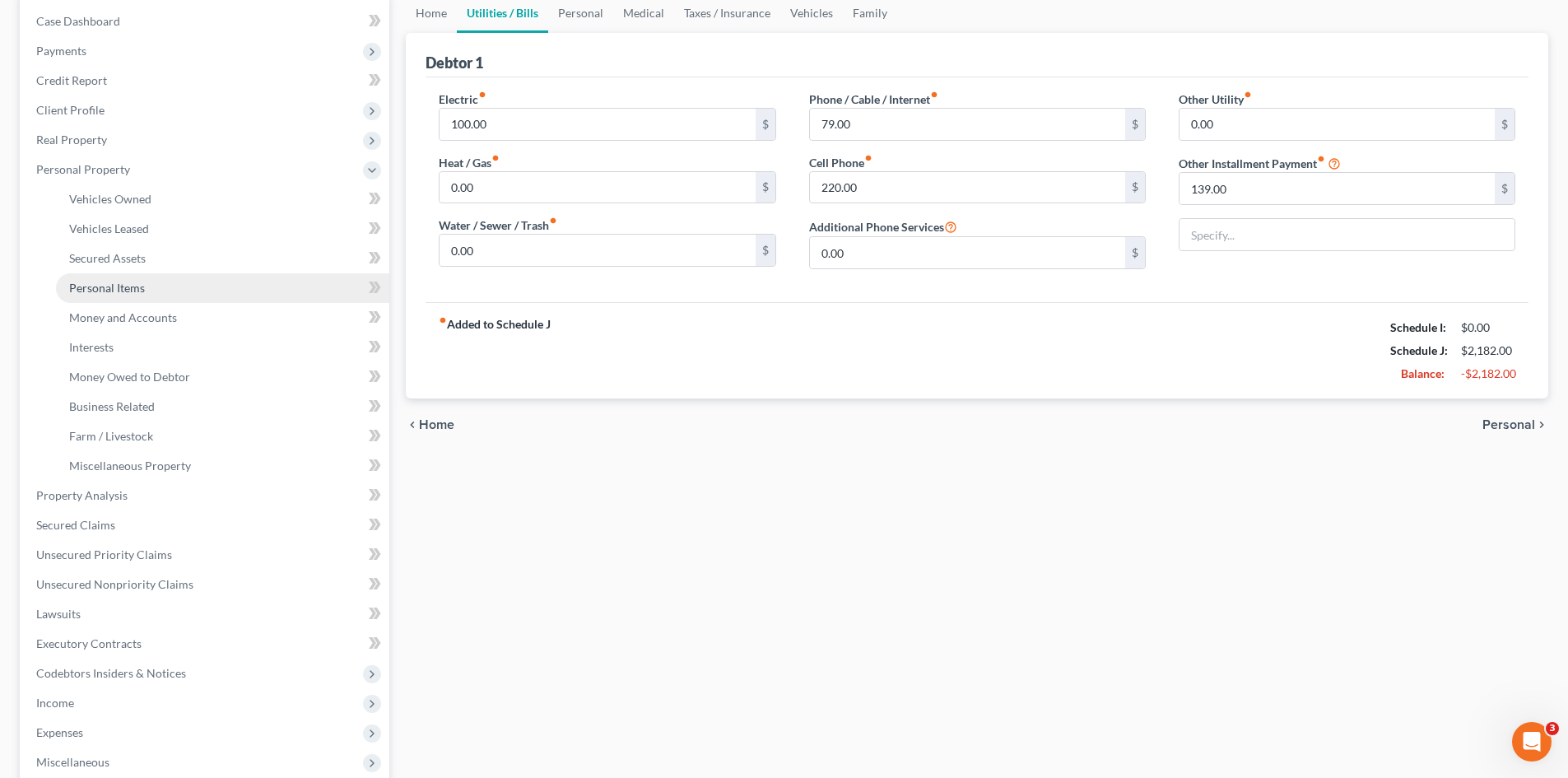
click at [120, 287] on span "Personal Items" at bounding box center [107, 288] width 76 height 14
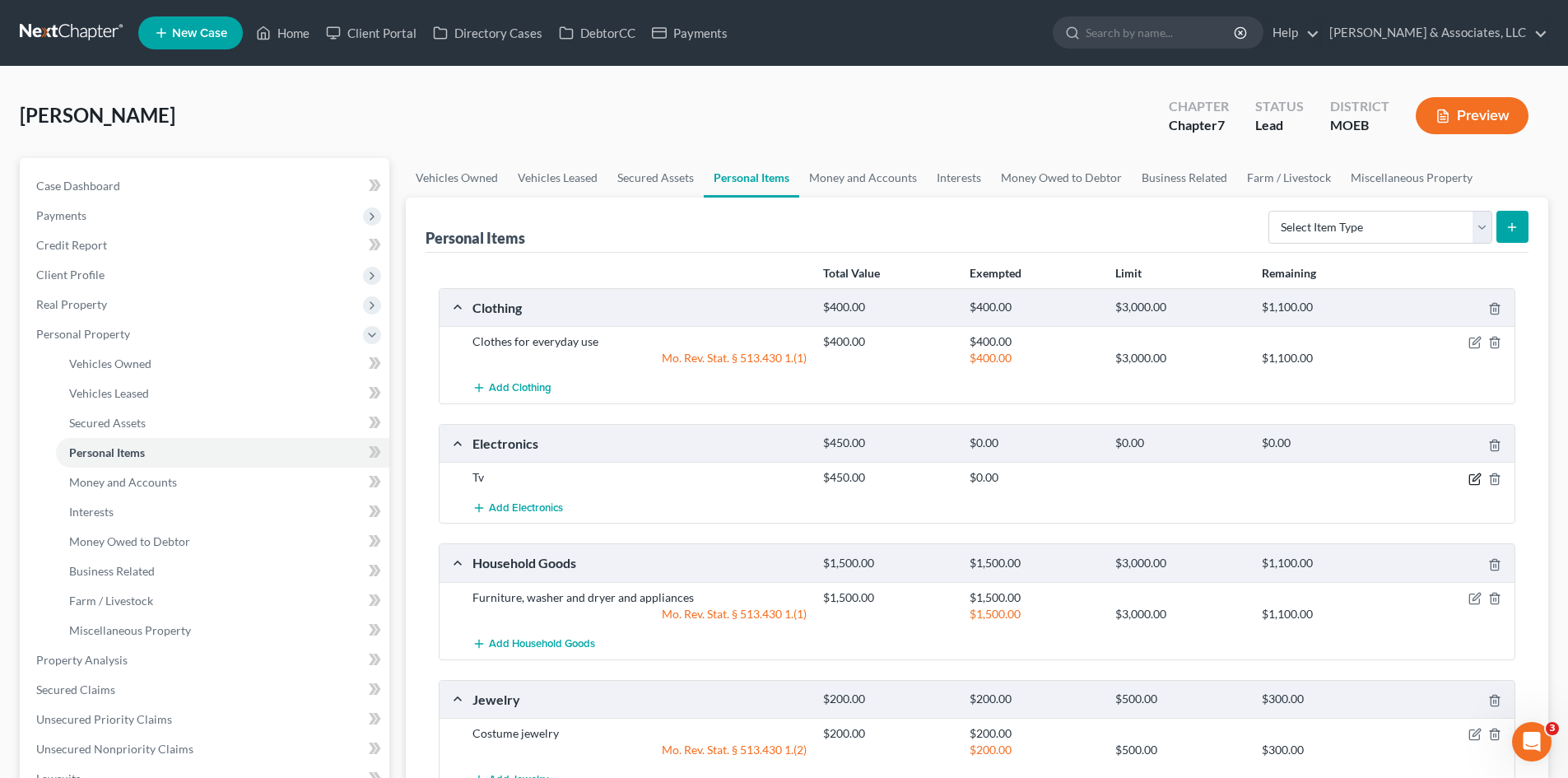
click at [1475, 482] on icon "button" at bounding box center [1475, 479] width 13 height 13
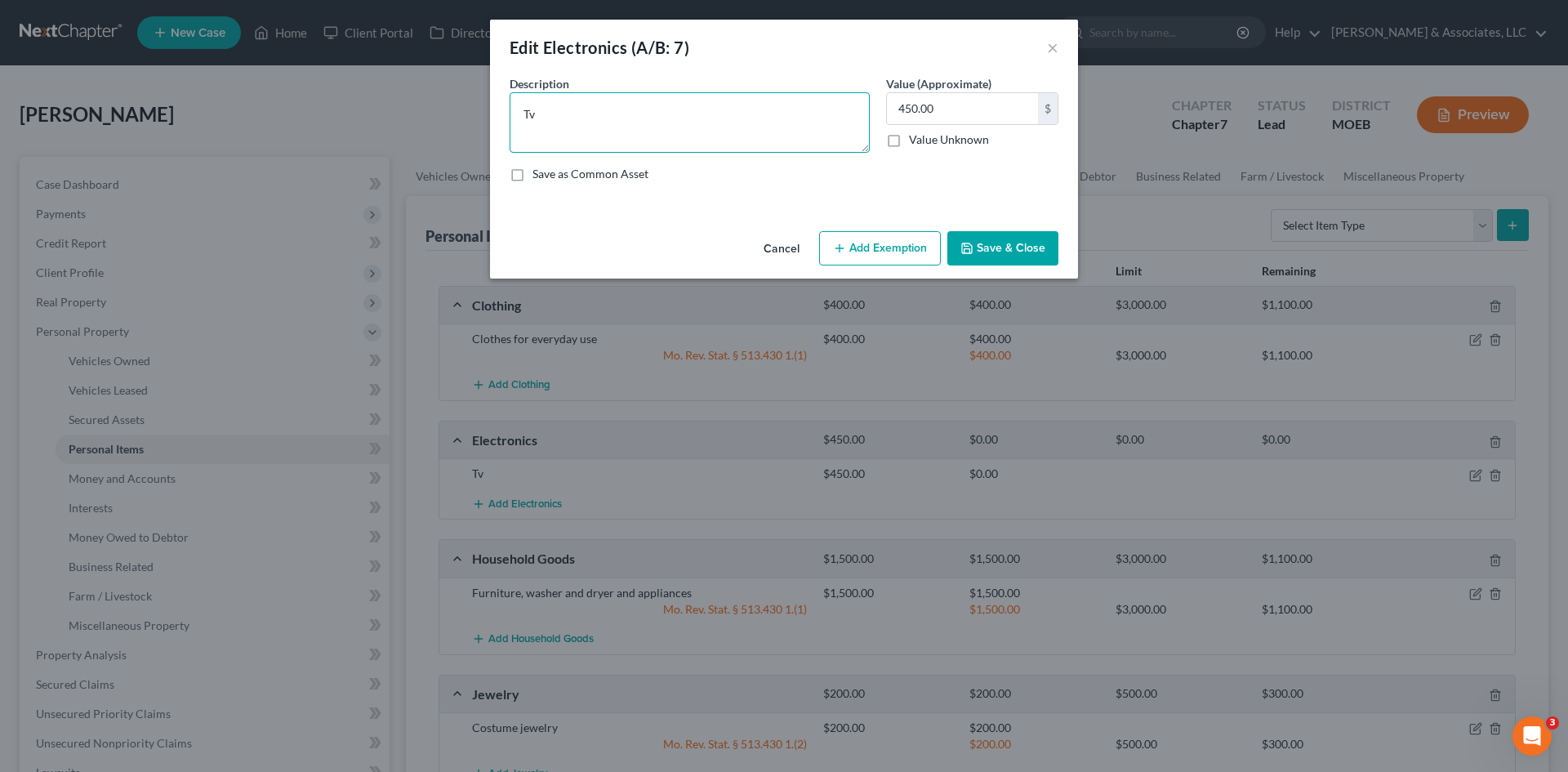
click at [548, 122] on textarea "Tv" at bounding box center [690, 123] width 360 height 60
type textarea "Tv , cell phone"
click at [941, 101] on input "450.00" at bounding box center [962, 108] width 151 height 31
type input "300.00"
click at [855, 249] on button "Add Exemption" at bounding box center [880, 248] width 122 height 35
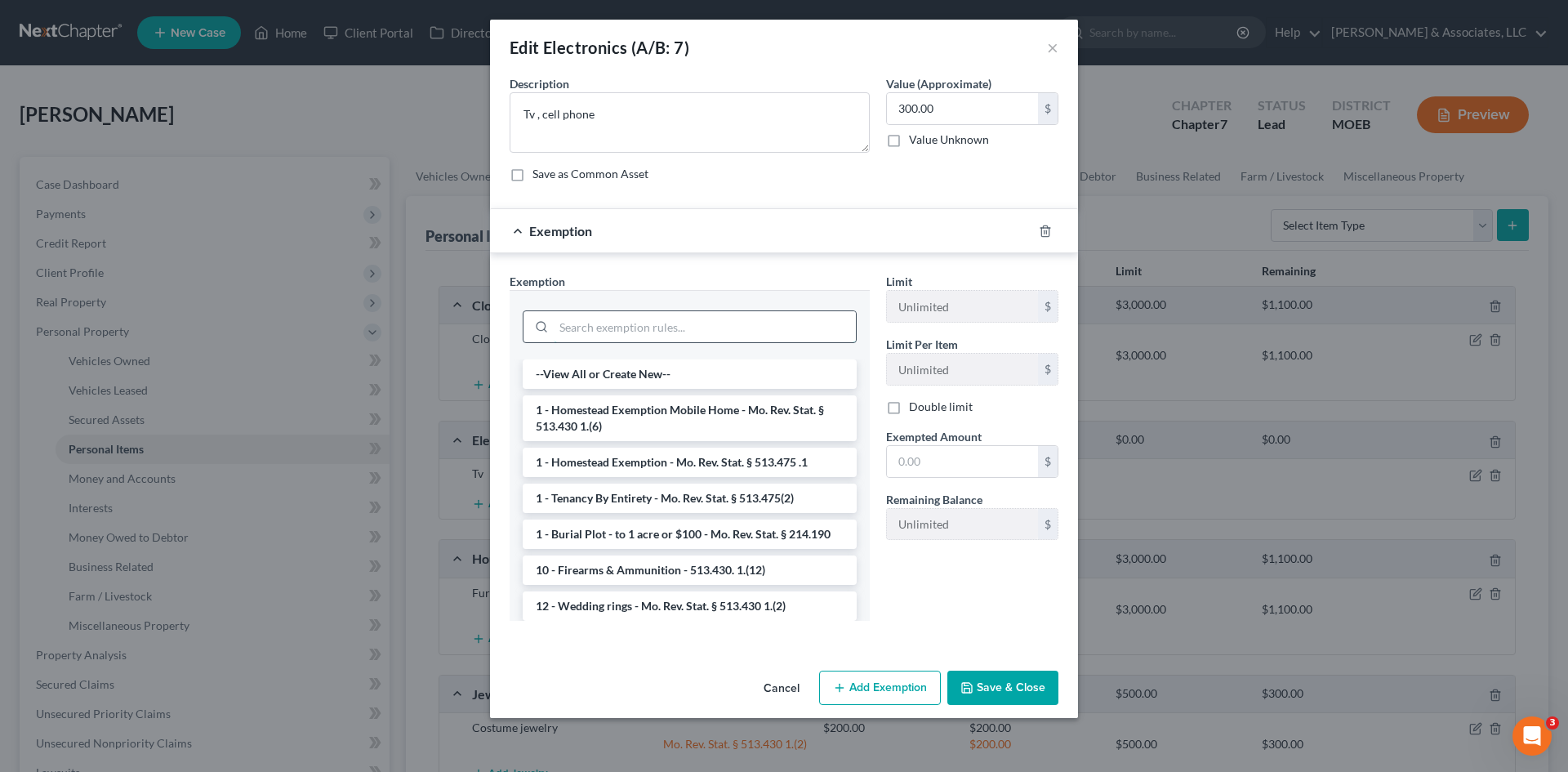
click at [695, 322] on input "search" at bounding box center [705, 326] width 302 height 31
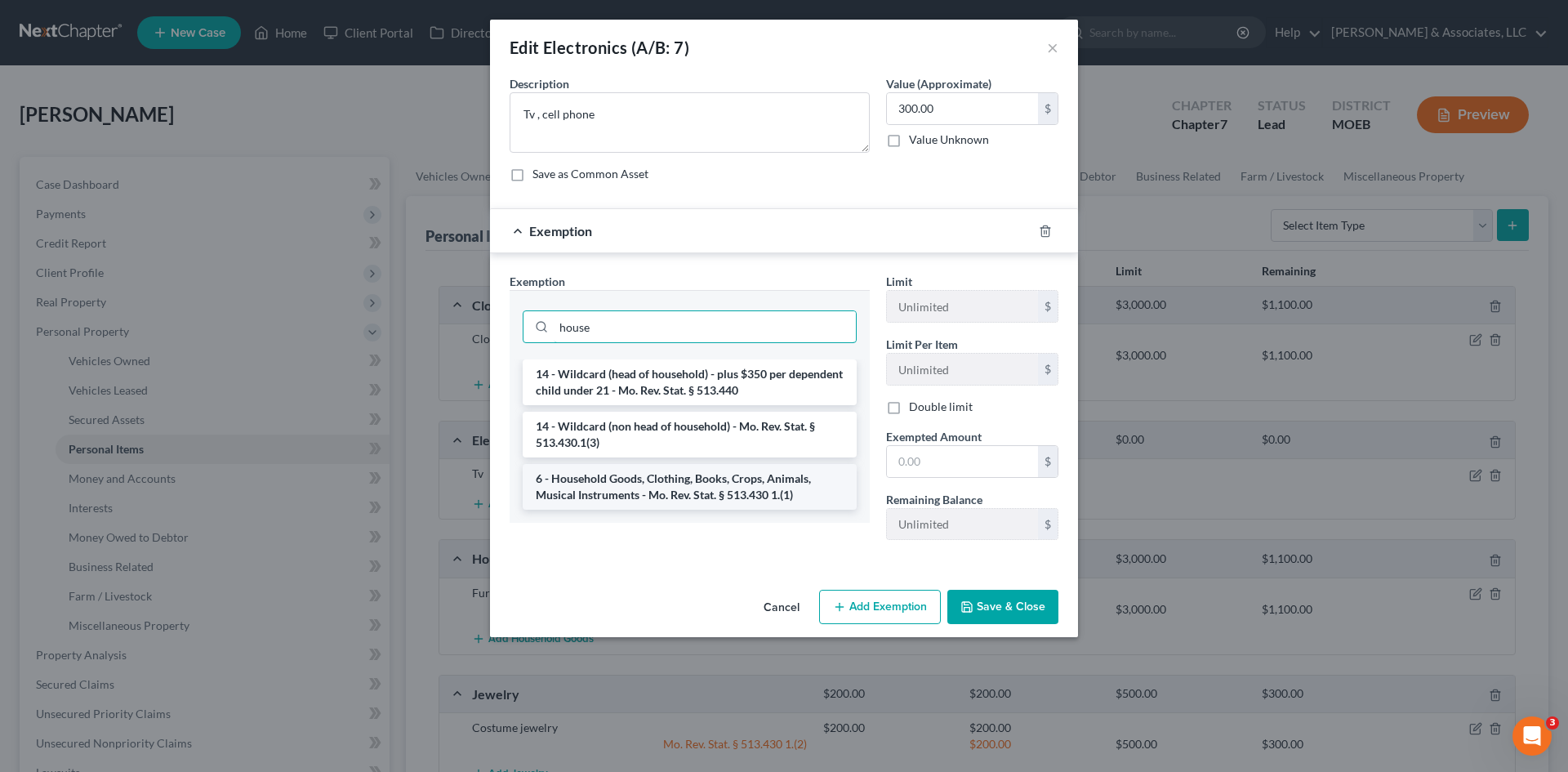
type input "house"
click at [709, 492] on li "6 - Household Goods, Clothing, Books, Crops, Animals, Musical Instruments - Mo.…" at bounding box center [690, 487] width 334 height 46
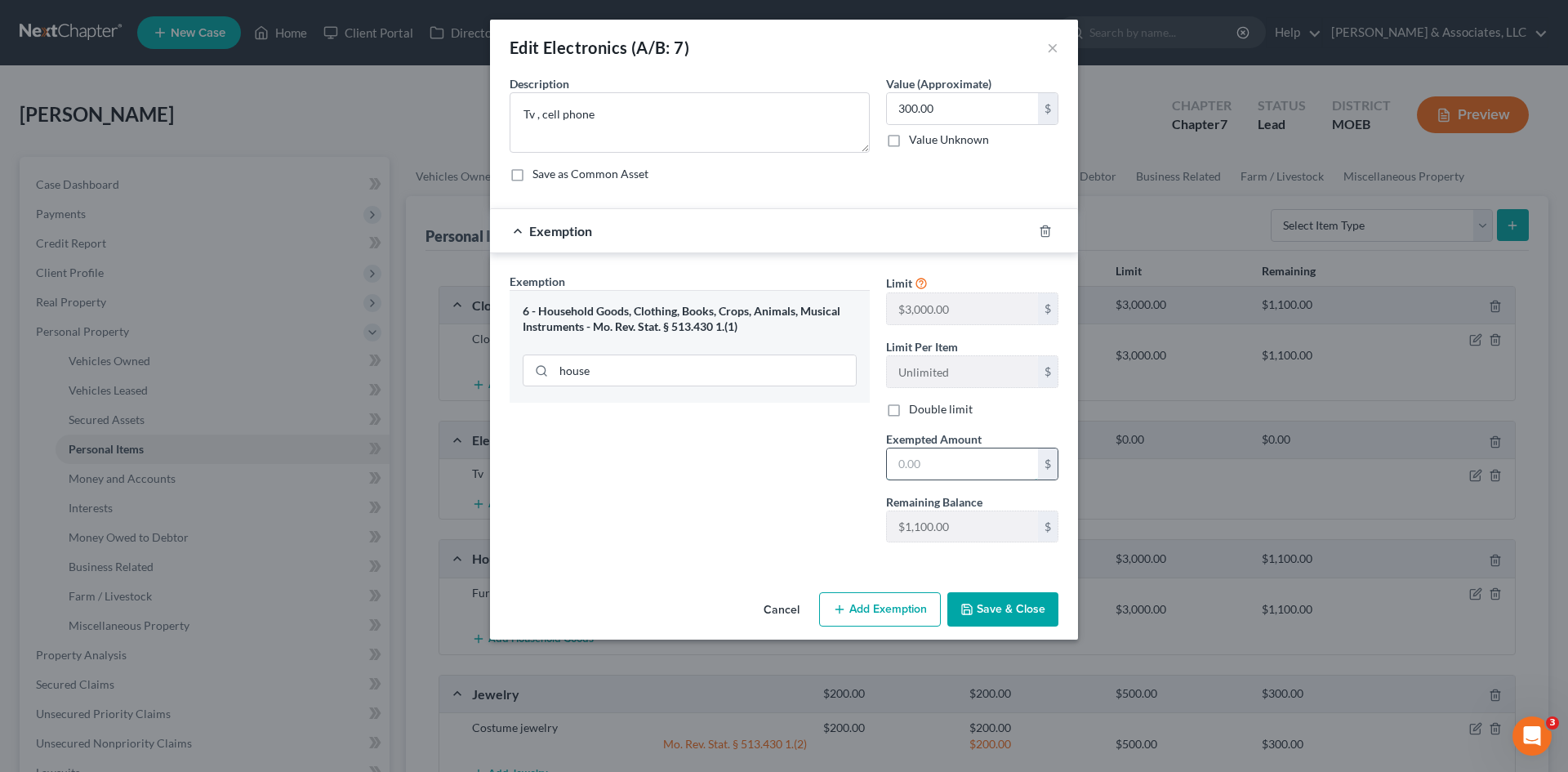
click at [983, 464] on input "text" at bounding box center [962, 464] width 151 height 31
type input "300.00"
click at [994, 600] on button "Save & Close" at bounding box center [1002, 609] width 111 height 35
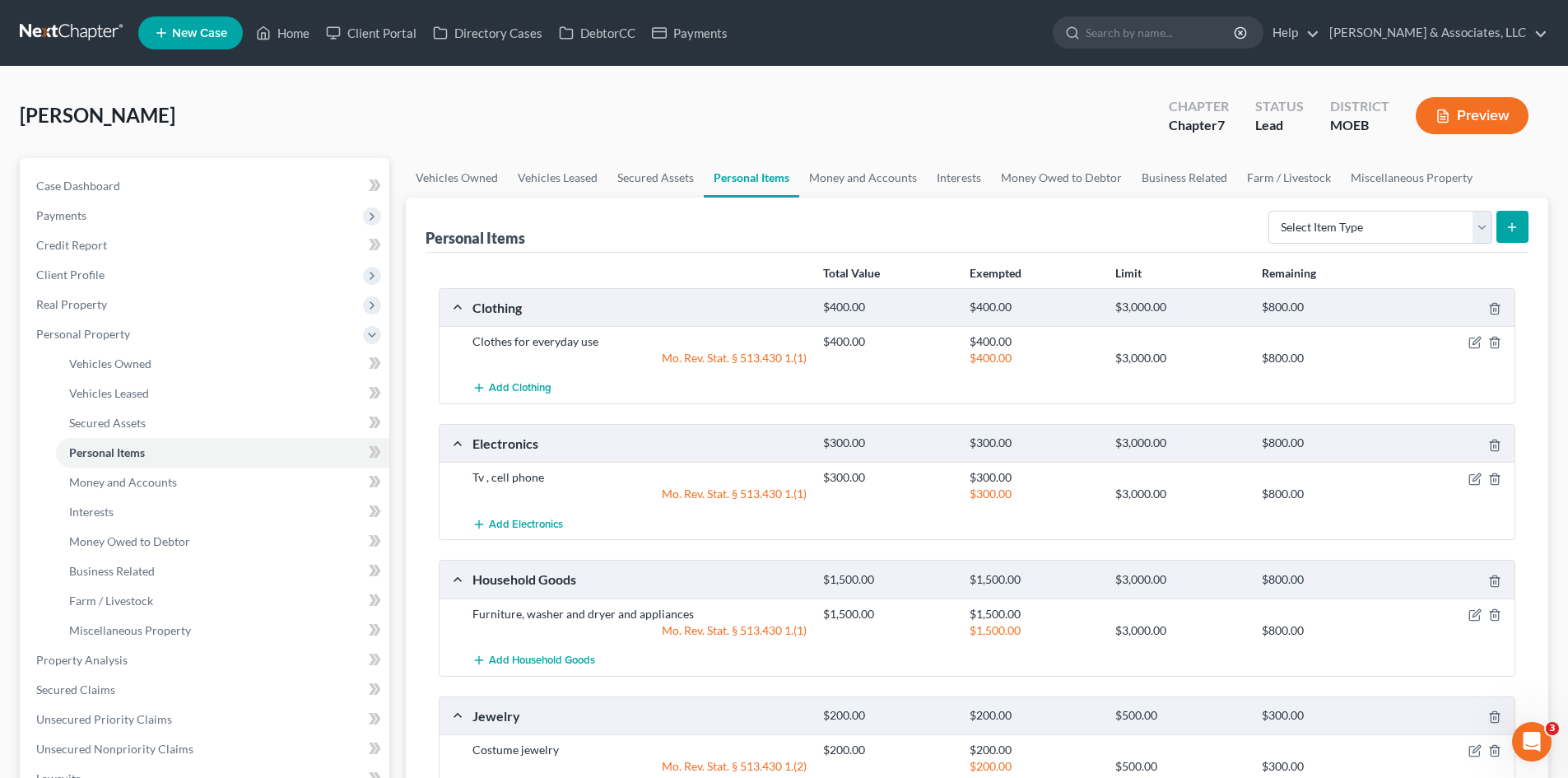
scroll to position [329, 0]
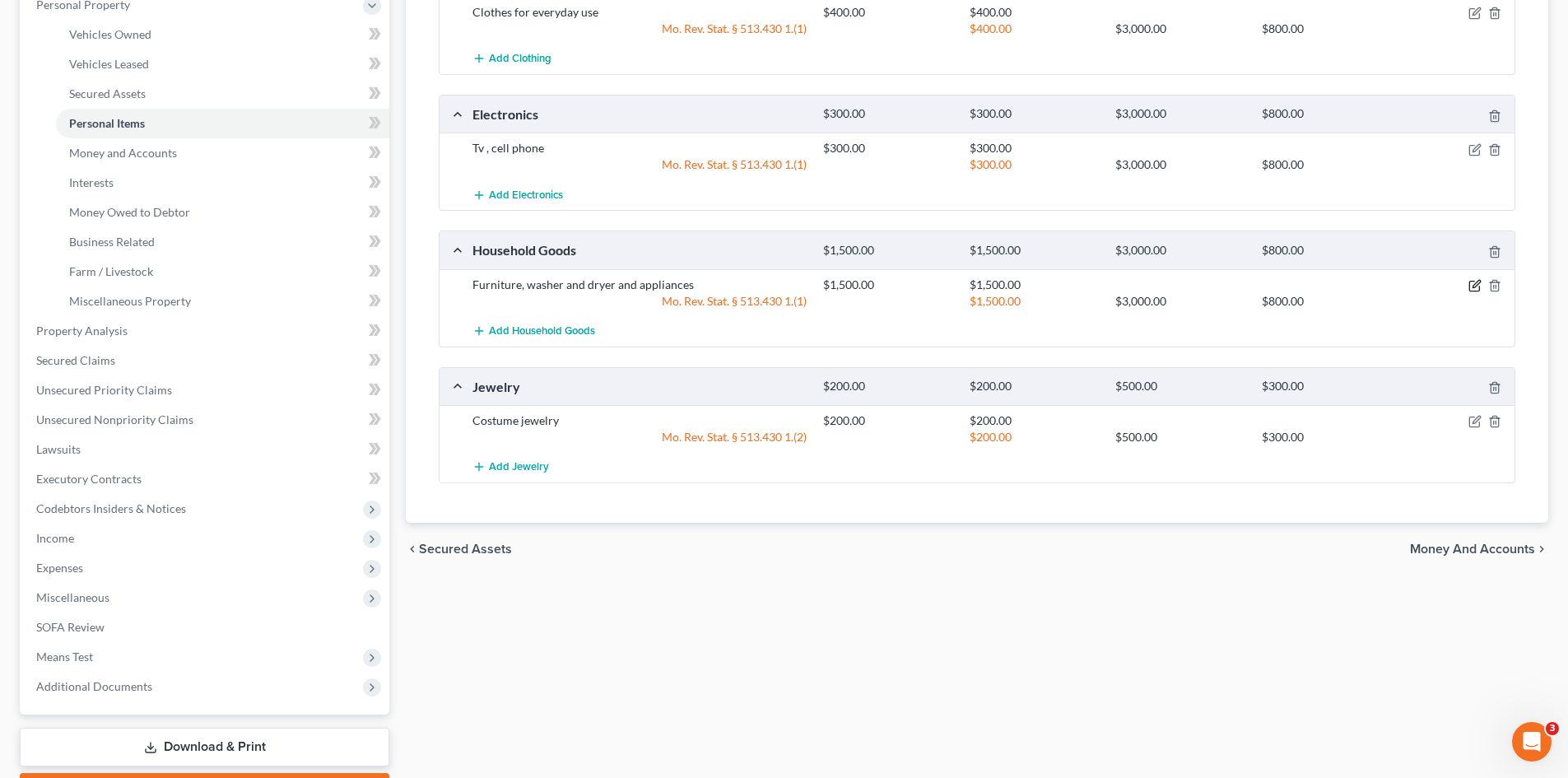
click at [1470, 286] on icon "button" at bounding box center [1475, 286] width 13 height 13
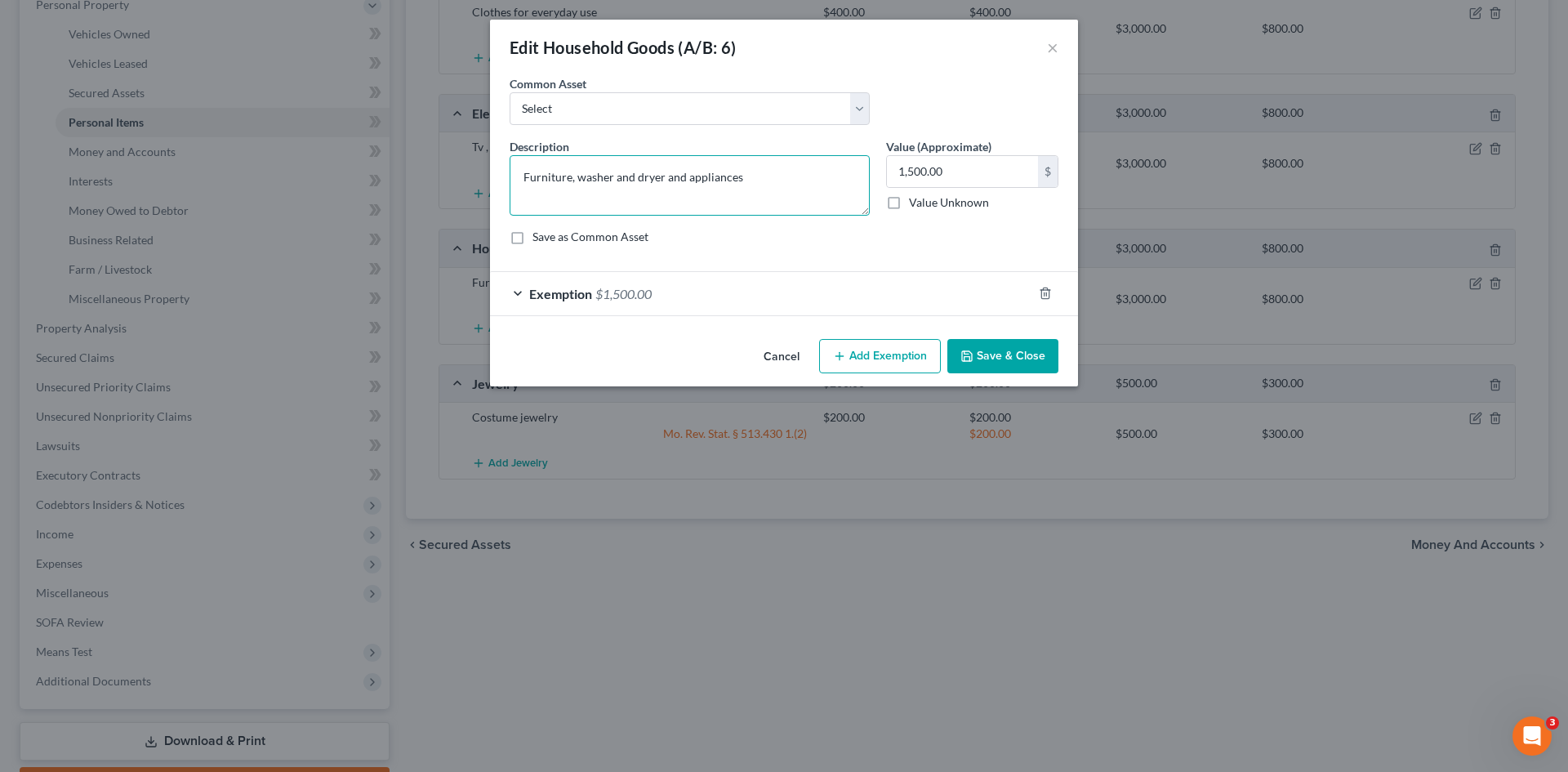
click at [750, 176] on textarea "Furniture, washer and dryer and appliances" at bounding box center [690, 186] width 360 height 60
type textarea "Furniture, washer and dryer and appliances, furniture"
click at [1004, 352] on button "Save & Close" at bounding box center [1002, 356] width 111 height 35
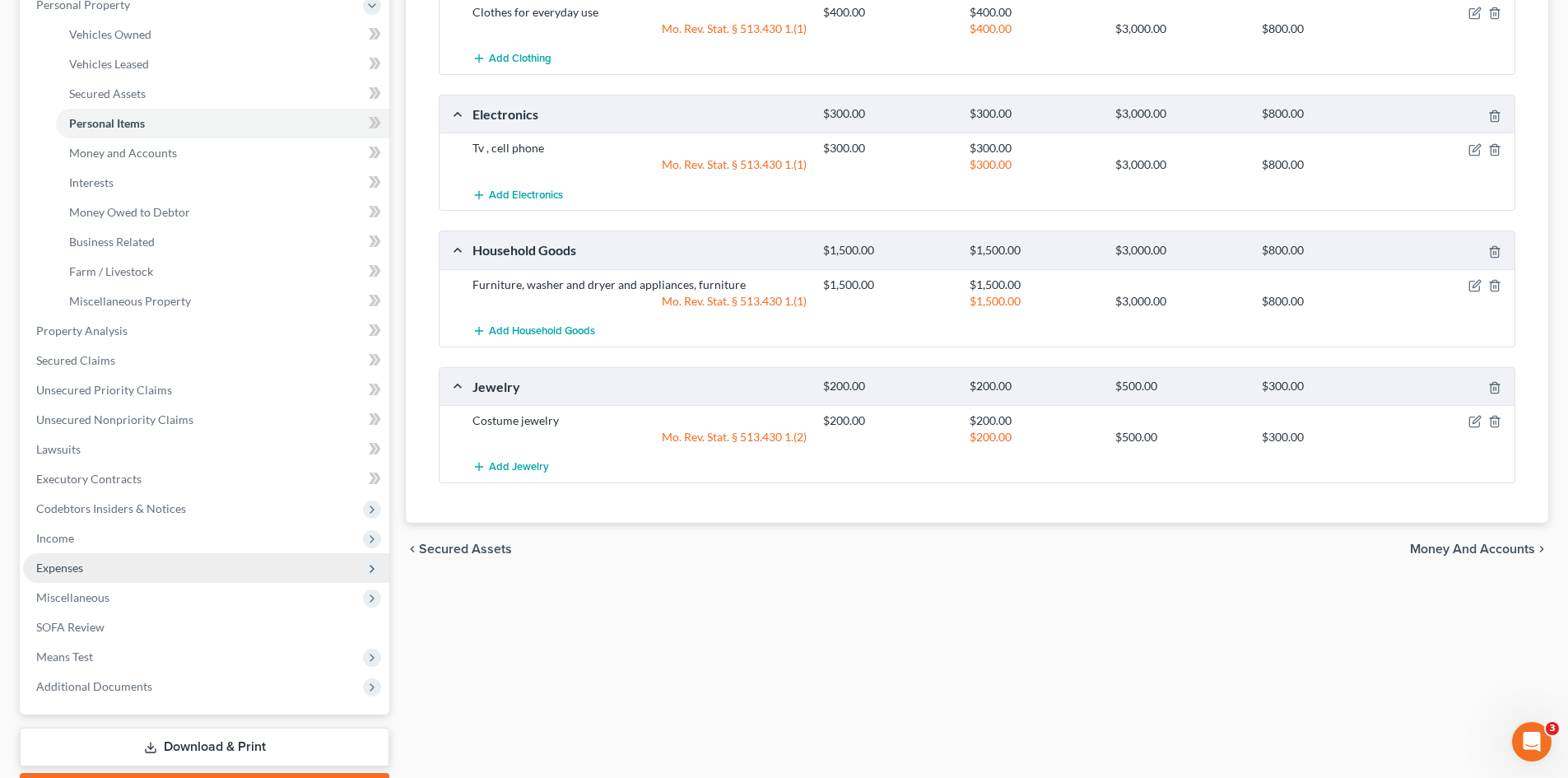
click at [48, 570] on span "Expenses" at bounding box center [59, 568] width 47 height 14
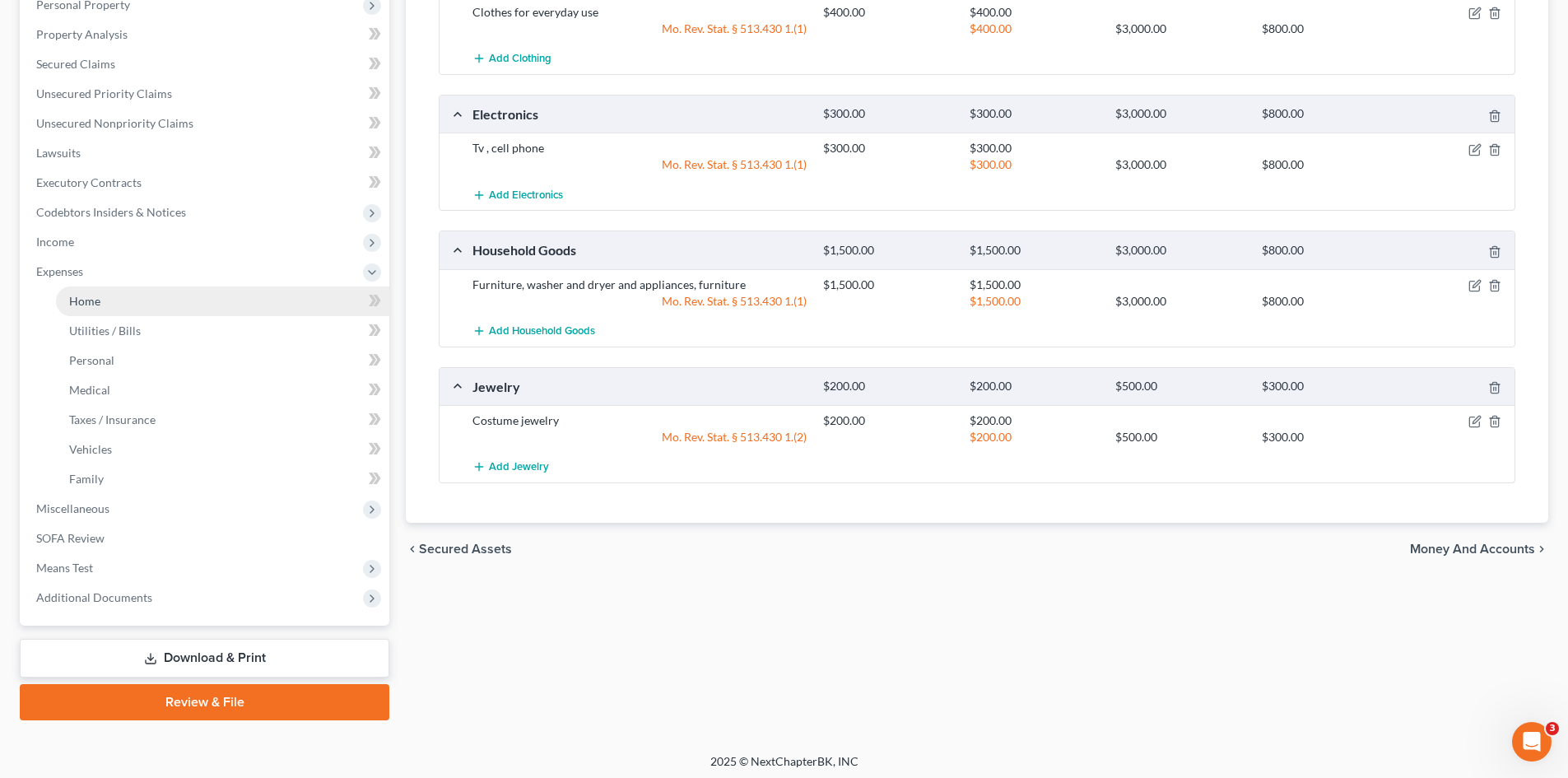
click at [97, 302] on span "Home" at bounding box center [84, 301] width 31 height 14
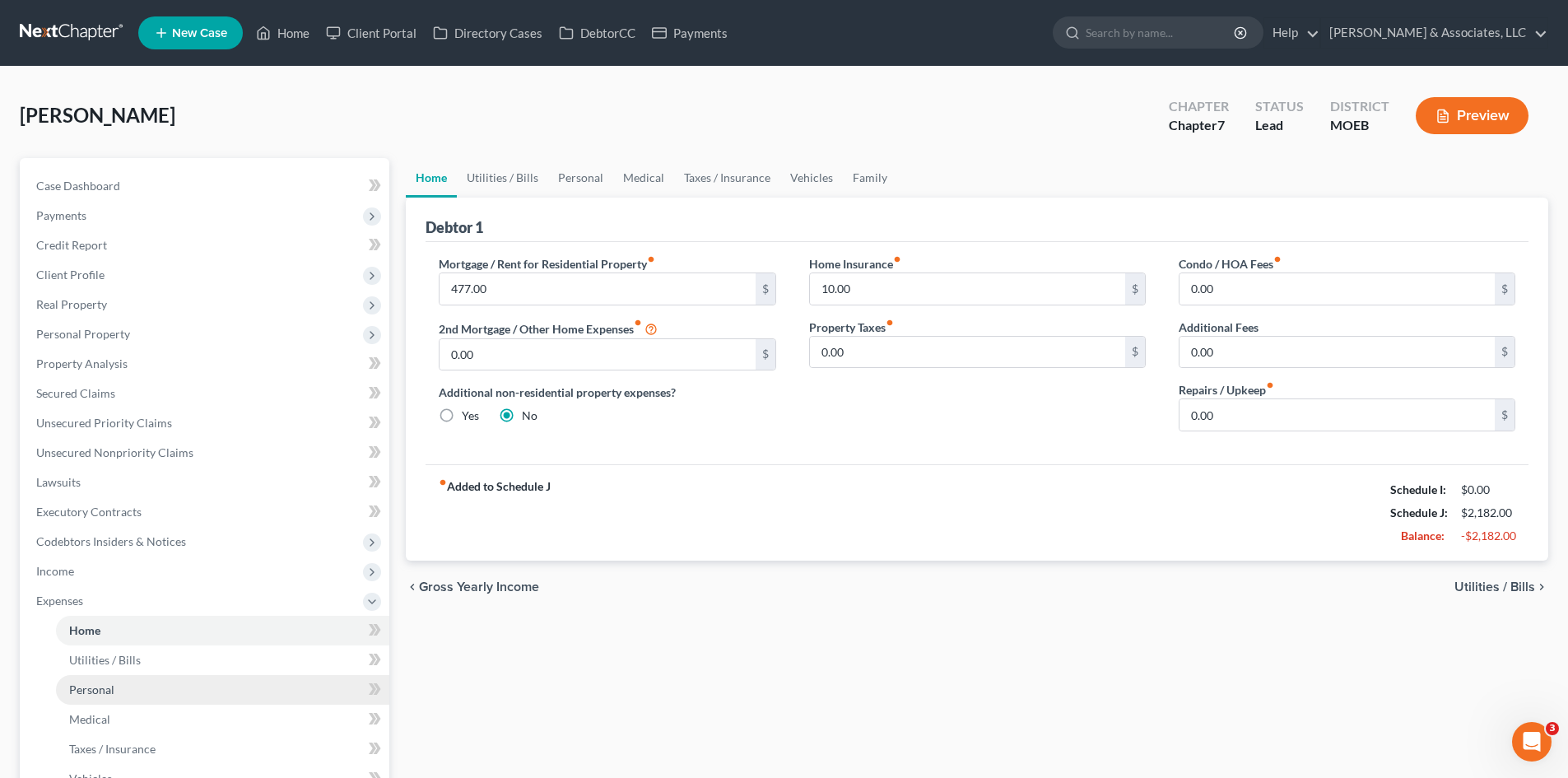
click at [97, 689] on span "Personal" at bounding box center [91, 690] width 46 height 14
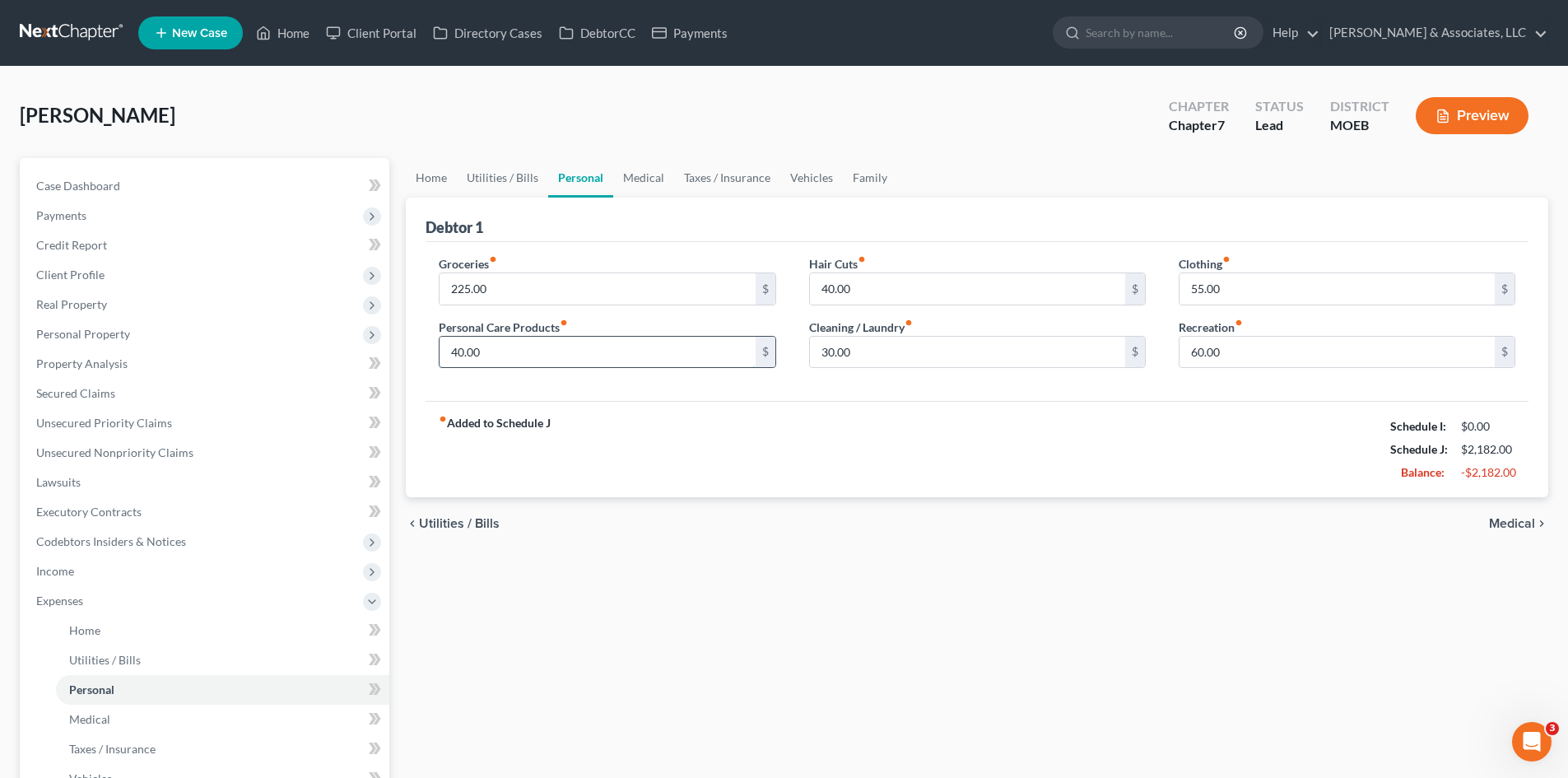
click at [499, 363] on input "40.00" at bounding box center [597, 352] width 315 height 31
type input "100.00"
click at [511, 289] on input "225.00" at bounding box center [597, 288] width 315 height 31
type input "300.00"
click at [1171, 463] on div "fiber_manual_record Added to Schedule J Schedule I: $0.00 Schedule J: $2,317.00…" at bounding box center [977, 449] width 1104 height 97
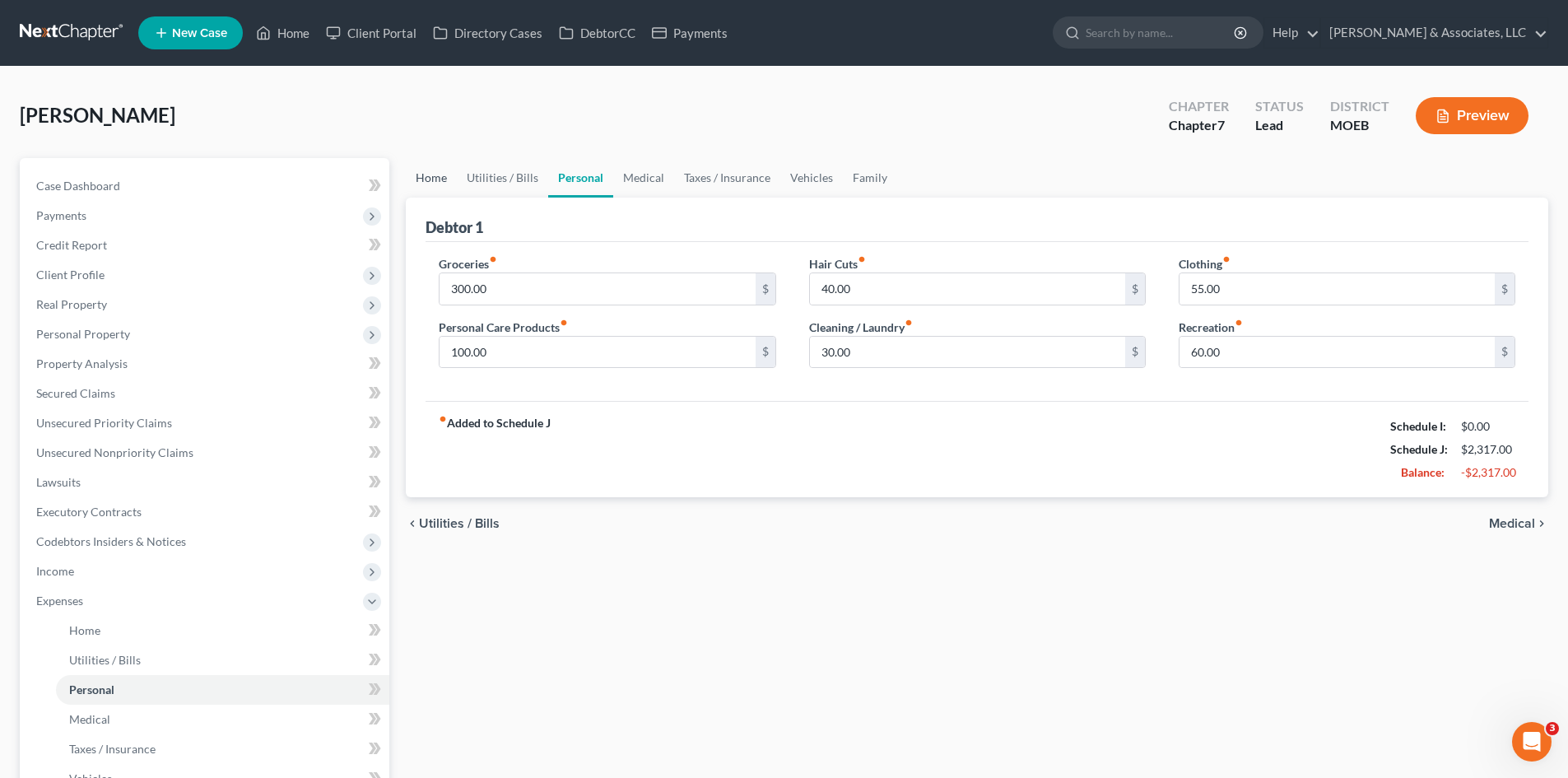
click at [430, 176] on link "Home" at bounding box center [431, 178] width 51 height 39
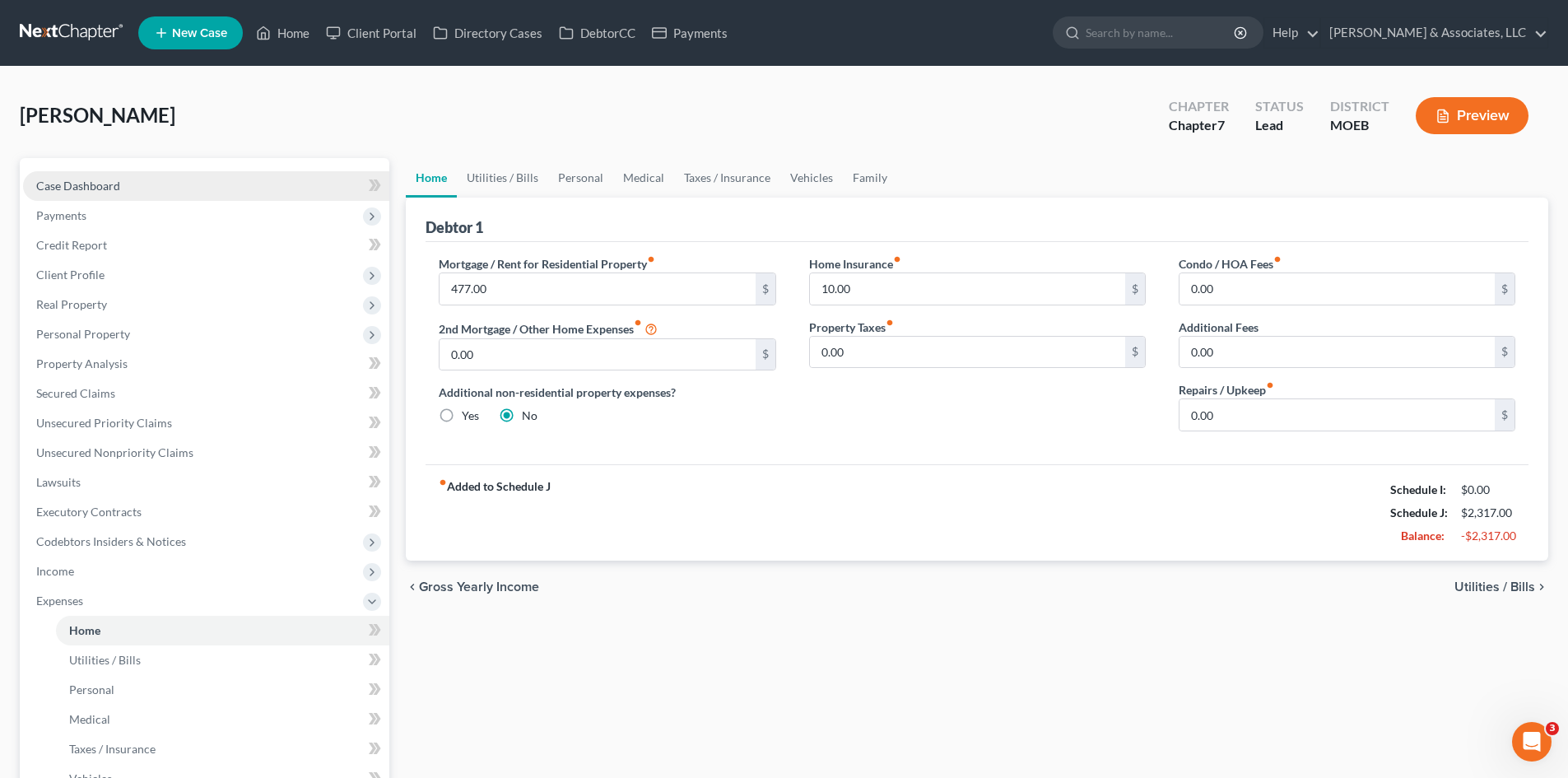
click at [107, 182] on span "Case Dashboard" at bounding box center [78, 186] width 84 height 14
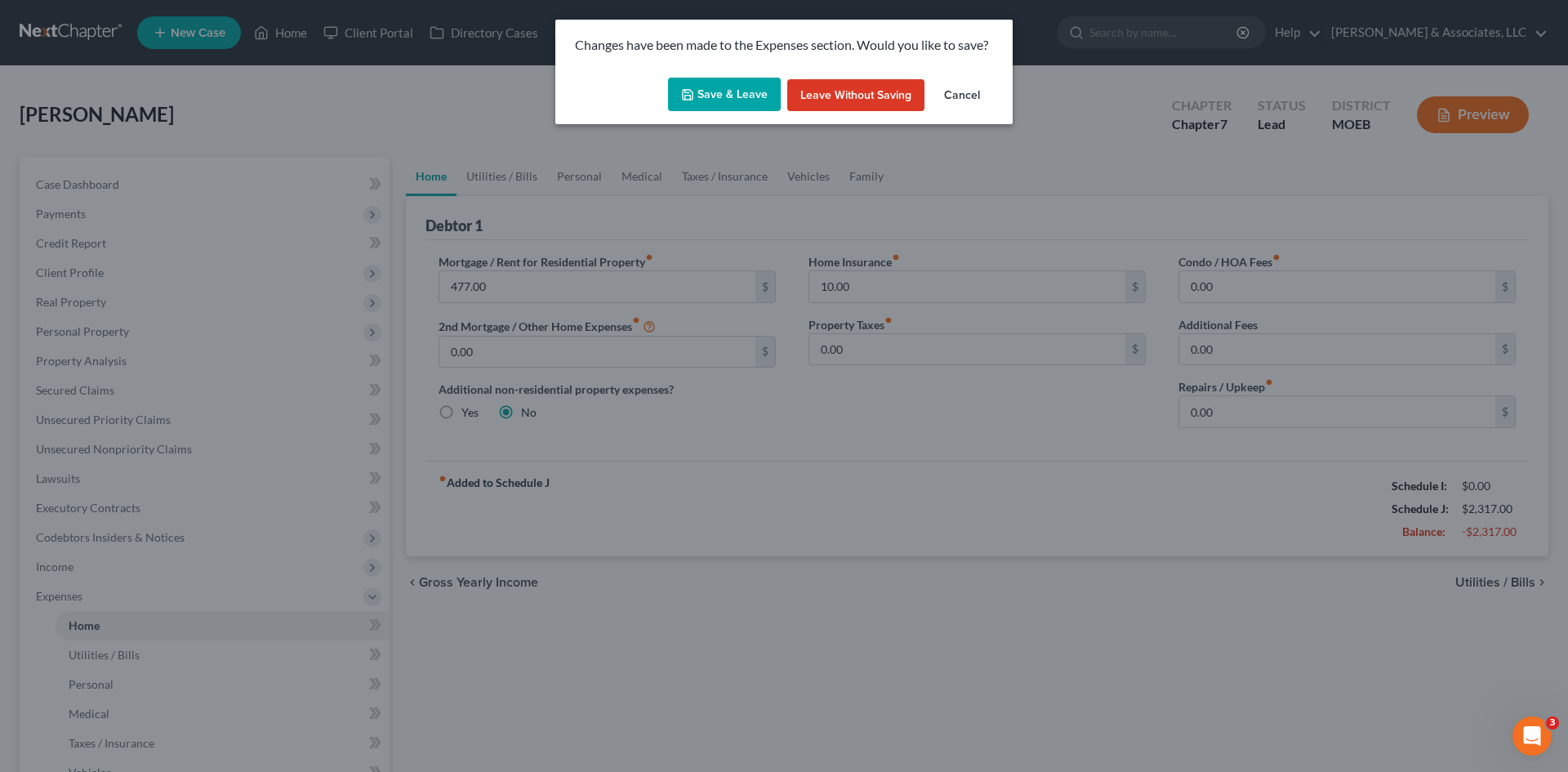
click at [717, 98] on button "Save & Leave" at bounding box center [724, 94] width 113 height 35
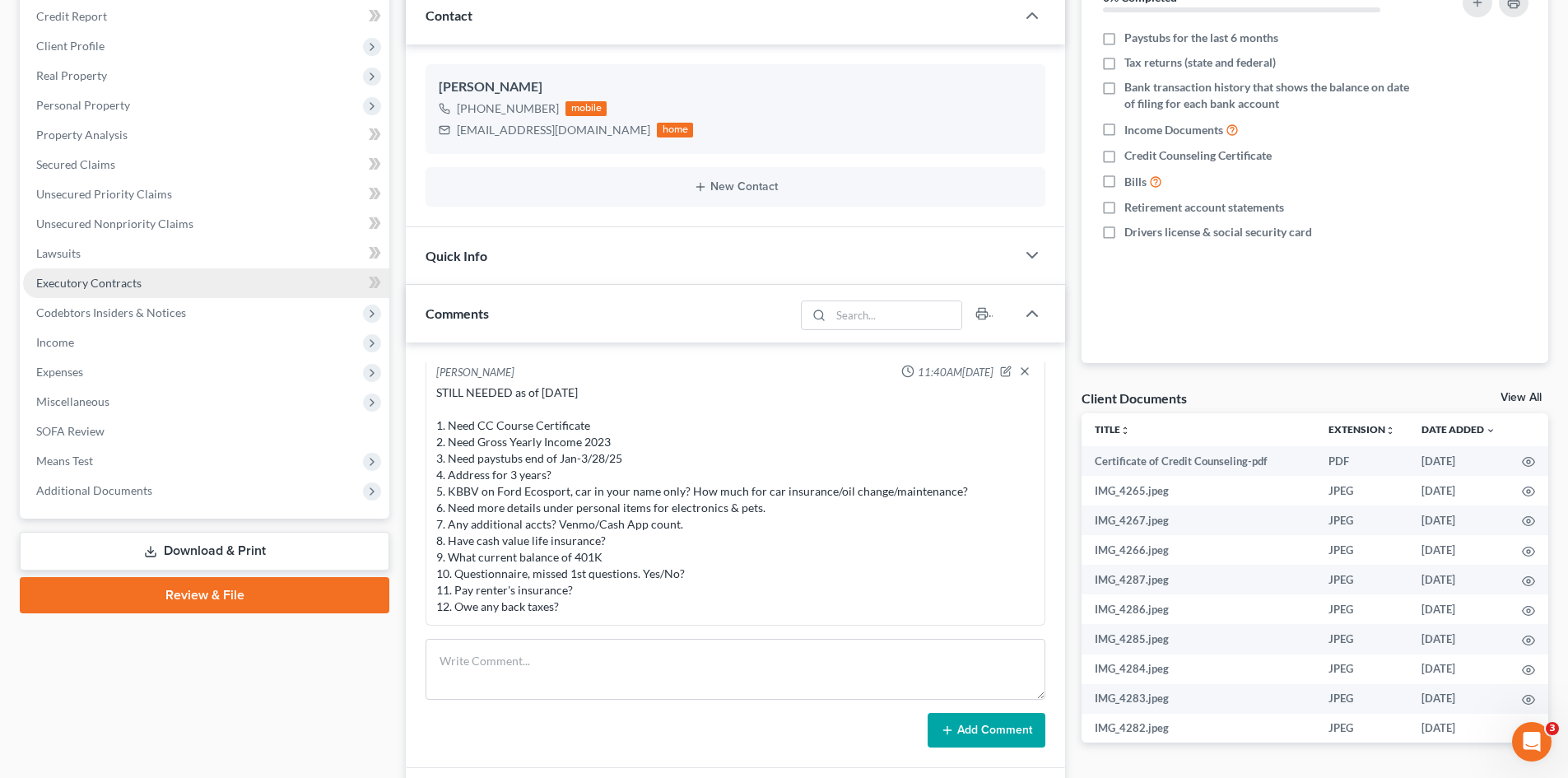
scroll to position [82, 0]
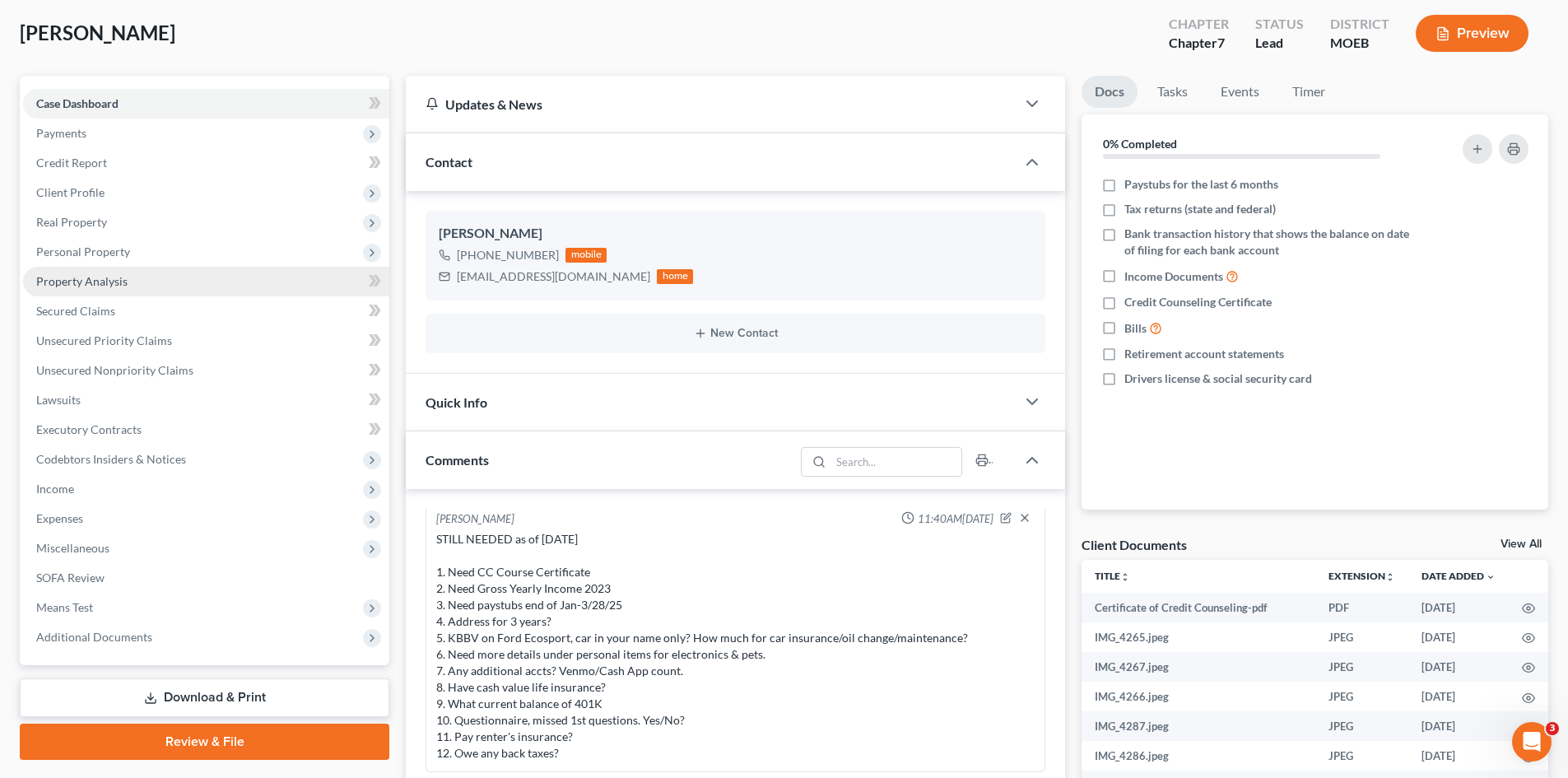
click at [102, 283] on span "Property Analysis" at bounding box center [81, 281] width 91 height 14
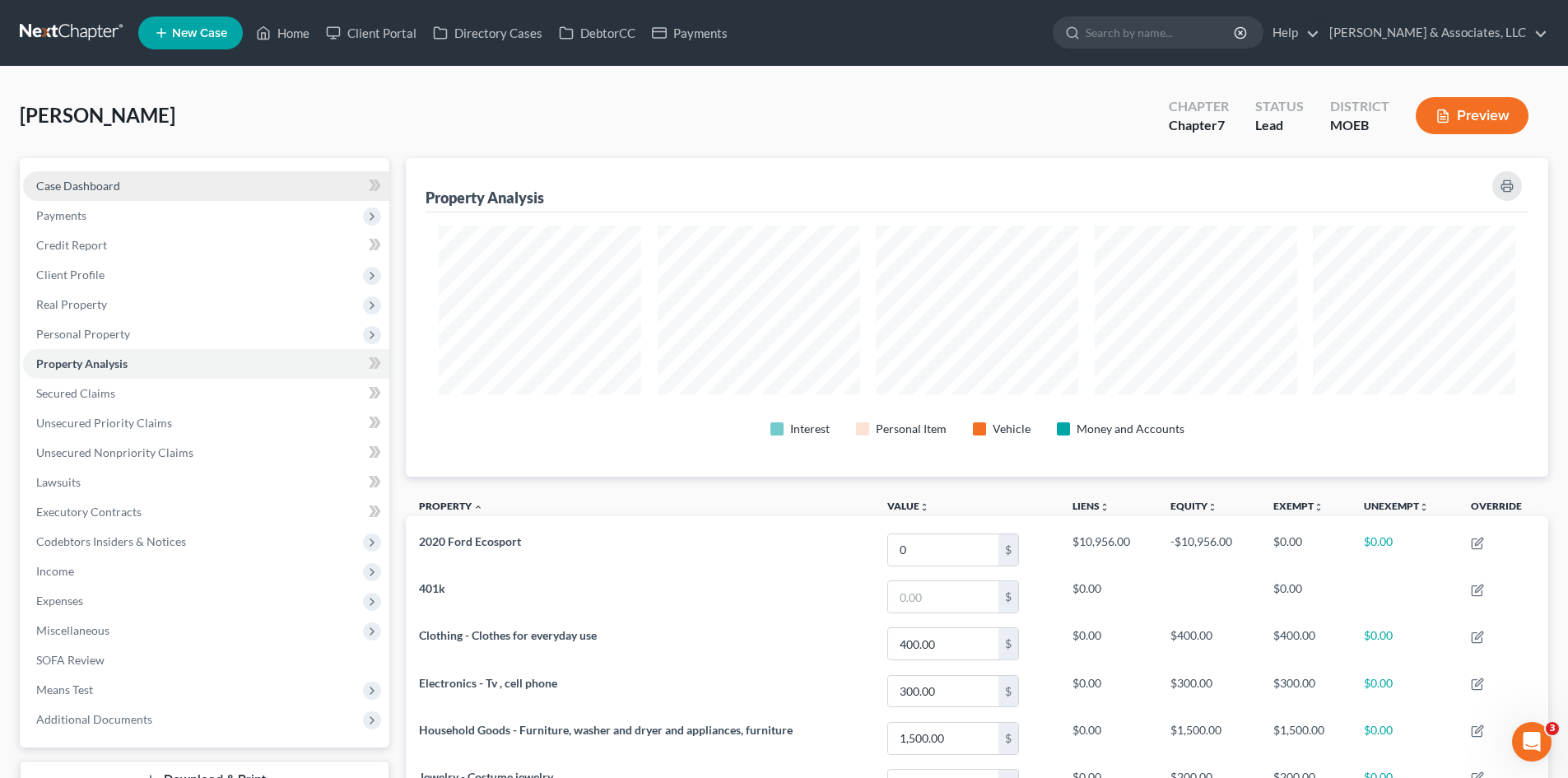
click at [125, 189] on link "Case Dashboard" at bounding box center [206, 185] width 366 height 30
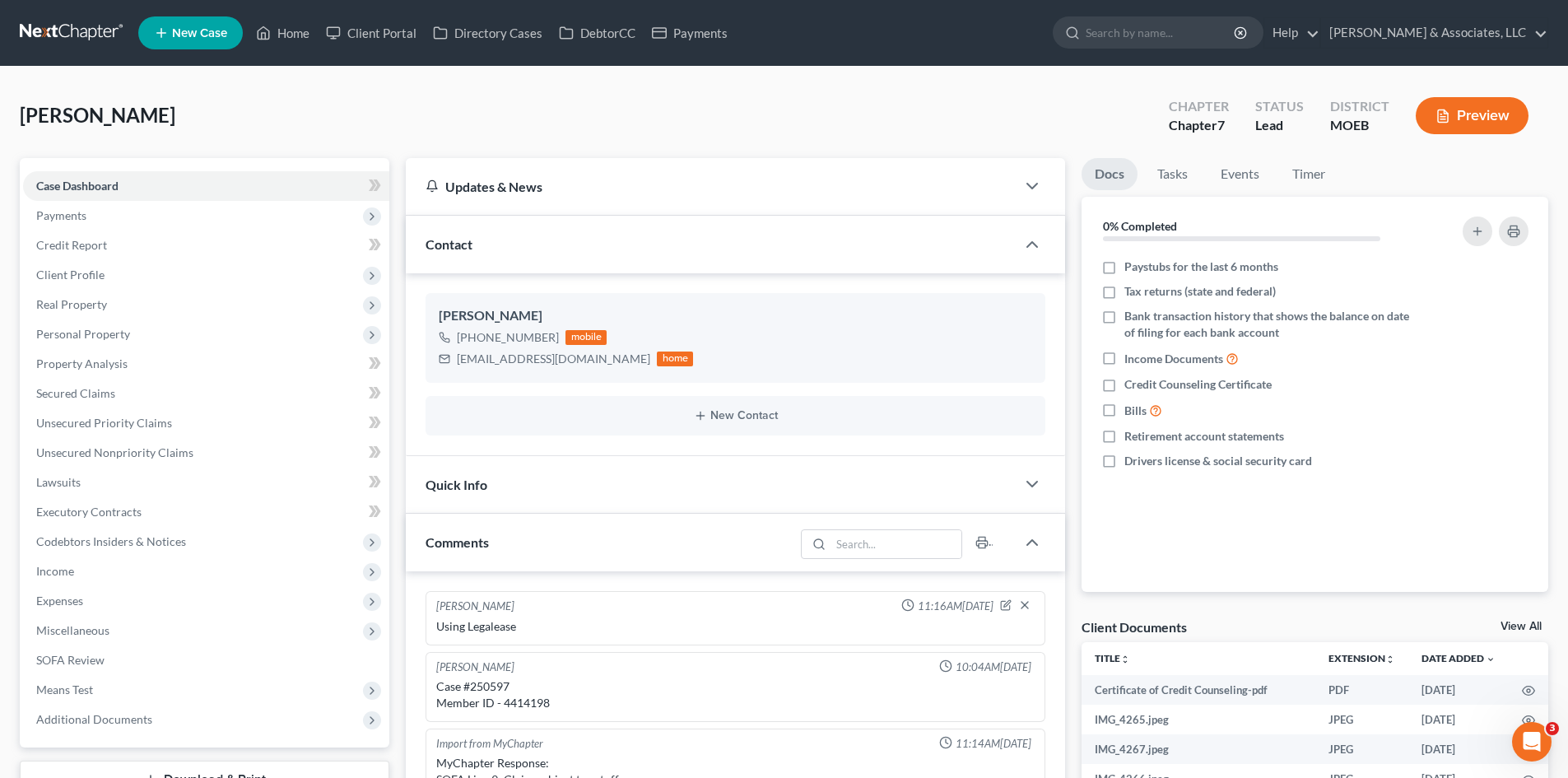
scroll to position [698, 0]
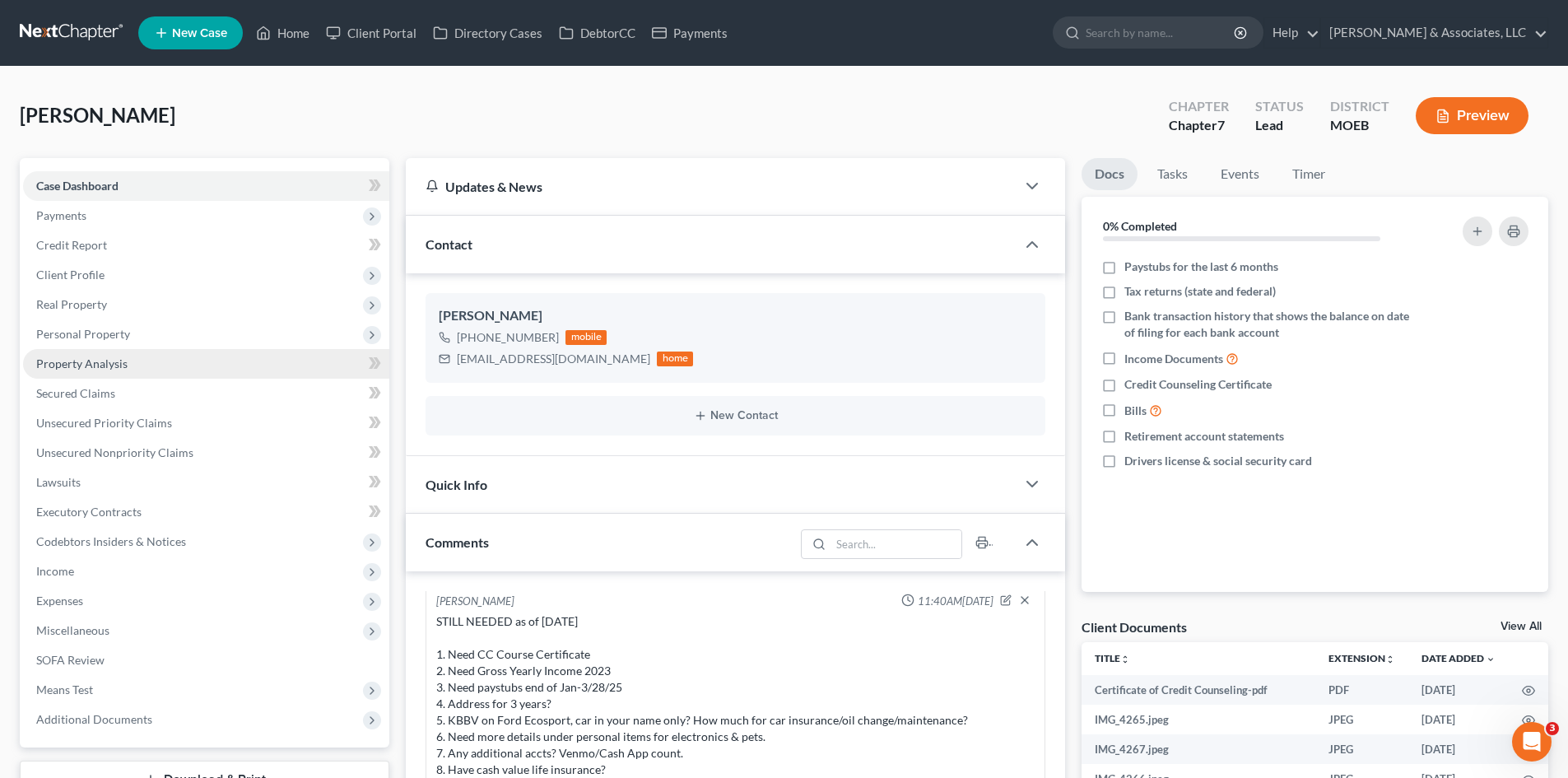
click at [104, 365] on span "Property Analysis" at bounding box center [81, 363] width 91 height 14
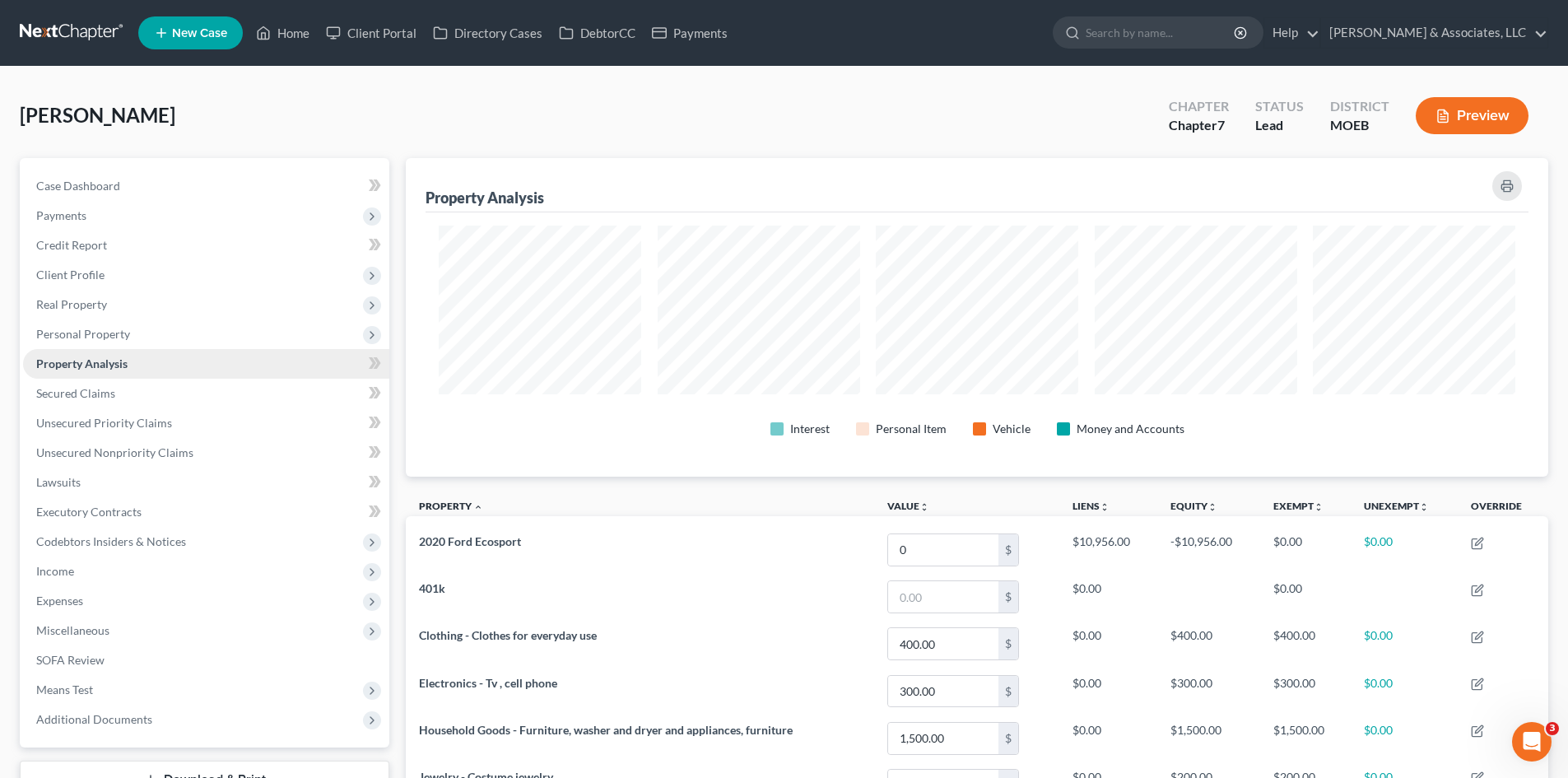
scroll to position [319, 1143]
click at [128, 324] on span "Personal Property" at bounding box center [206, 334] width 366 height 30
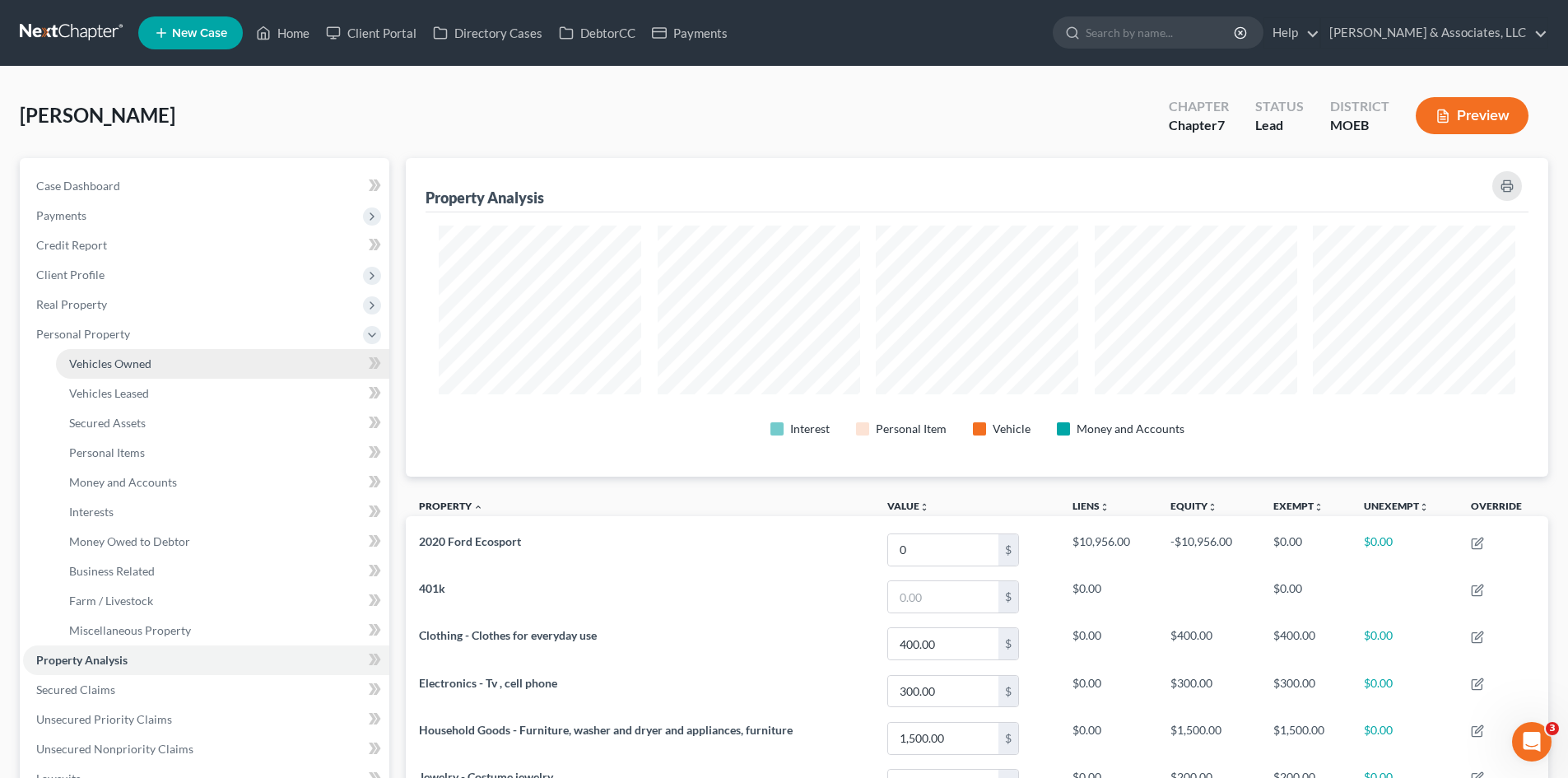
click at [123, 368] on span "Vehicles Owned" at bounding box center [110, 363] width 82 height 14
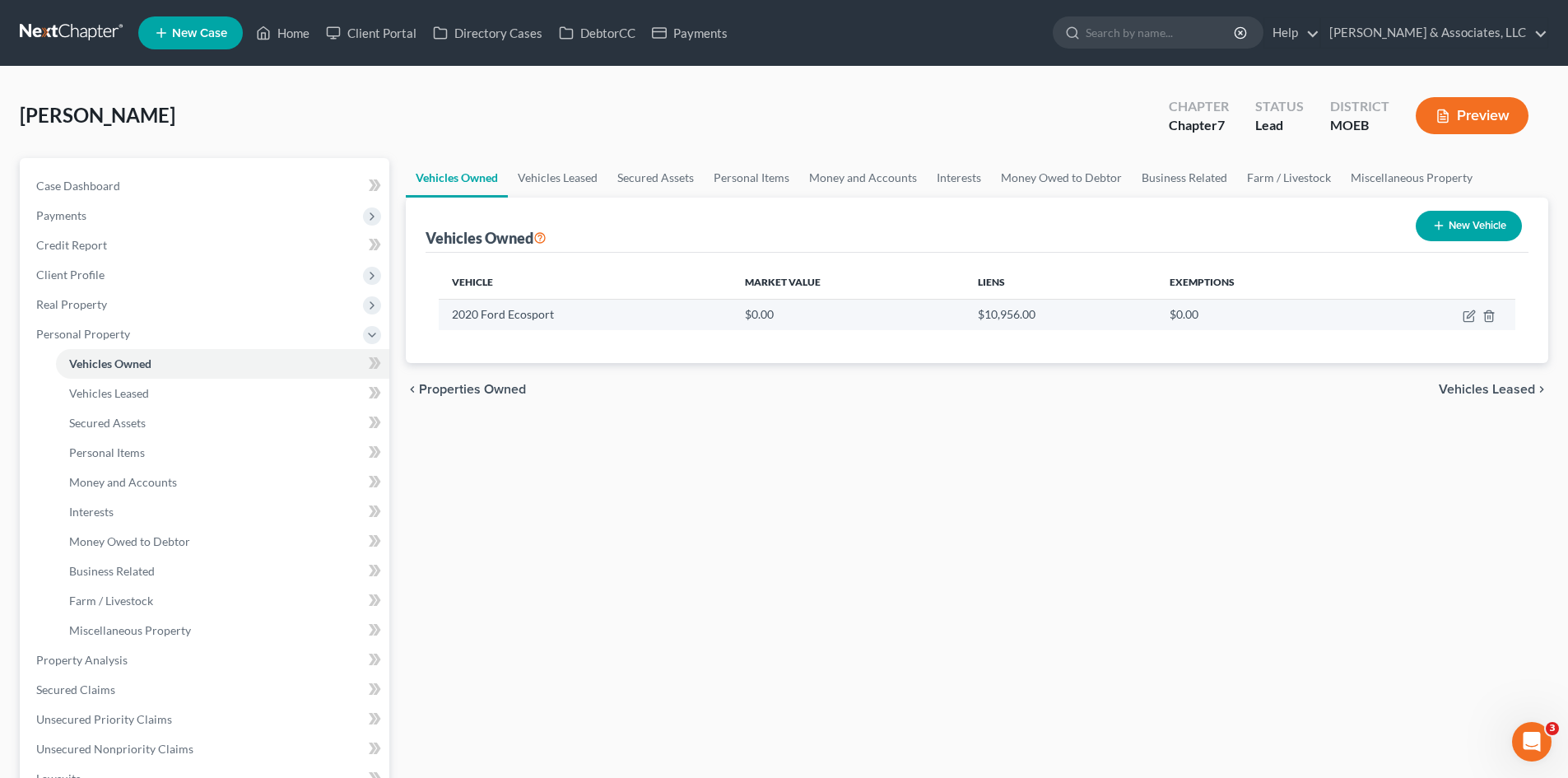
click at [1477, 311] on td at bounding box center [1440, 314] width 150 height 31
click at [1467, 315] on icon "button" at bounding box center [1470, 316] width 13 height 13
select select "0"
select select "6"
select select "1"
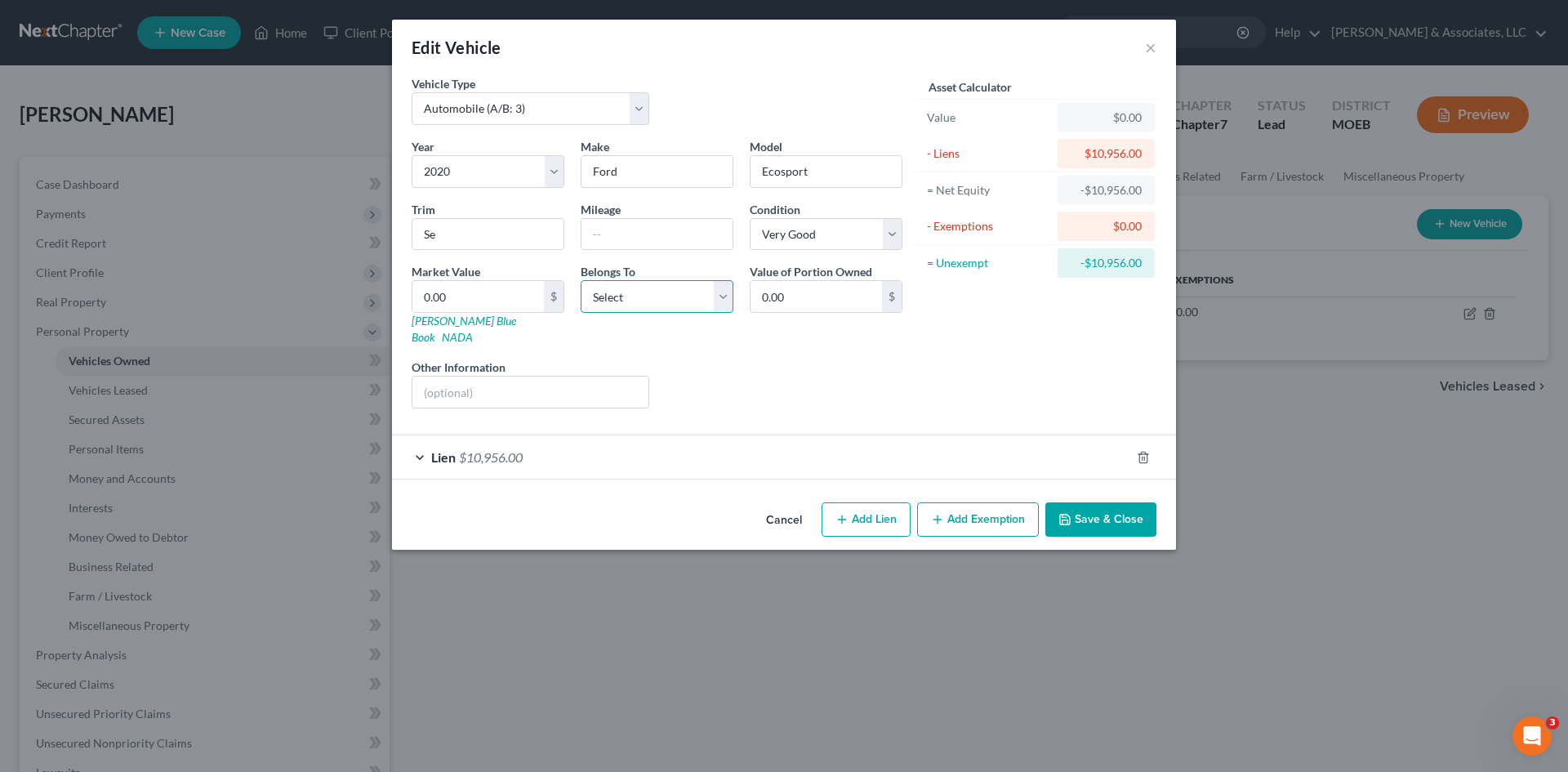
click at [674, 285] on select "Select Debtor 1 Only Debtor 2 Only Debtor 1 And Debtor 2 Only At Least One Of T…" at bounding box center [657, 297] width 153 height 33
select select "0"
click at [581, 281] on select "Select Debtor 1 Only Debtor 2 Only Debtor 1 And Debtor 2 Only At Least One Of T…" at bounding box center [657, 297] width 153 height 33
click at [472, 301] on input "0.00" at bounding box center [479, 296] width 131 height 31
type input "1"
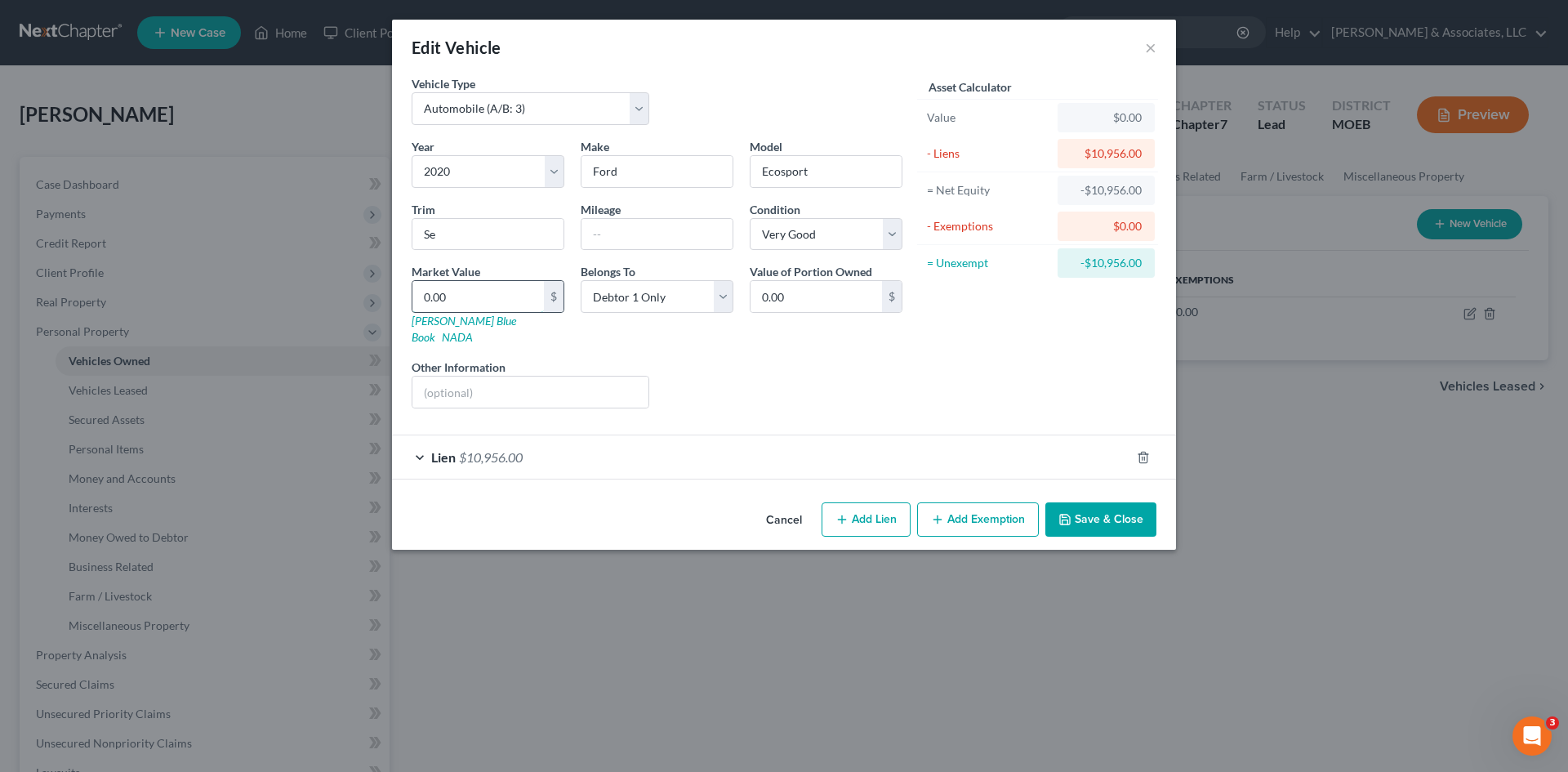
type input "1.00"
type input "10"
type input "10.00"
type input "105"
type input "105.00"
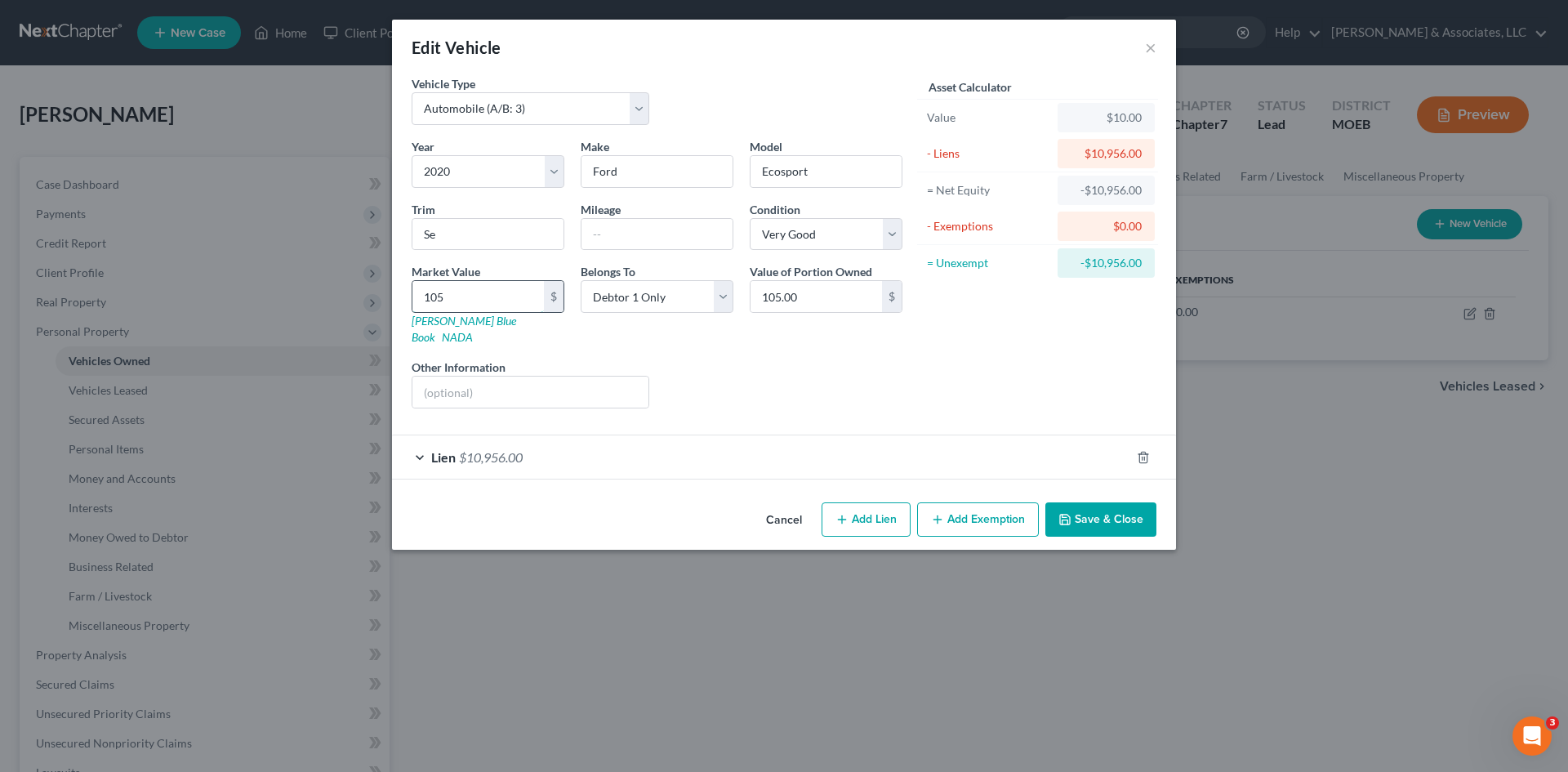
type input "1050"
type input "1,050.00"
type input "1,0500"
type input "10,500.00"
type input "10,500"
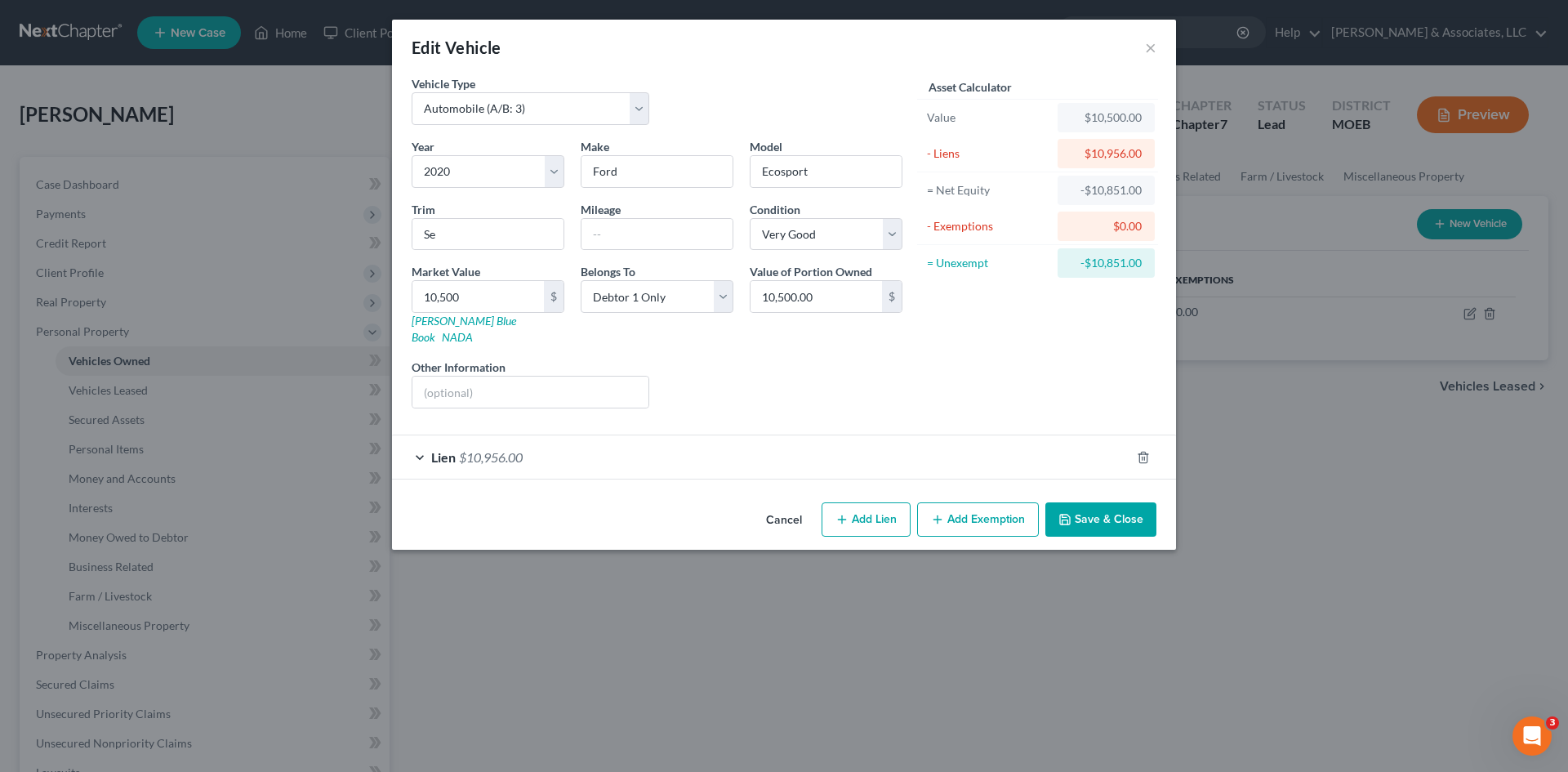
click at [1116, 513] on button "Save & Close" at bounding box center [1100, 520] width 111 height 35
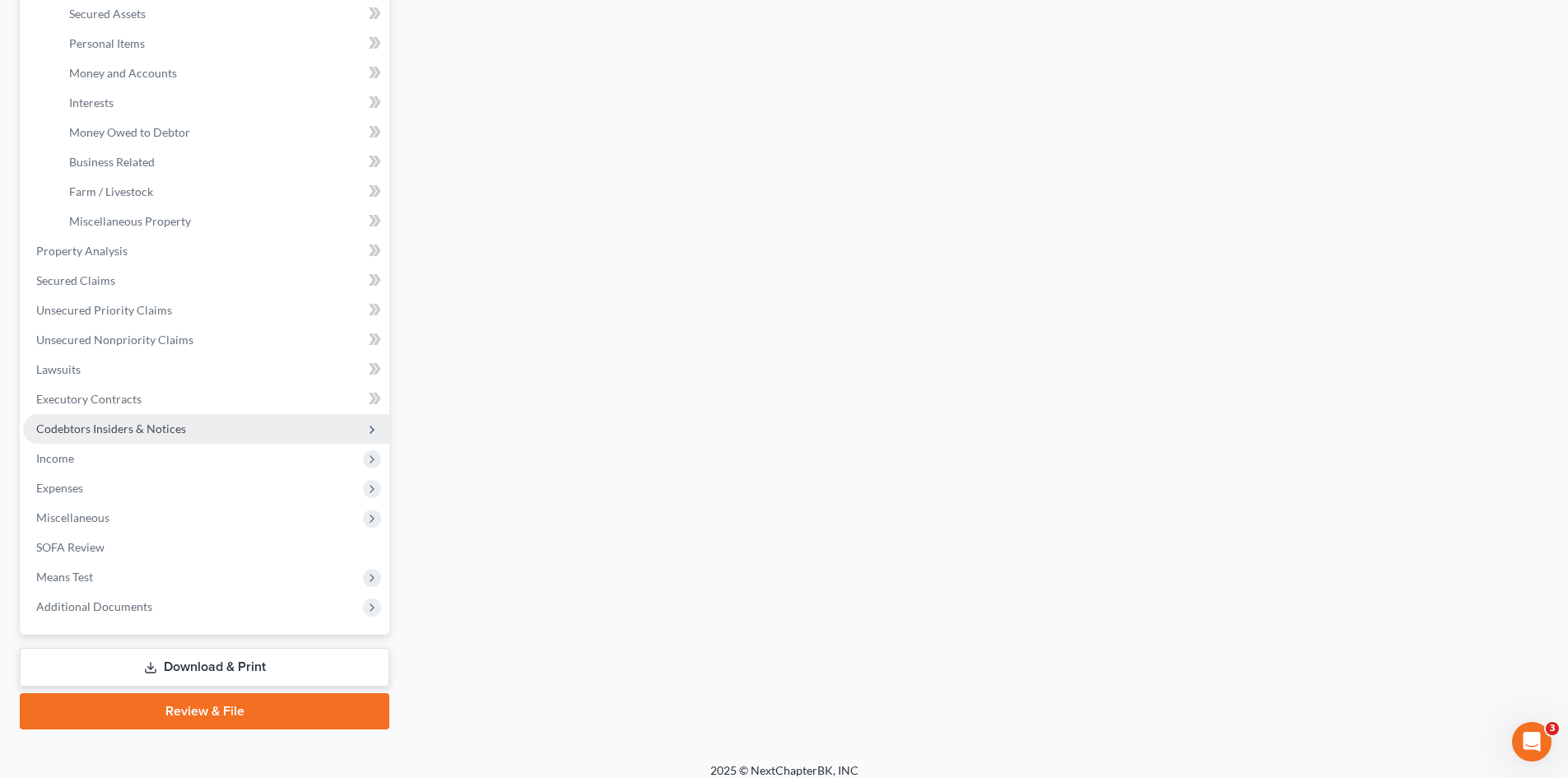
scroll to position [412, 0]
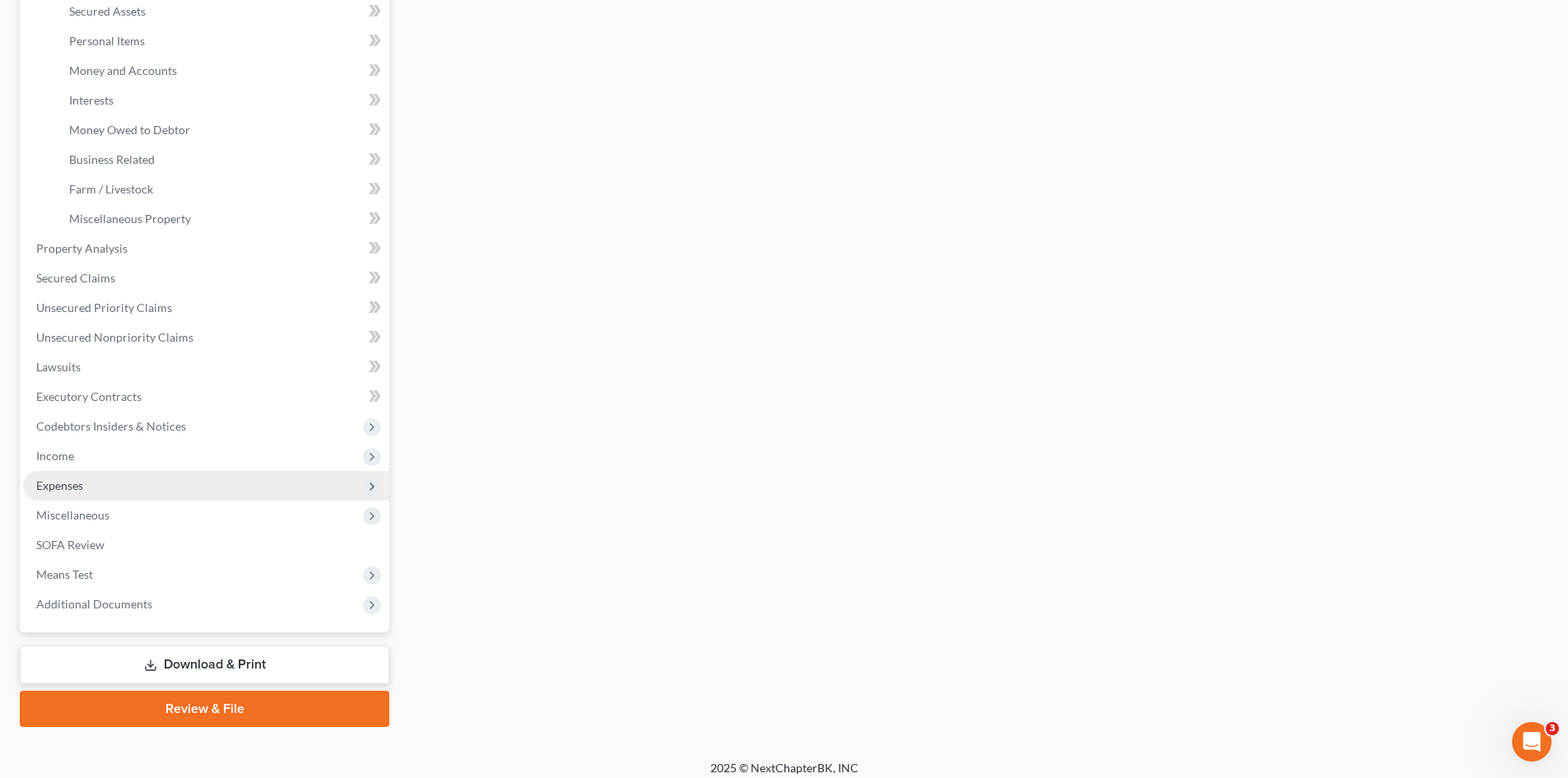
click at [61, 491] on span "Expenses" at bounding box center [59, 485] width 47 height 14
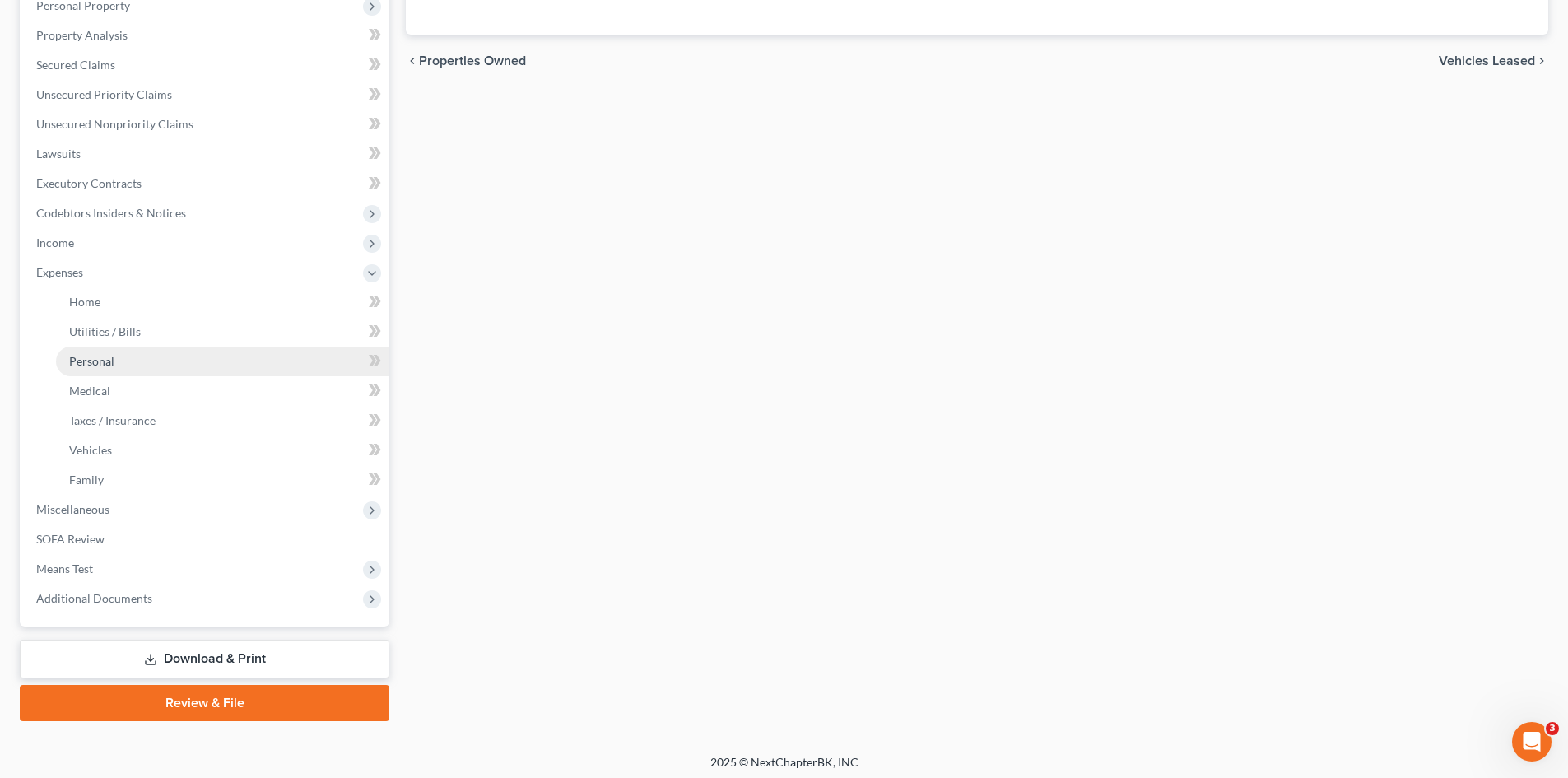
scroll to position [329, 0]
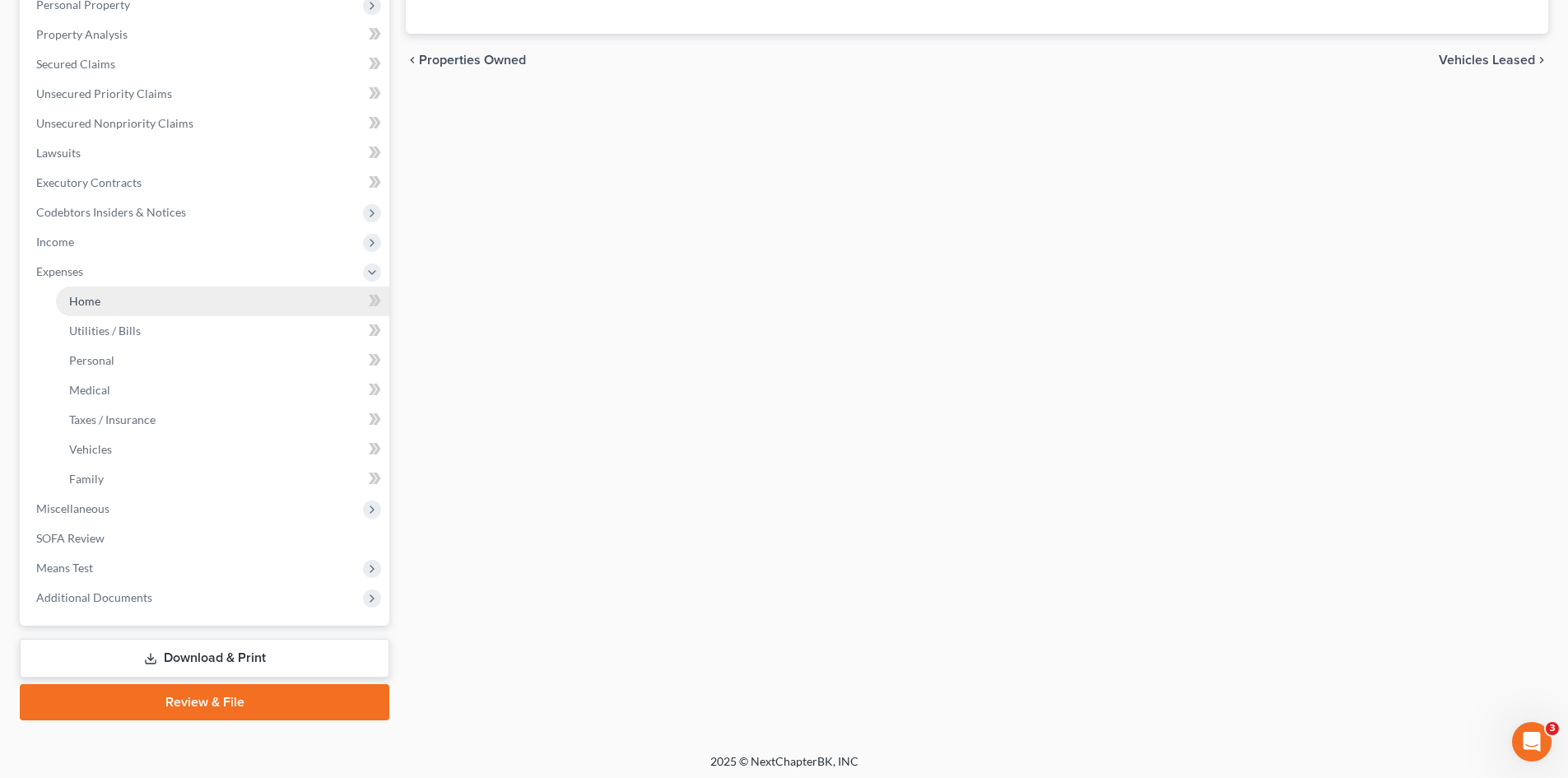
click at [69, 302] on span "Home" at bounding box center [84, 301] width 31 height 14
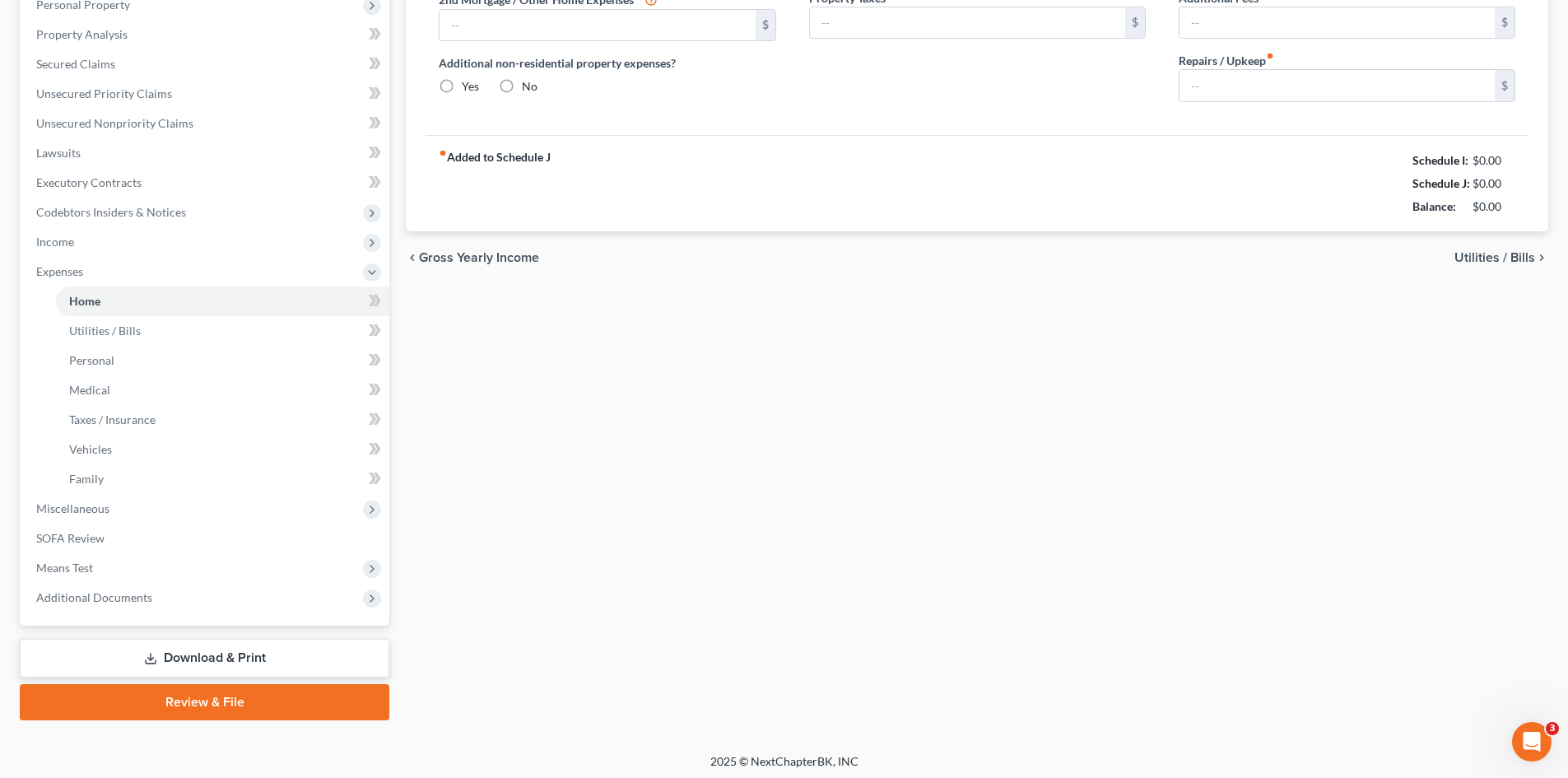
type input "477.00"
type input "0.00"
radio input "true"
type input "10.00"
type input "0.00"
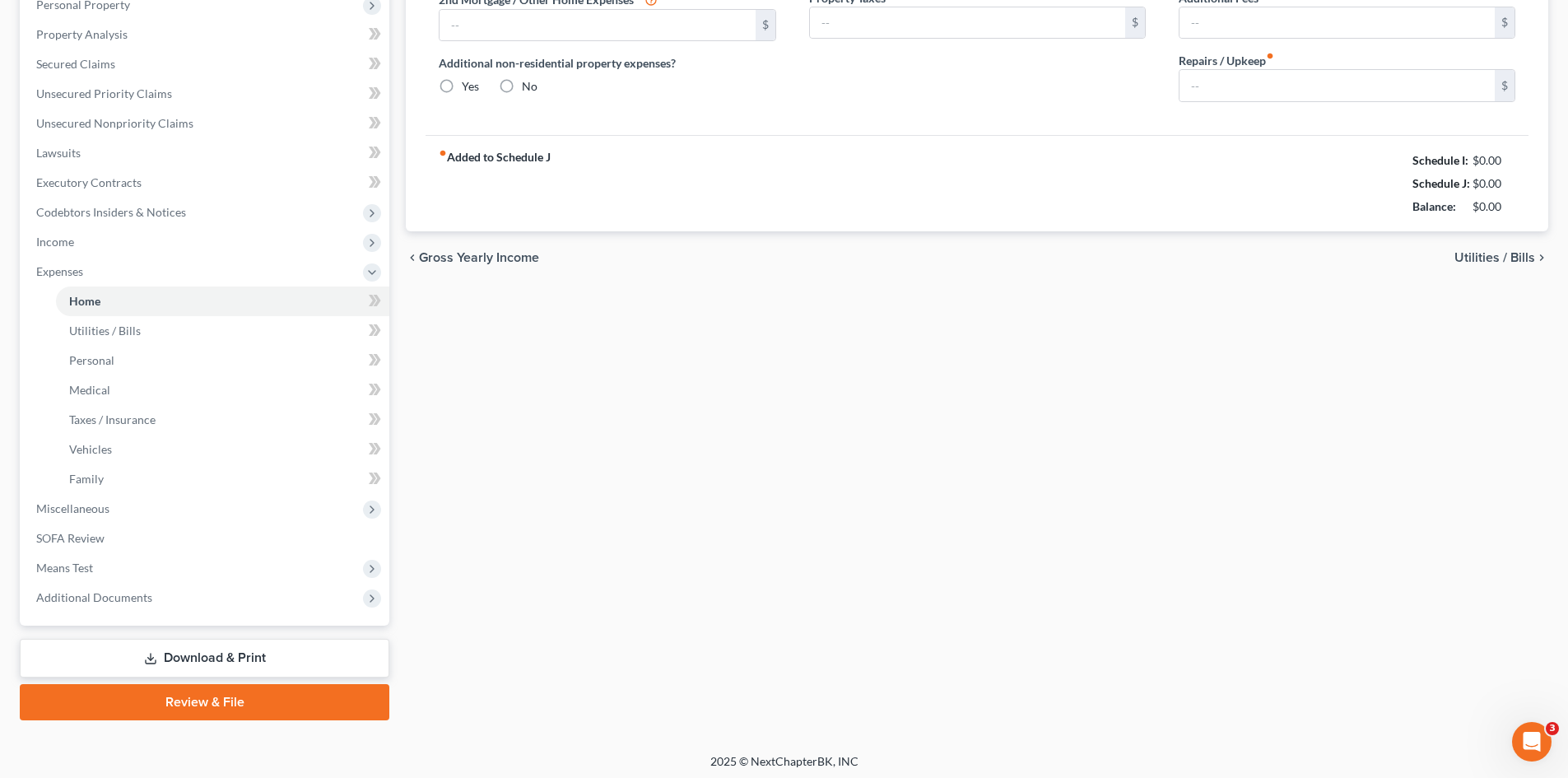
type input "0.00"
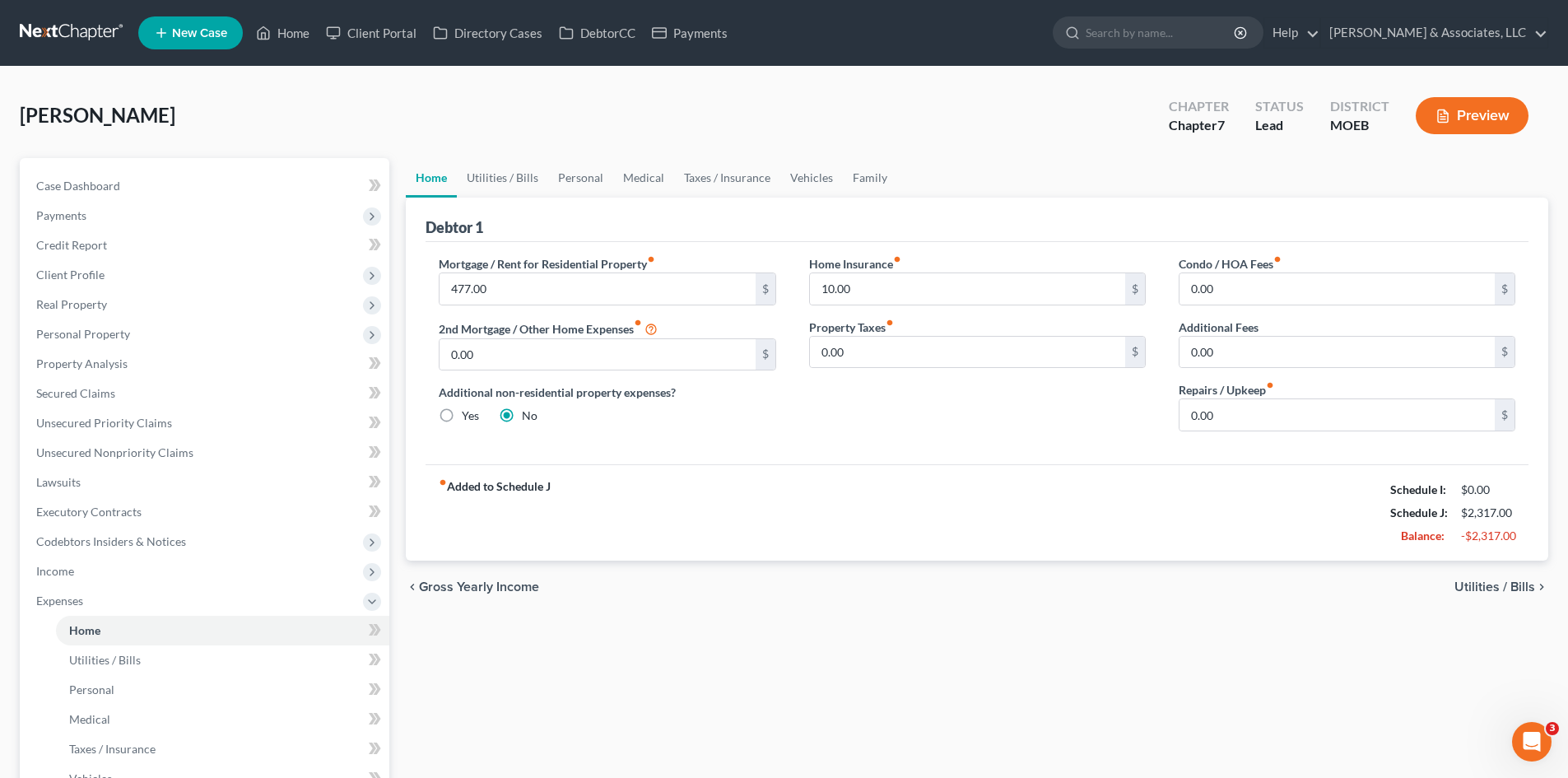
click at [1501, 584] on span "Utilities / Bills" at bounding box center [1495, 587] width 81 height 13
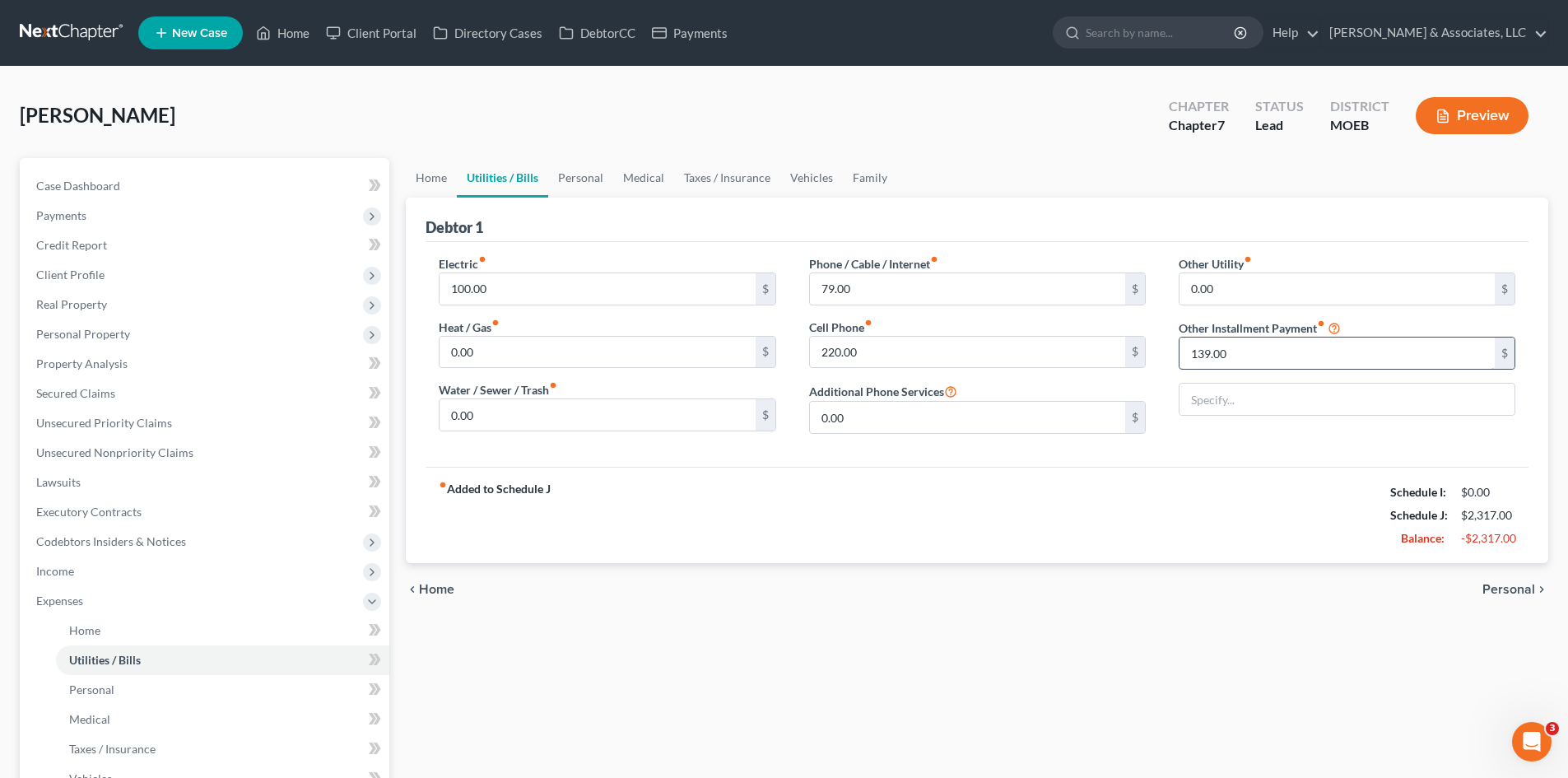
click at [1252, 354] on input "139.00" at bounding box center [1337, 353] width 315 height 31
click at [1524, 589] on span "Personal" at bounding box center [1509, 589] width 53 height 13
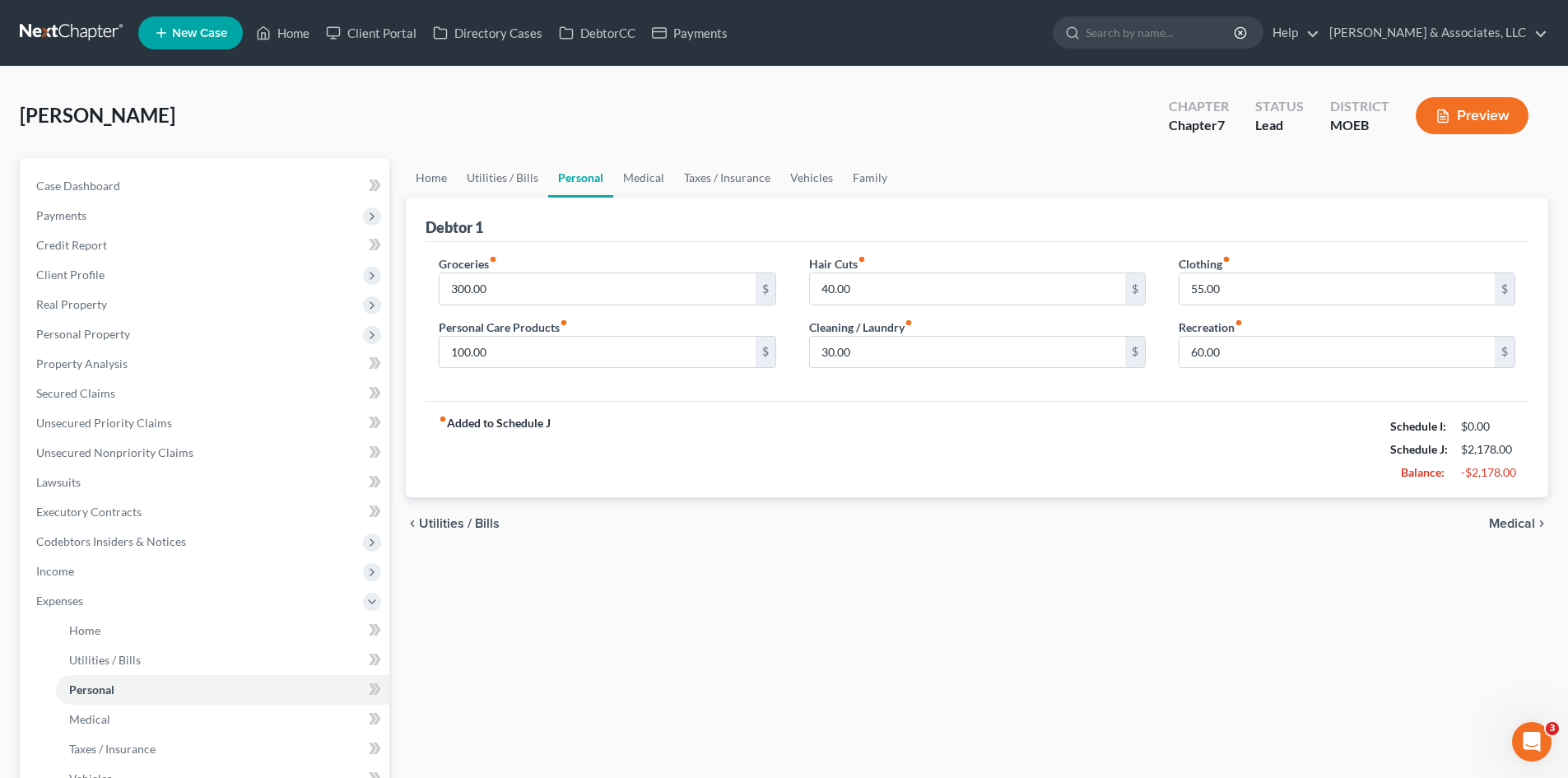
click at [1513, 521] on span "Medical" at bounding box center [1513, 524] width 47 height 13
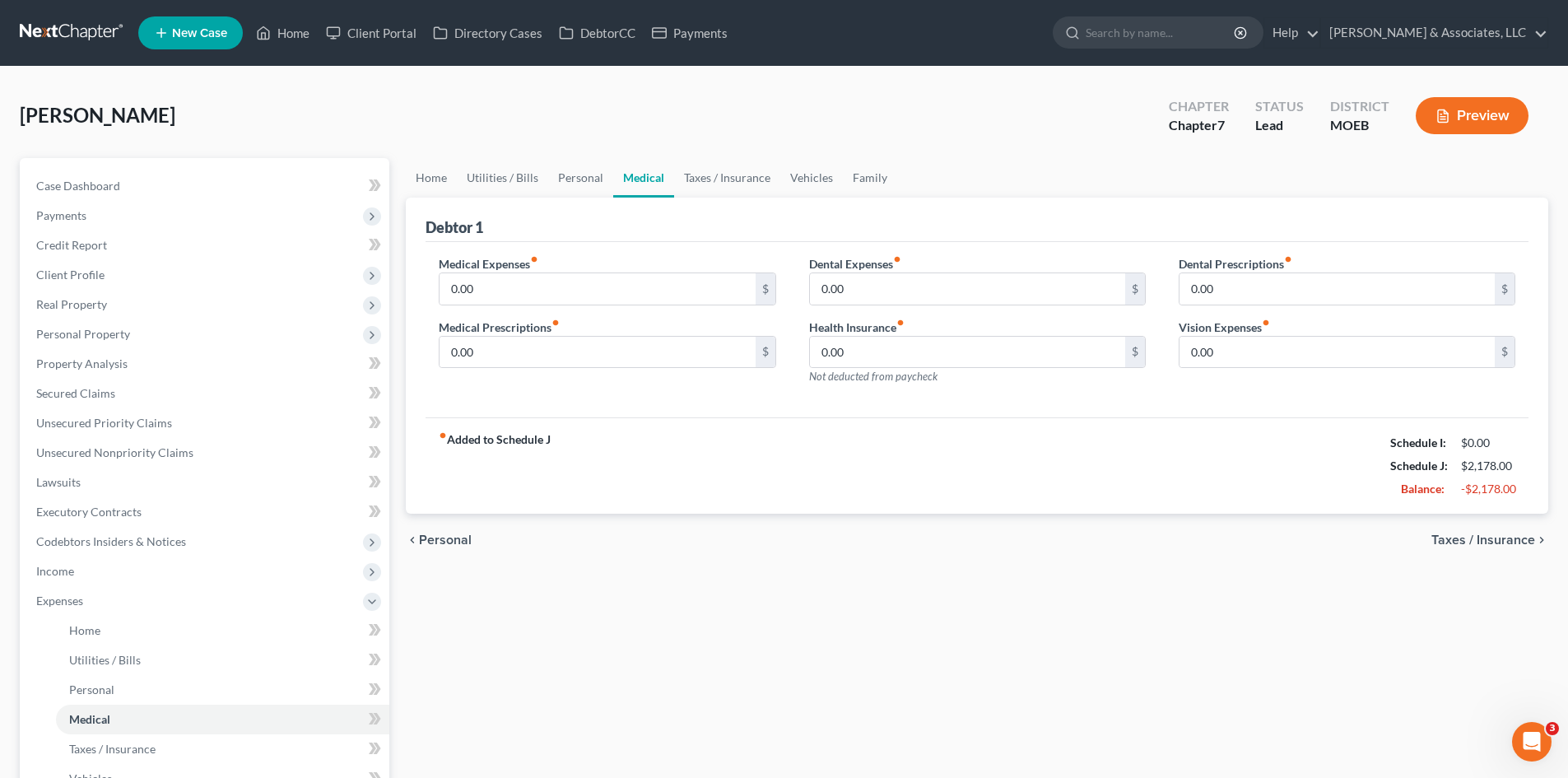
click at [1512, 540] on span "Taxes / Insurance" at bounding box center [1484, 540] width 104 height 13
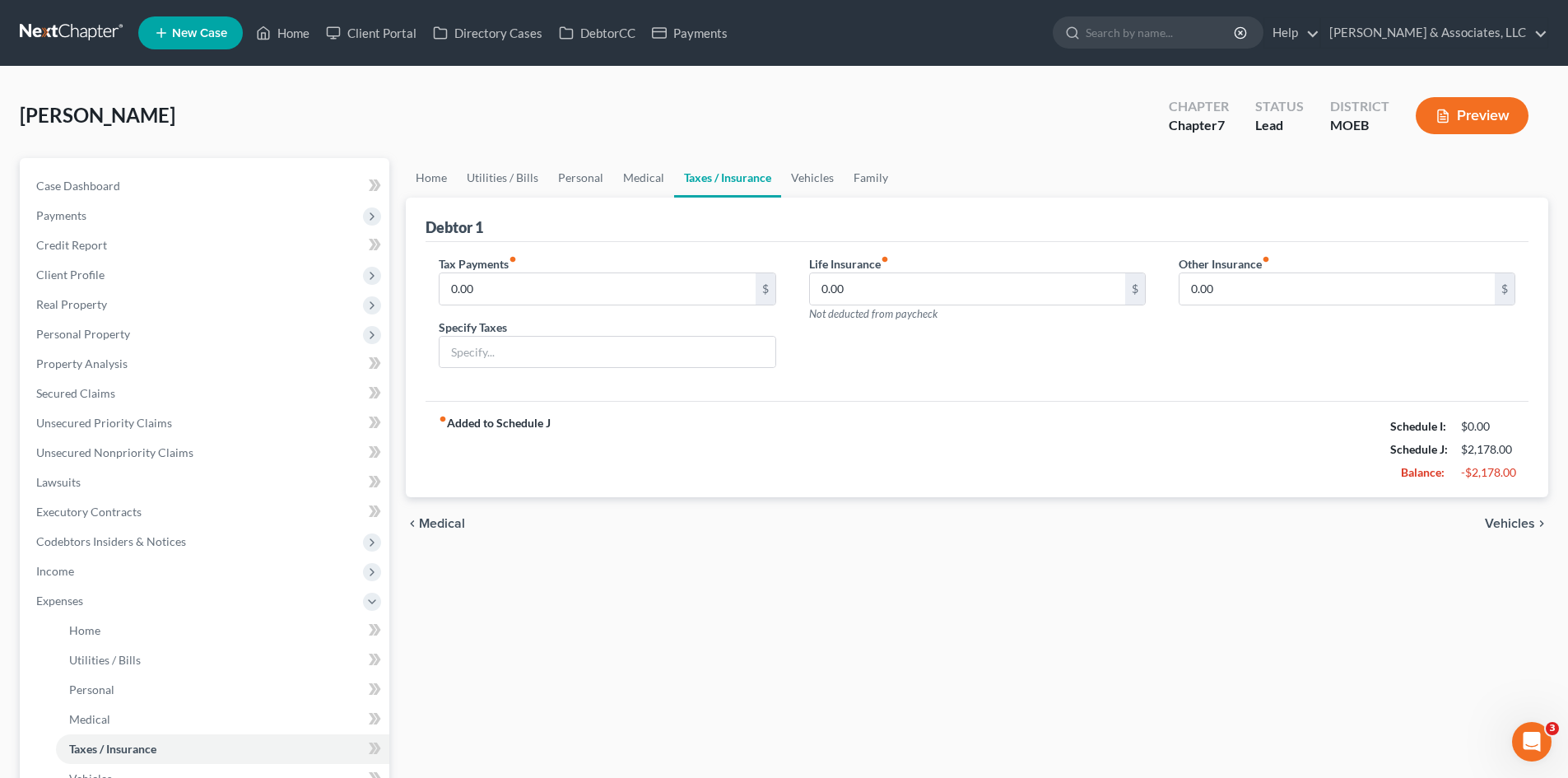
click at [1513, 522] on span "Vehicles" at bounding box center [1510, 524] width 50 height 13
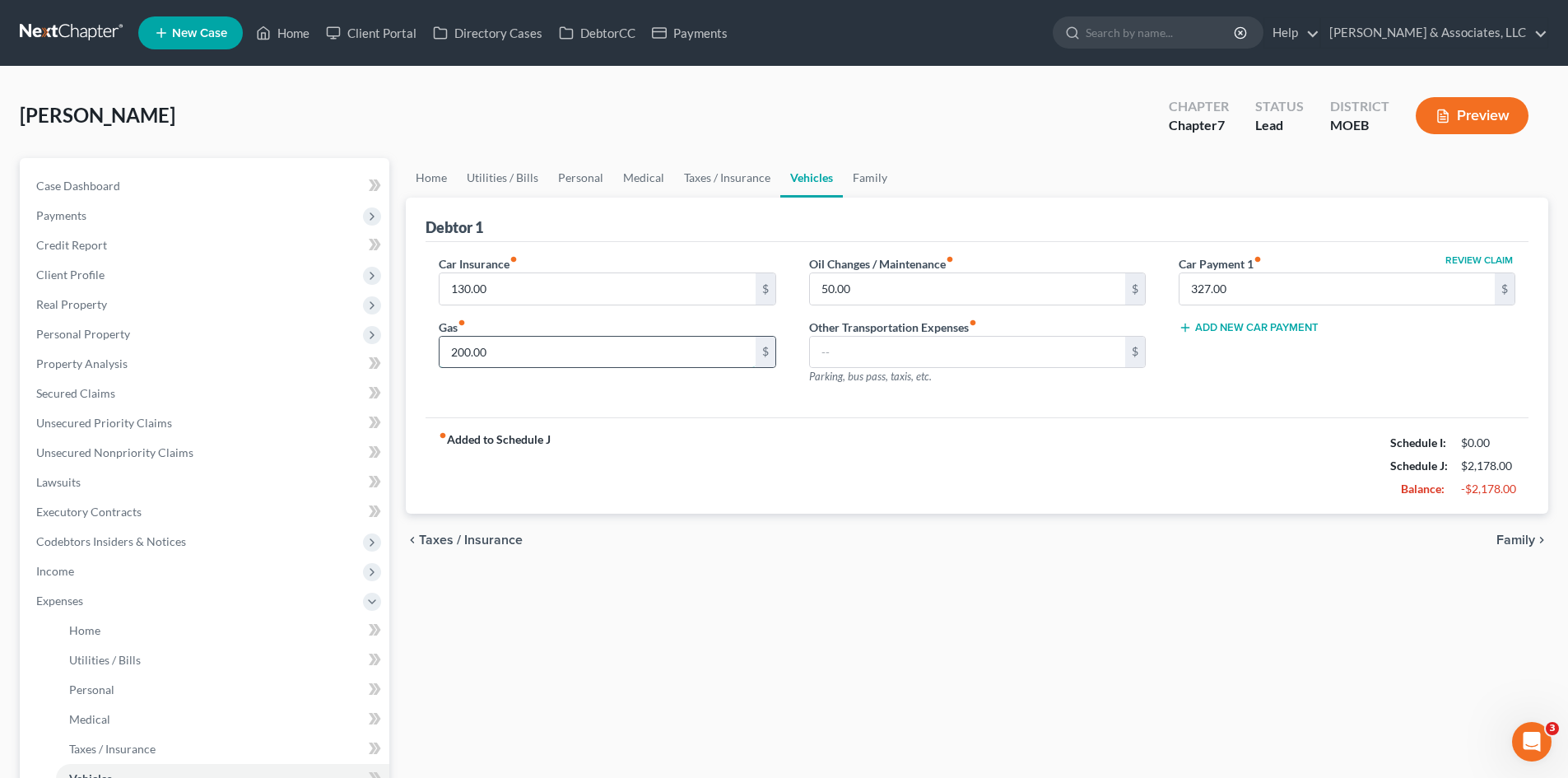
click at [499, 347] on input "200.00" at bounding box center [597, 352] width 315 height 31
type input "150.00"
click at [785, 423] on div "fiber_manual_record Added to Schedule J Schedule I: $0.00 Schedule J: $2,128.00…" at bounding box center [977, 466] width 1104 height 97
click at [1530, 537] on span "Family" at bounding box center [1515, 540] width 38 height 13
